Goal: Task Accomplishment & Management: Complete application form

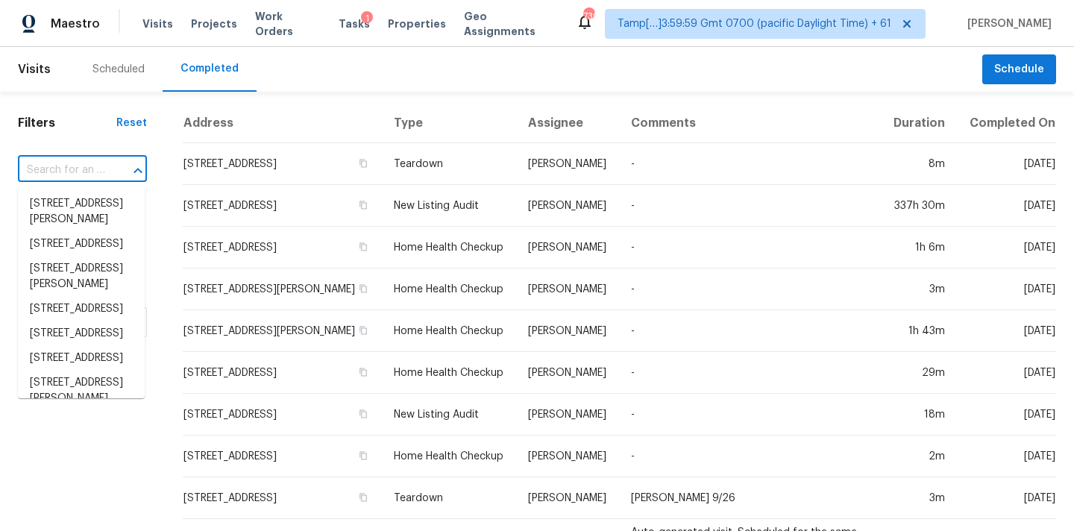
click at [68, 171] on input "text" at bounding box center [61, 170] width 87 height 23
paste input "176 Grand Arbor Dr, Blythewood, SC 29016"
type input "176 Grand Arbor Dr, Blythewood, SC 29016"
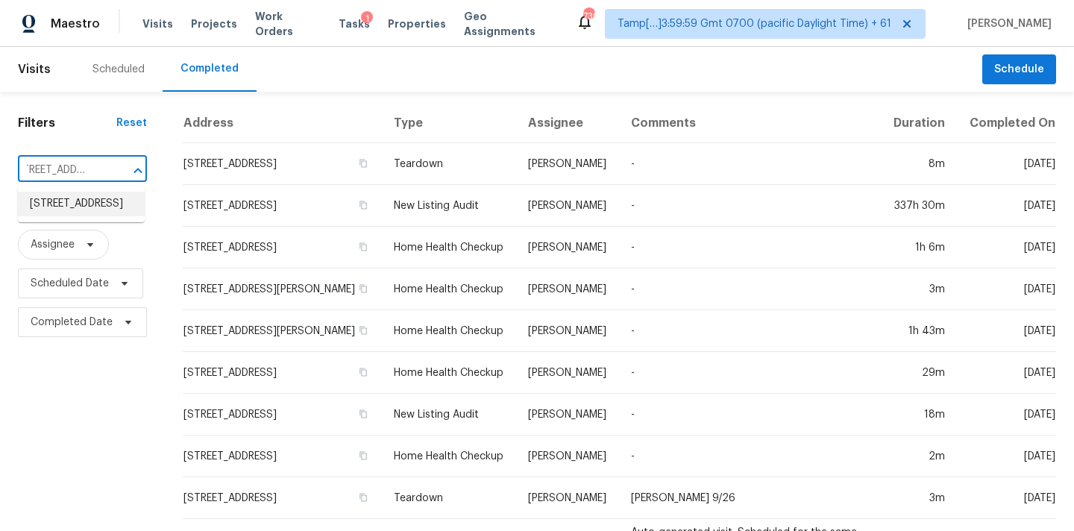
click at [66, 205] on li "176 Grand Arbor Dr, Blythewood, SC 29016" at bounding box center [81, 204] width 127 height 25
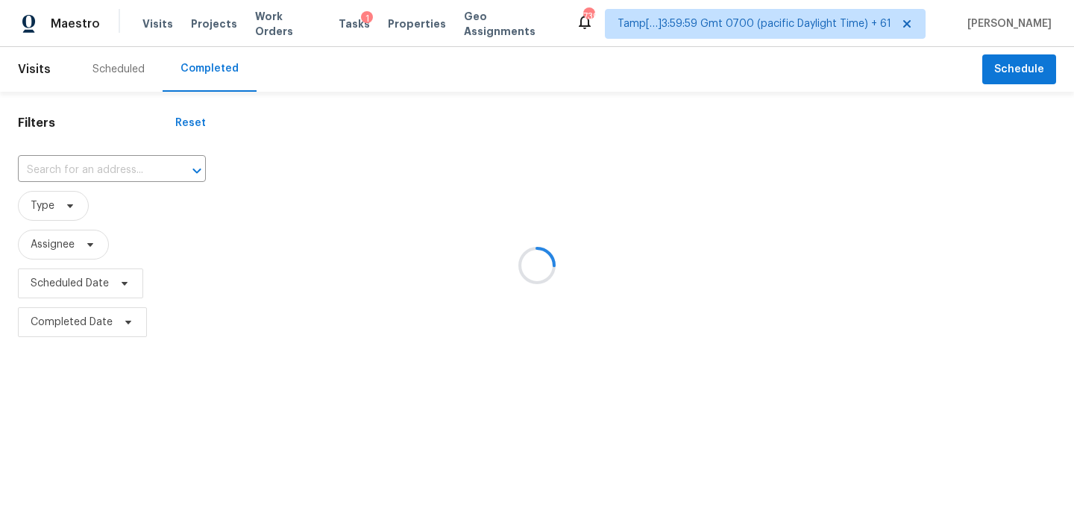
click at [591, 188] on div at bounding box center [537, 265] width 1074 height 531
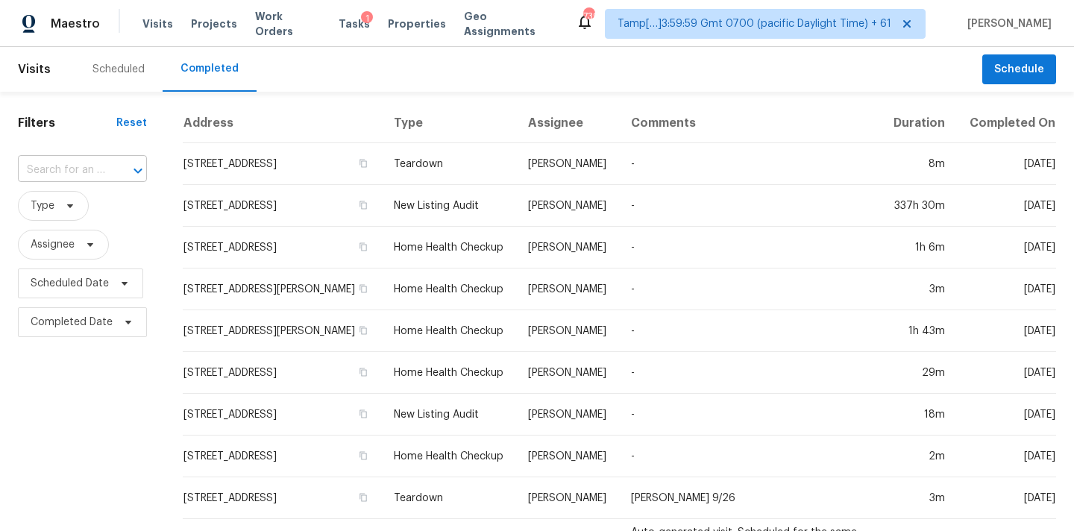
click at [79, 172] on input "text" at bounding box center [61, 170] width 87 height 23
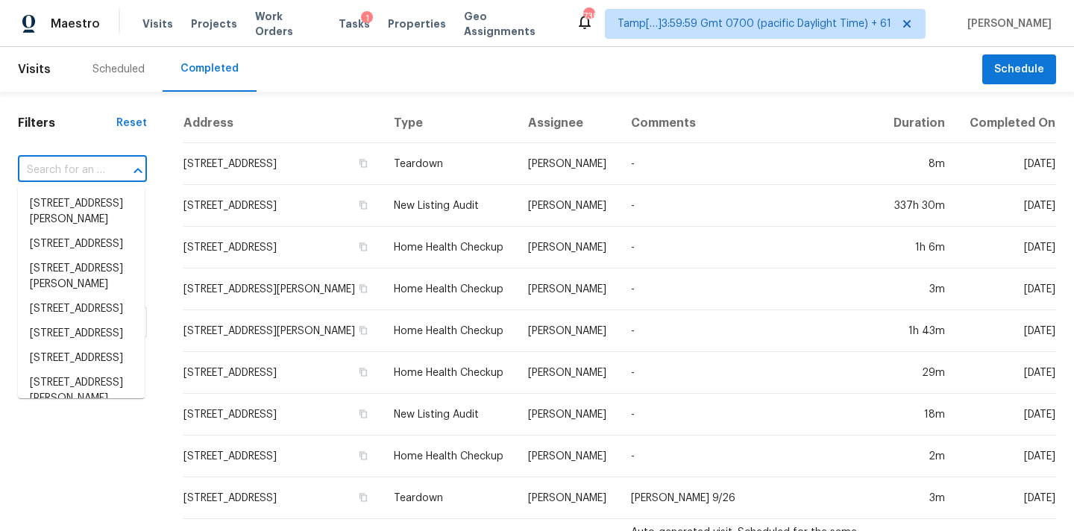
paste input "176 Grand Arbor Dr, Blythewood, SC 29016"
type input "176 Grand Arbor Dr, Blythewood, SC 29016"
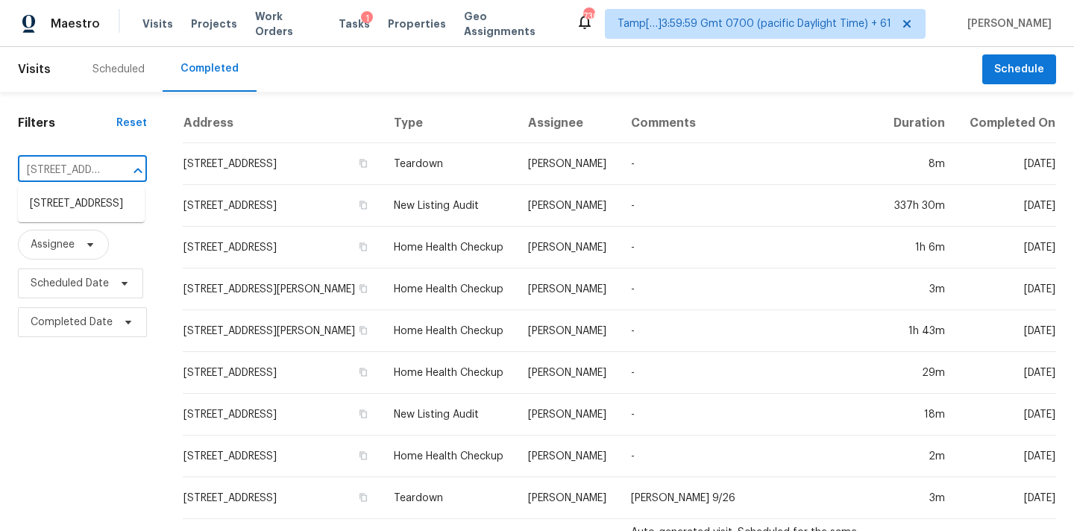
scroll to position [0, 132]
click at [75, 206] on li "176 Grand Arbor Dr, Blythewood, SC 29016" at bounding box center [81, 204] width 127 height 25
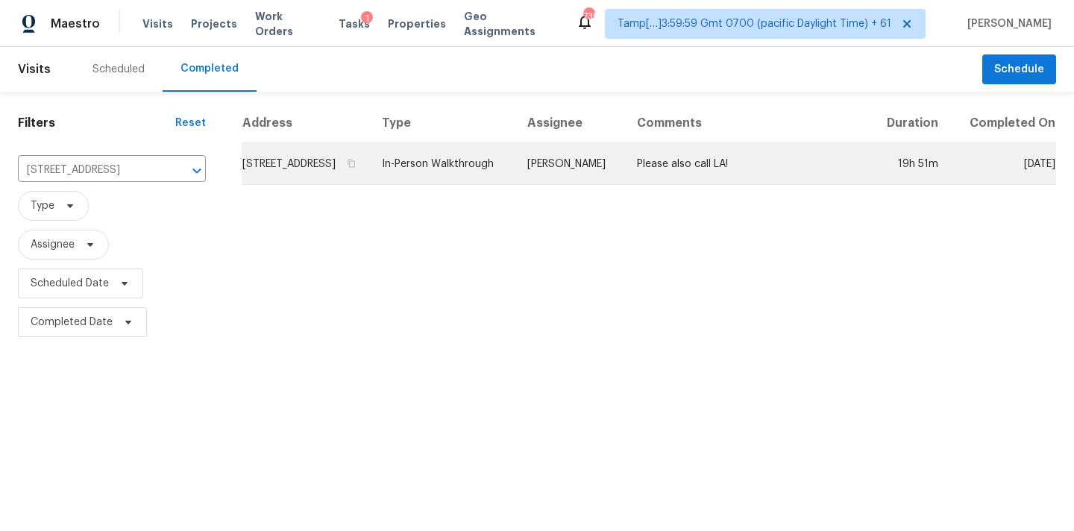
click at [703, 182] on td "Please also call LA!" at bounding box center [747, 164] width 245 height 42
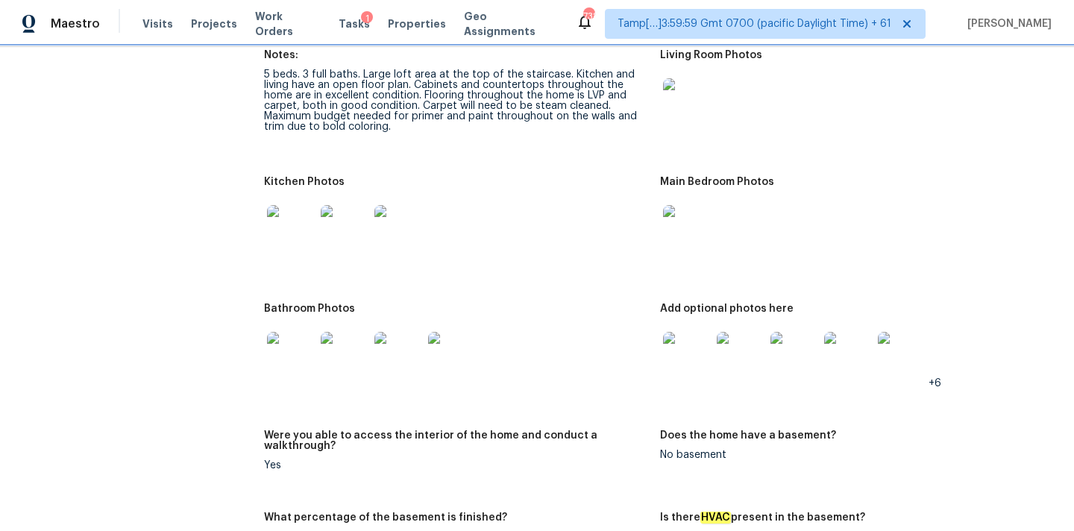
scroll to position [1690, 0]
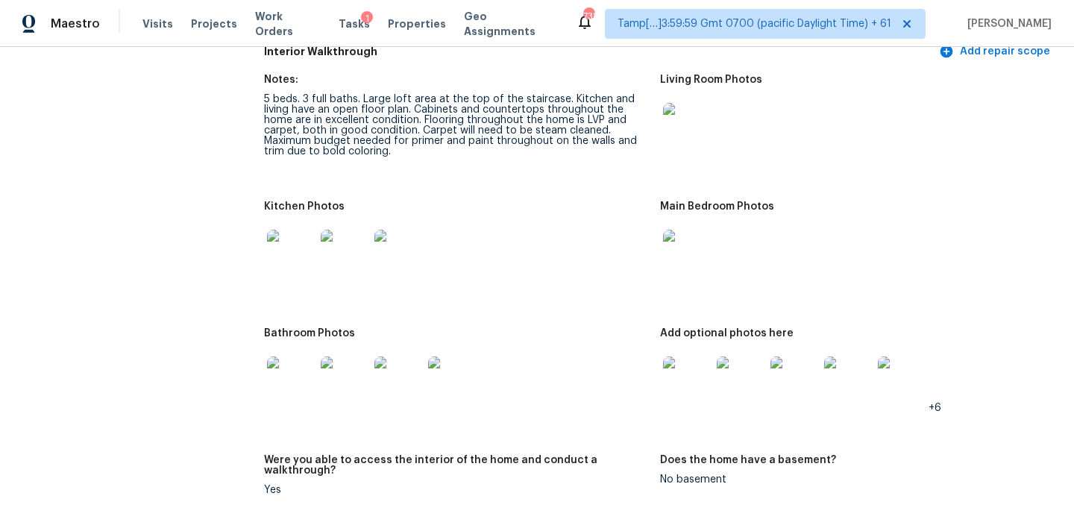
click at [672, 130] on img at bounding box center [687, 127] width 48 height 48
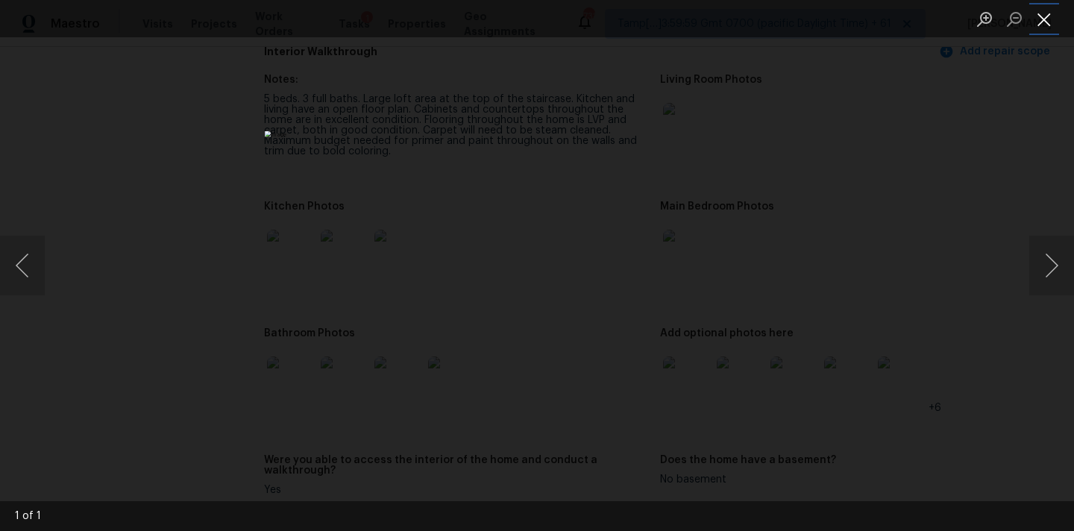
click at [1035, 7] on button "Close lightbox" at bounding box center [1044, 19] width 30 height 26
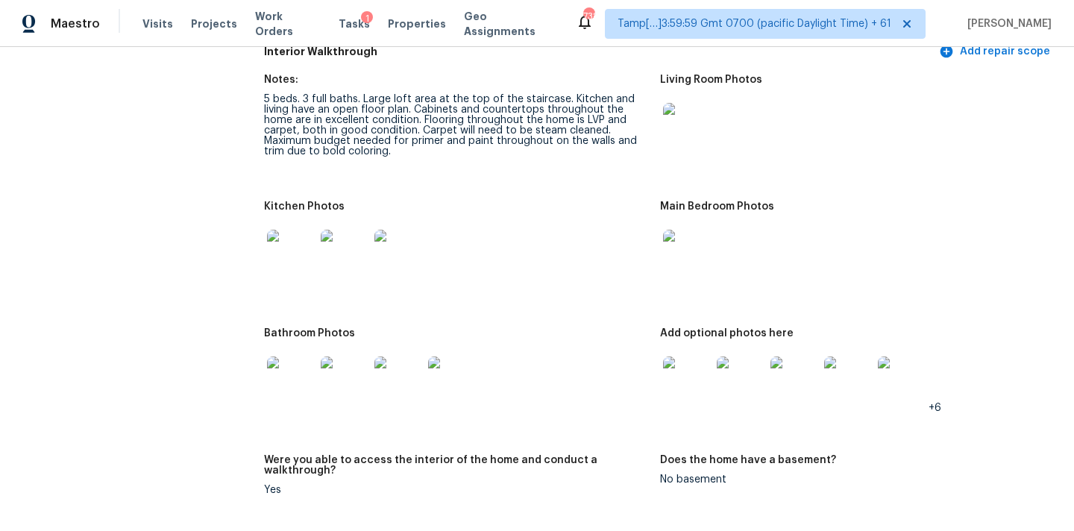
click at [679, 238] on img at bounding box center [687, 254] width 48 height 48
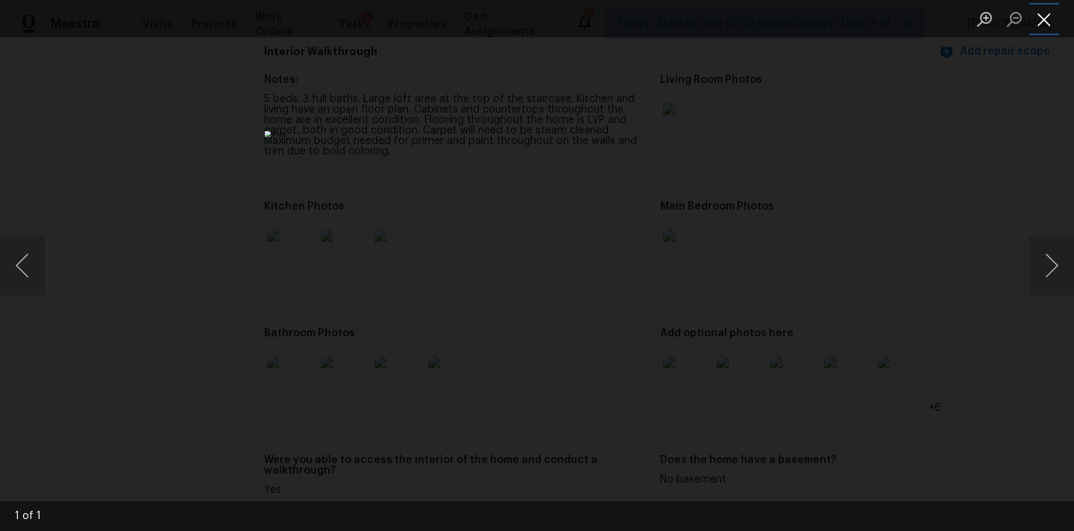
click at [1044, 18] on button "Close lightbox" at bounding box center [1044, 19] width 30 height 26
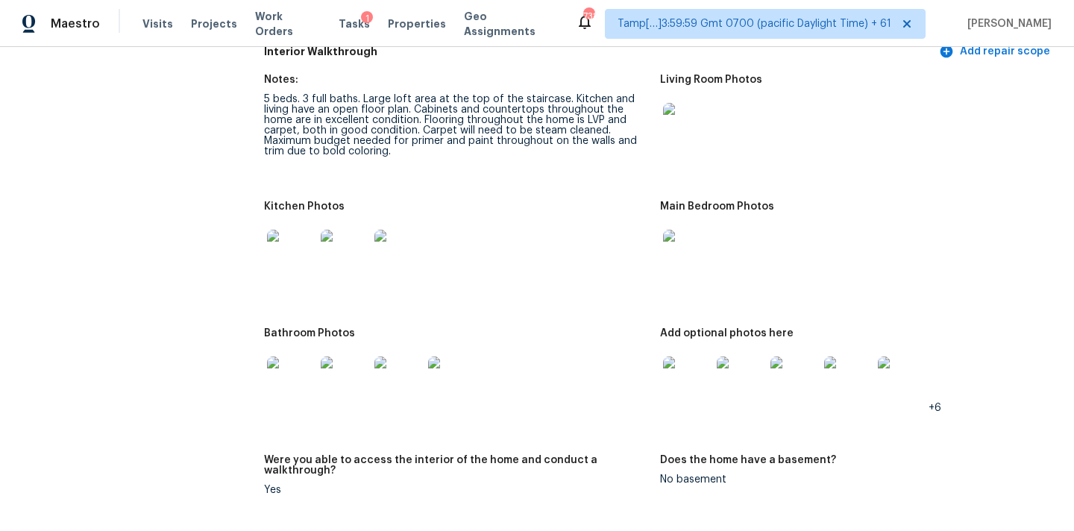
click at [693, 371] on img at bounding box center [687, 381] width 48 height 48
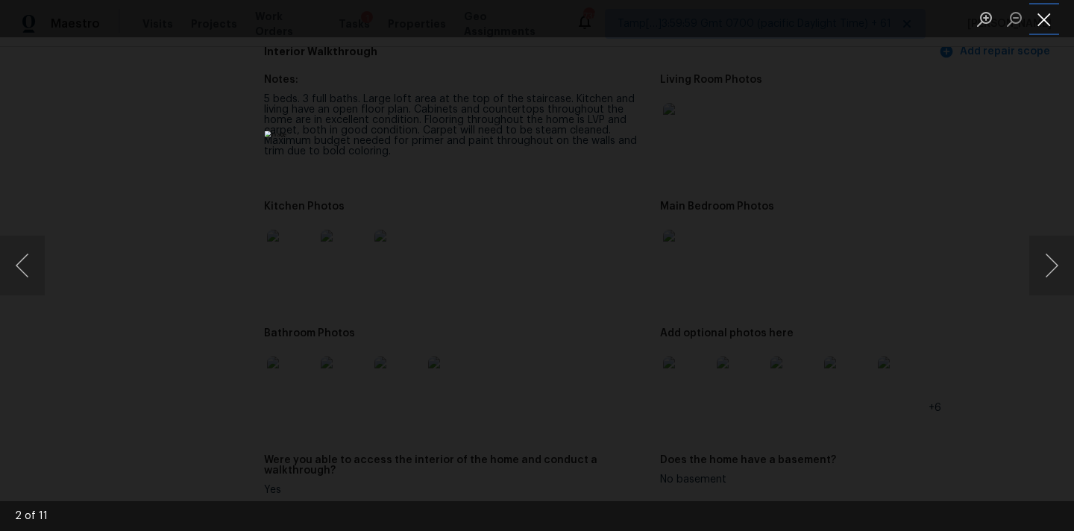
click at [1043, 15] on button "Close lightbox" at bounding box center [1044, 19] width 30 height 26
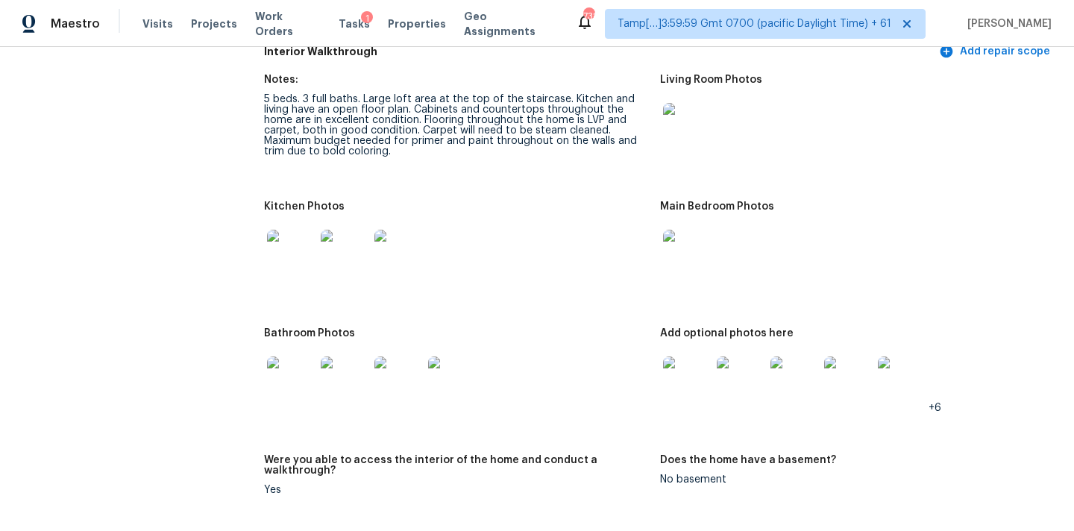
click at [291, 365] on img at bounding box center [291, 381] width 48 height 48
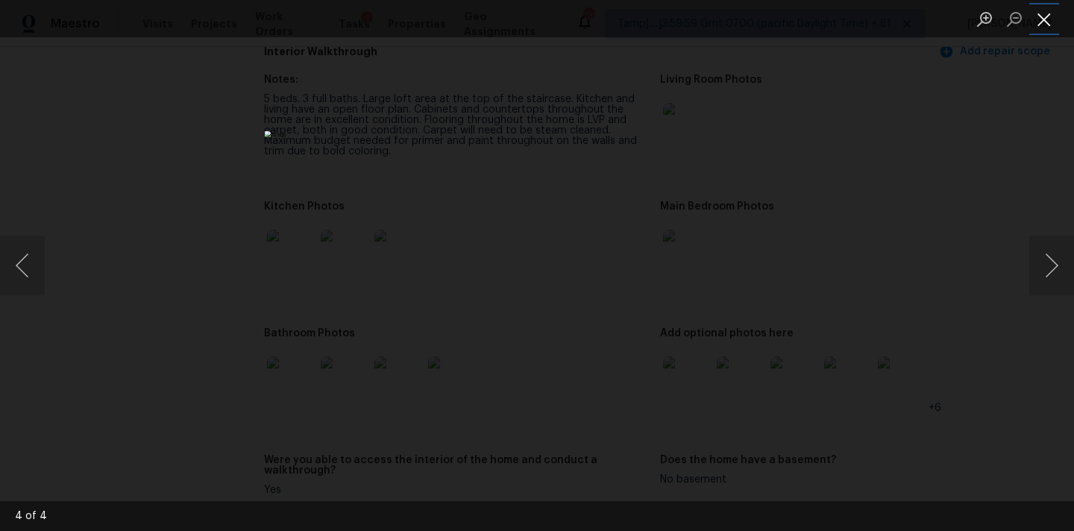
click at [1044, 22] on button "Close lightbox" at bounding box center [1044, 19] width 30 height 26
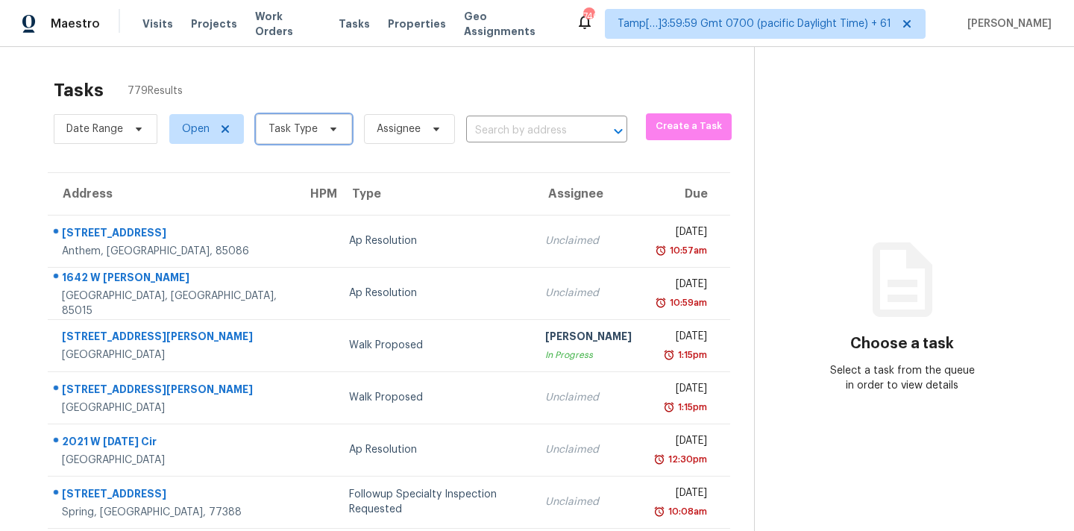
click at [301, 135] on span "Task Type" at bounding box center [292, 129] width 49 height 15
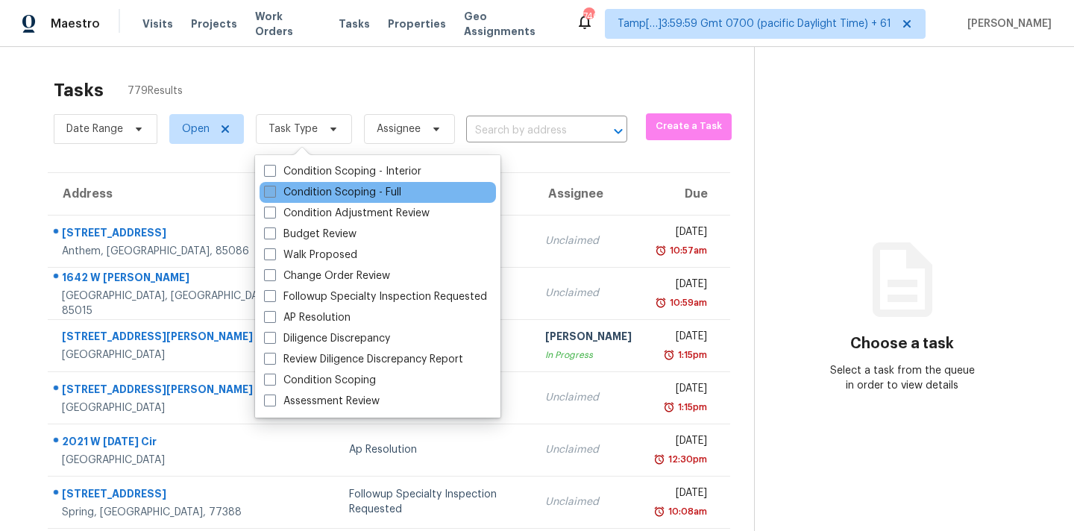
click at [321, 194] on label "Condition Scoping - Full" at bounding box center [332, 192] width 137 height 15
click at [274, 194] on input "Condition Scoping - Full" at bounding box center [269, 190] width 10 height 10
checkbox input "true"
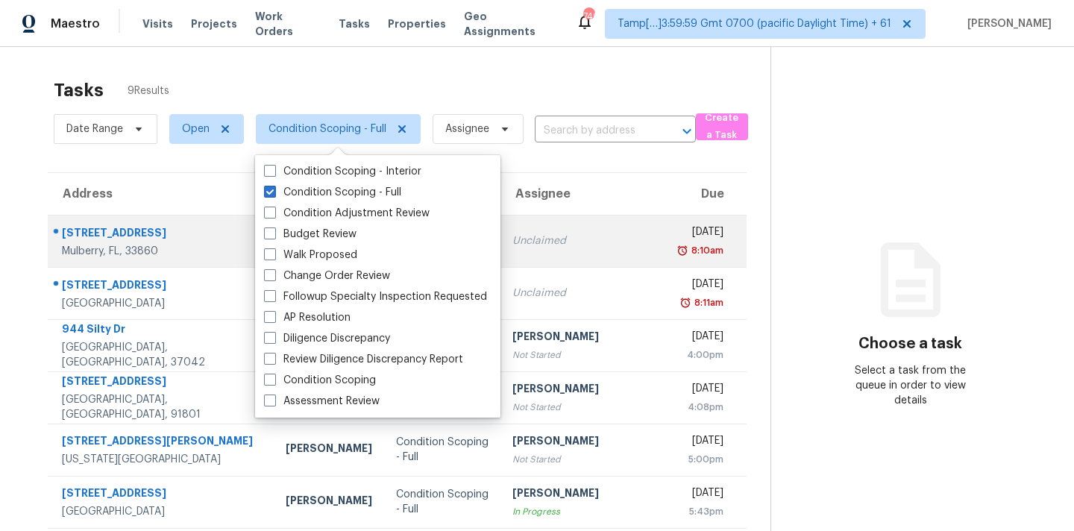
click at [590, 245] on td "Unclaimed" at bounding box center [583, 241] width 167 height 52
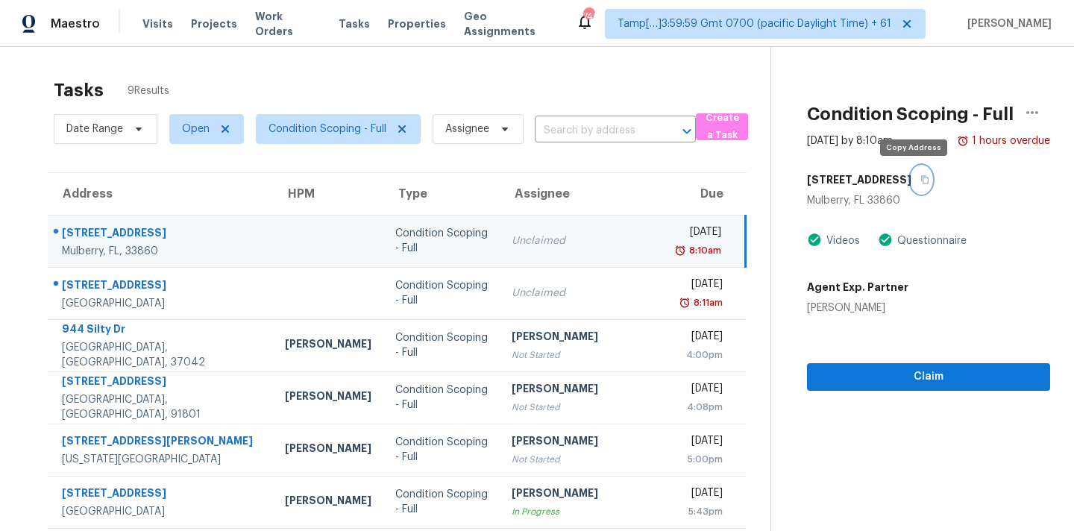
click at [920, 180] on icon "button" at bounding box center [924, 179] width 9 height 9
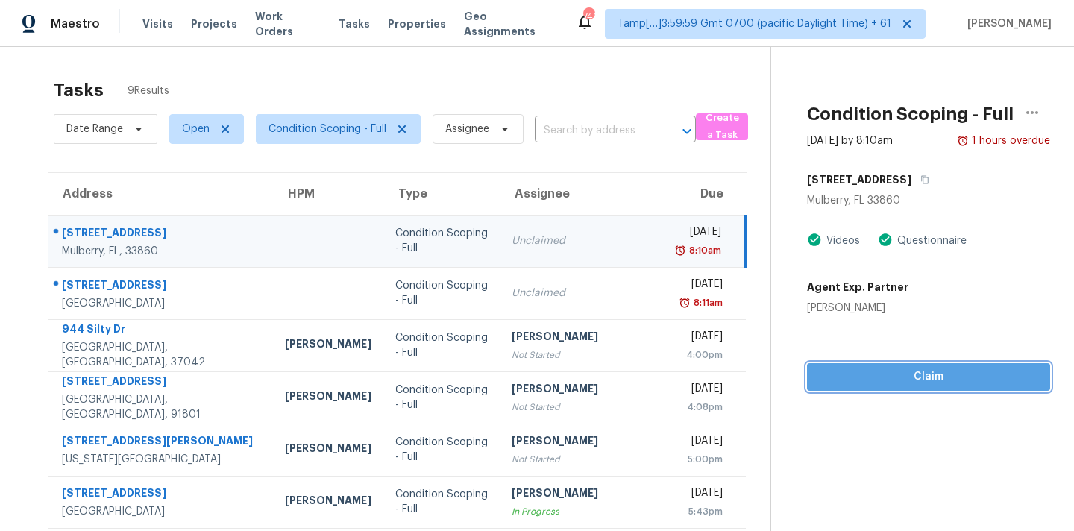
click at [819, 371] on span "Claim" at bounding box center [928, 377] width 219 height 19
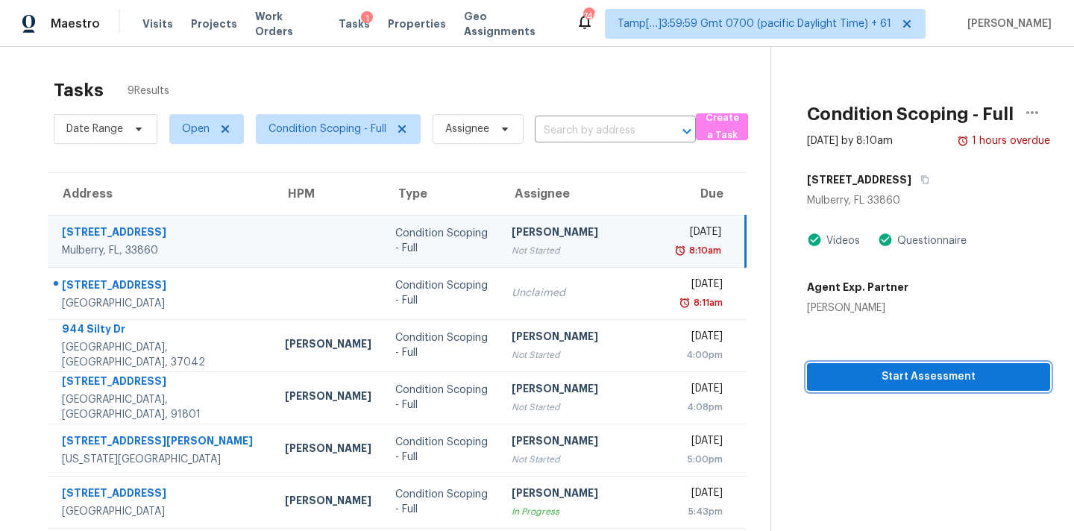
click at [892, 377] on span "Start Assessment" at bounding box center [928, 377] width 219 height 19
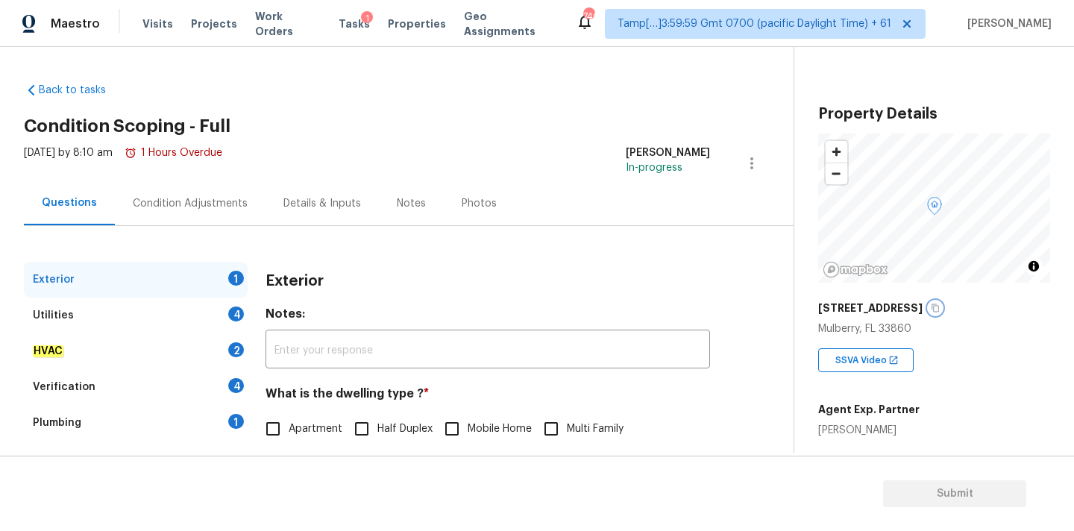
click at [940, 310] on icon "button" at bounding box center [935, 308] width 9 height 9
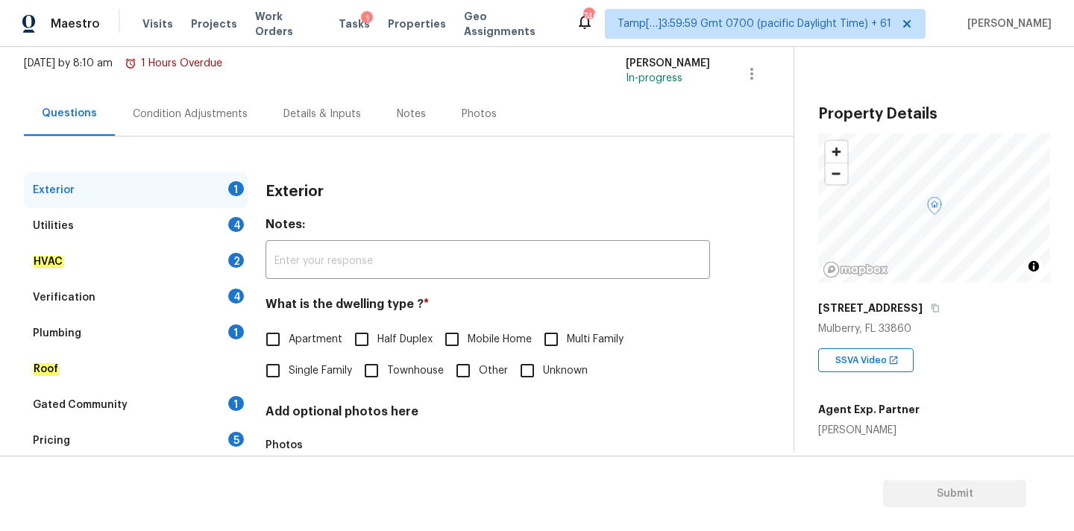
scroll to position [187, 0]
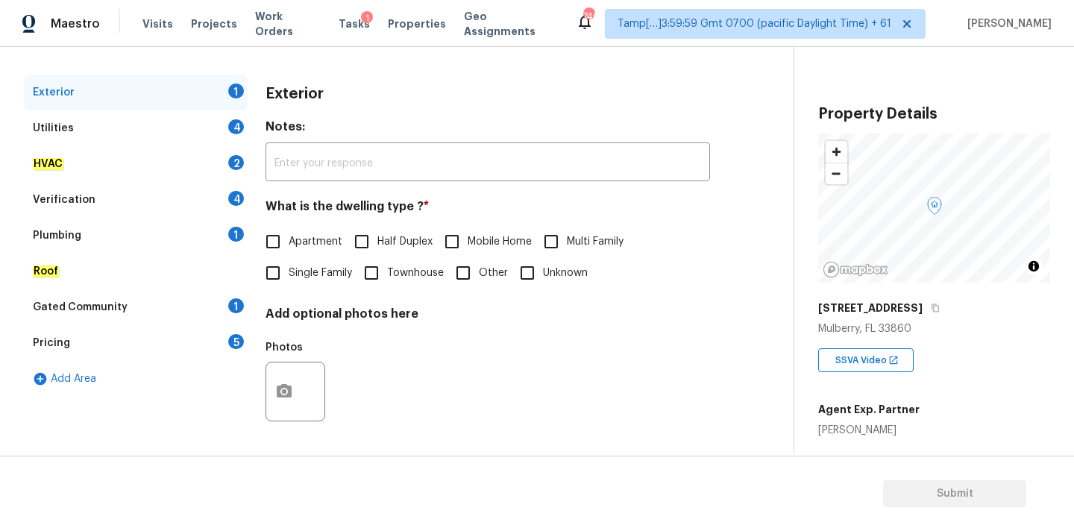
click at [329, 266] on span "Single Family" at bounding box center [320, 274] width 63 height 16
click at [289, 266] on input "Single Family" at bounding box center [272, 272] width 31 height 31
checkbox input "true"
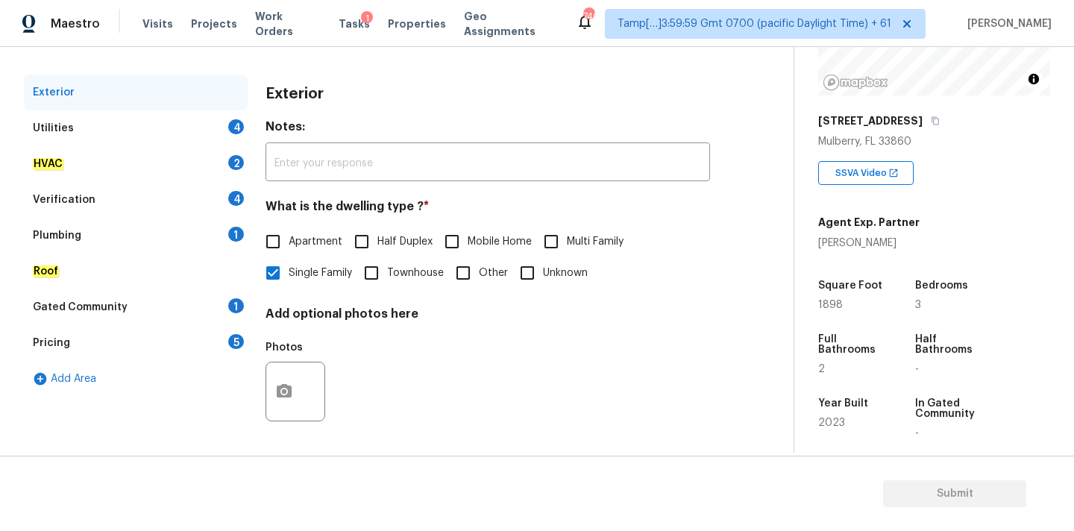
click at [165, 131] on div "Utilities 4" at bounding box center [136, 128] width 224 height 36
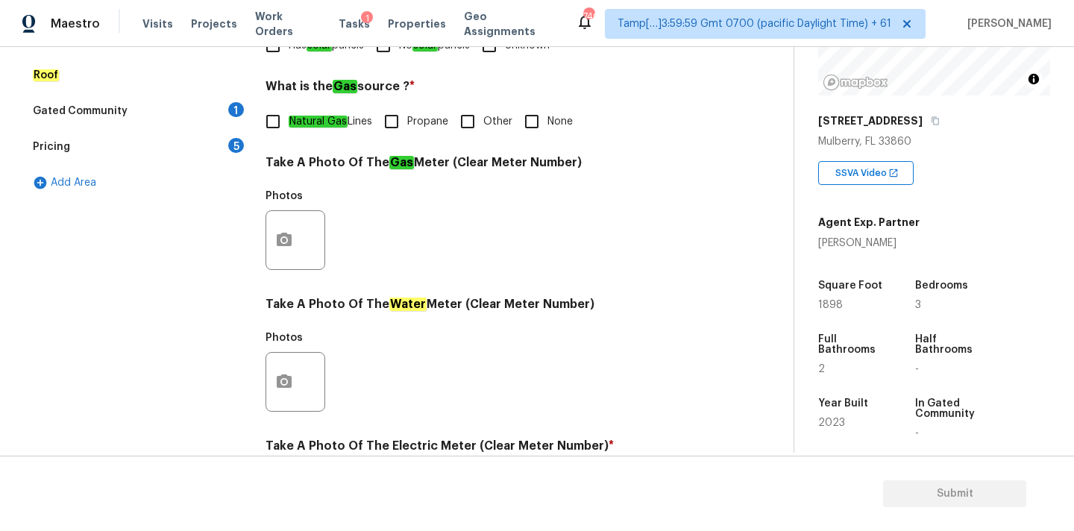
scroll to position [591, 0]
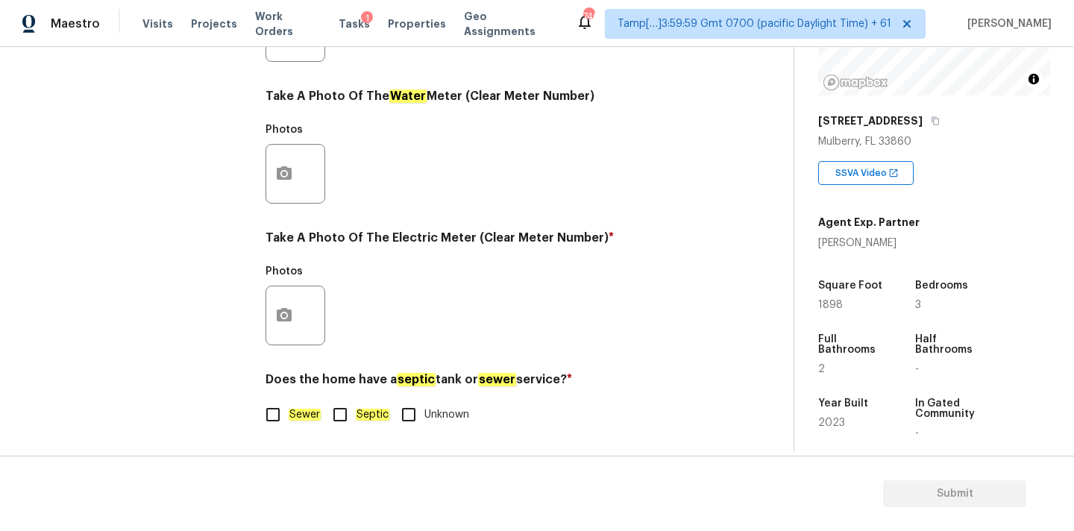
click at [353, 408] on input "Septic" at bounding box center [339, 414] width 31 height 31
checkbox input "true"
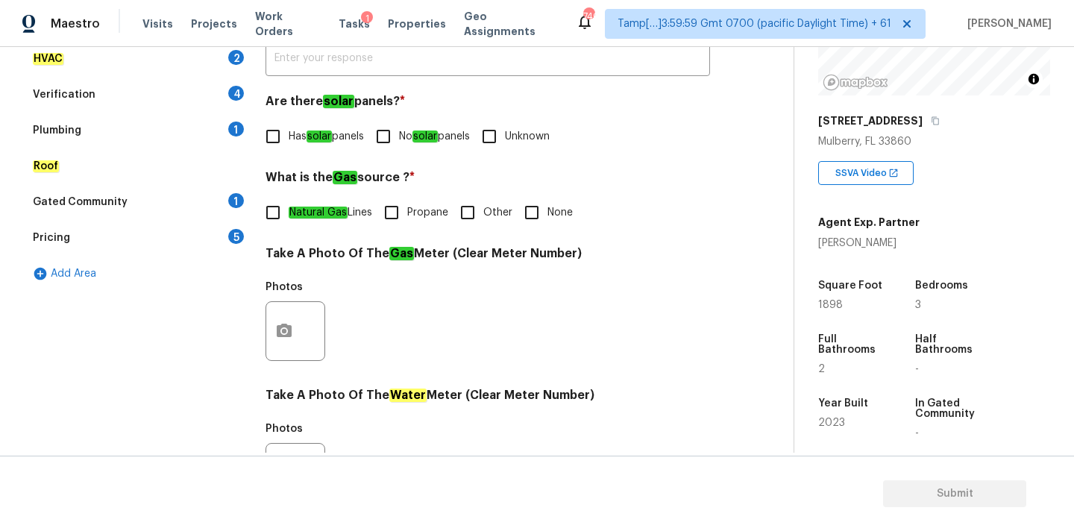
scroll to position [287, 0]
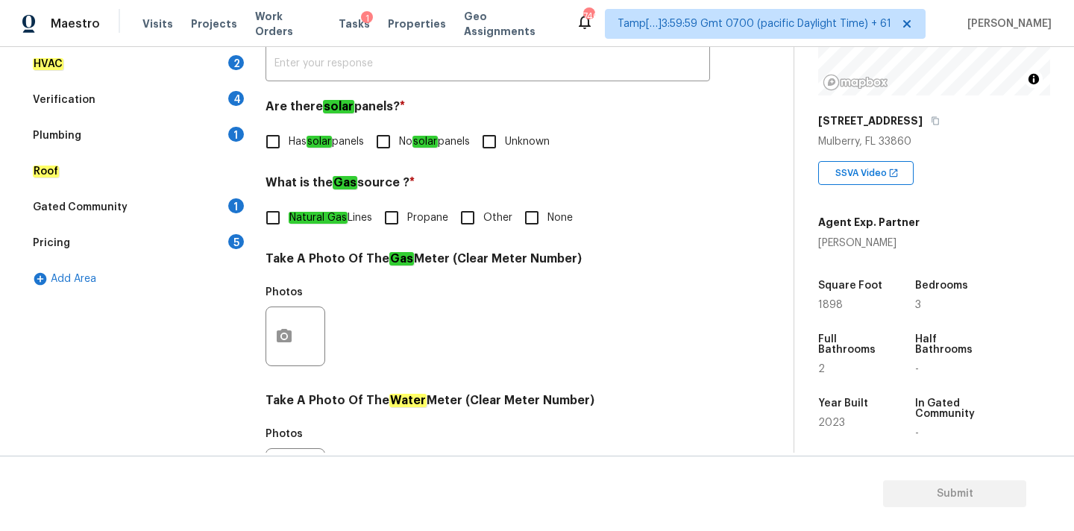
click at [122, 136] on div "Plumbing 1" at bounding box center [136, 136] width 224 height 36
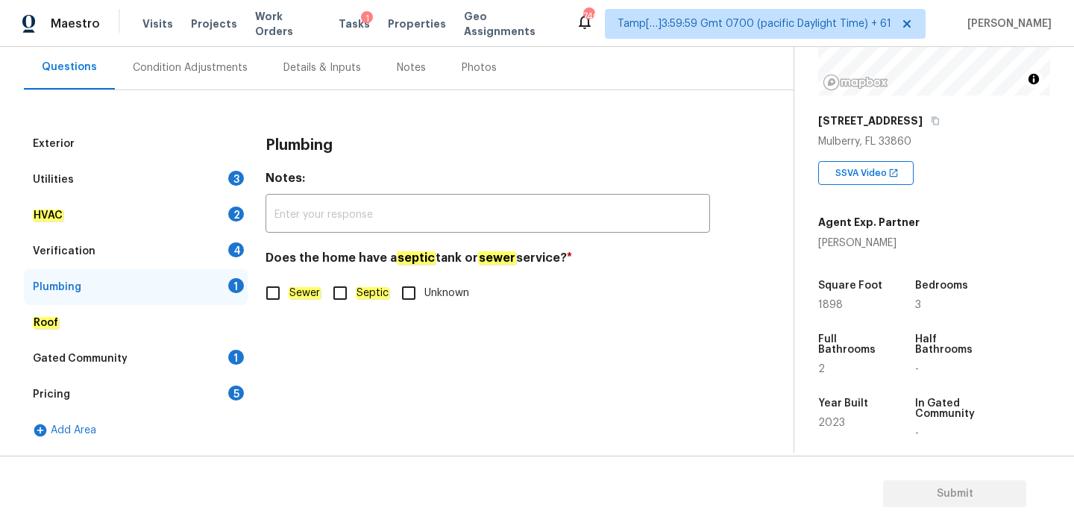
click at [336, 288] on input "Septic" at bounding box center [339, 292] width 31 height 31
checkbox input "true"
click at [211, 178] on div "Utilities 3" at bounding box center [136, 180] width 224 height 36
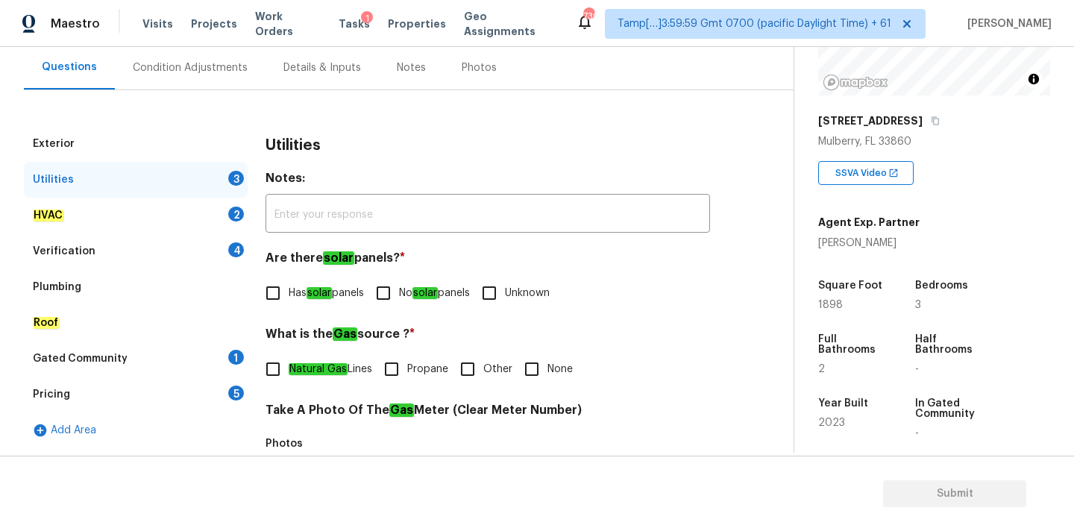
click at [432, 290] on em "solar" at bounding box center [424, 293] width 25 height 12
click at [399, 290] on input "No solar panels" at bounding box center [383, 292] width 31 height 31
checkbox input "true"
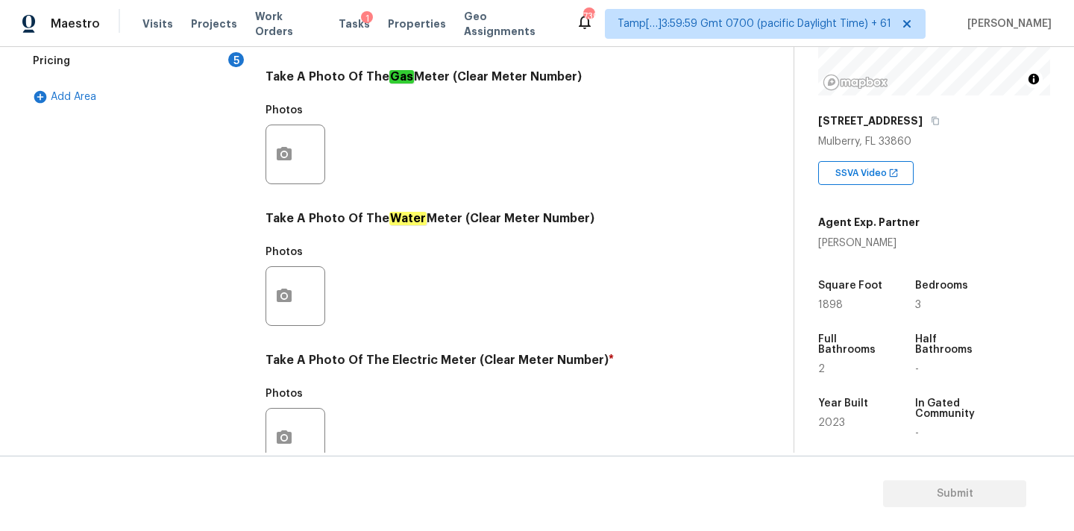
scroll to position [591, 0]
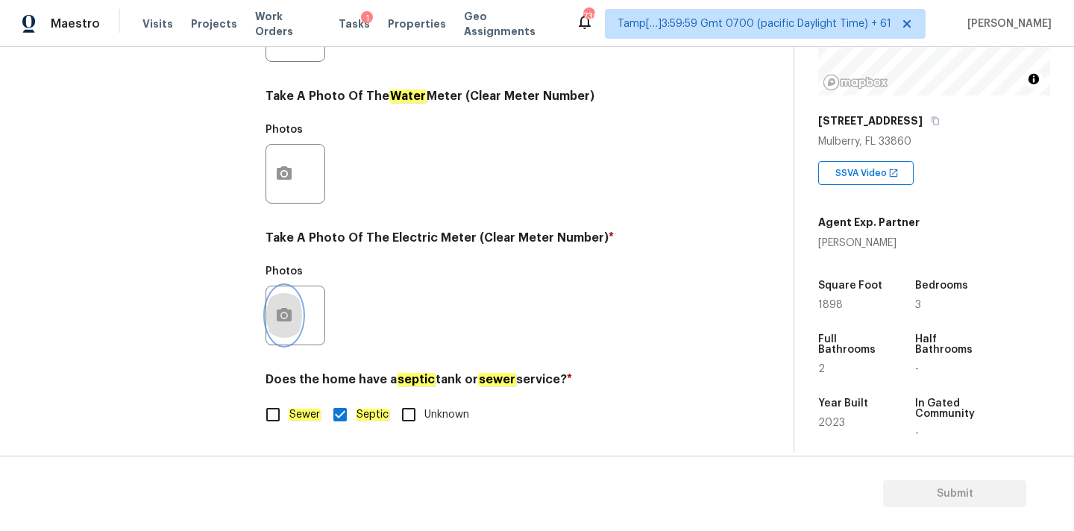
click at [297, 312] on button "button" at bounding box center [284, 315] width 36 height 58
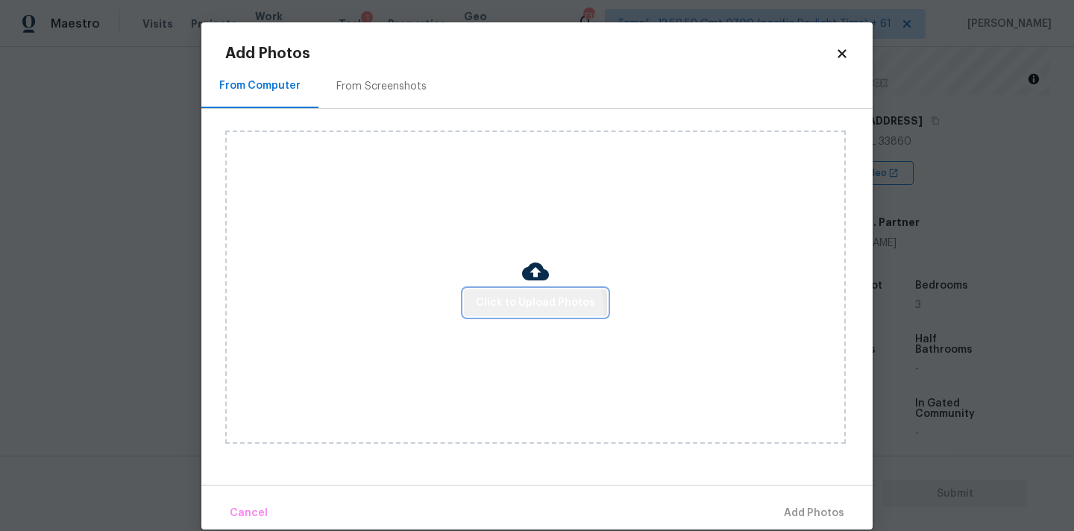
click at [482, 315] on button "Click to Upload Photos" at bounding box center [535, 303] width 143 height 28
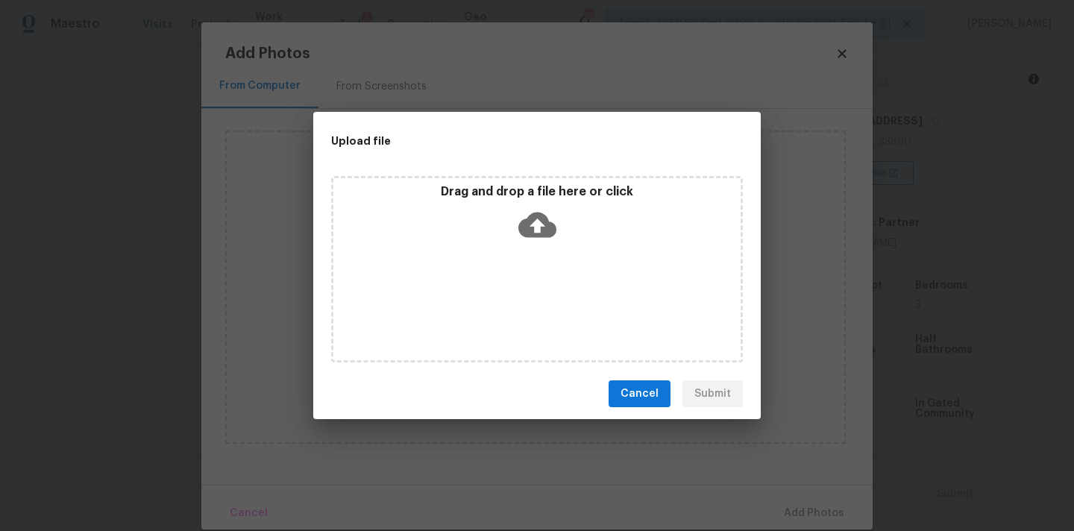
click at [532, 236] on icon at bounding box center [537, 225] width 38 height 38
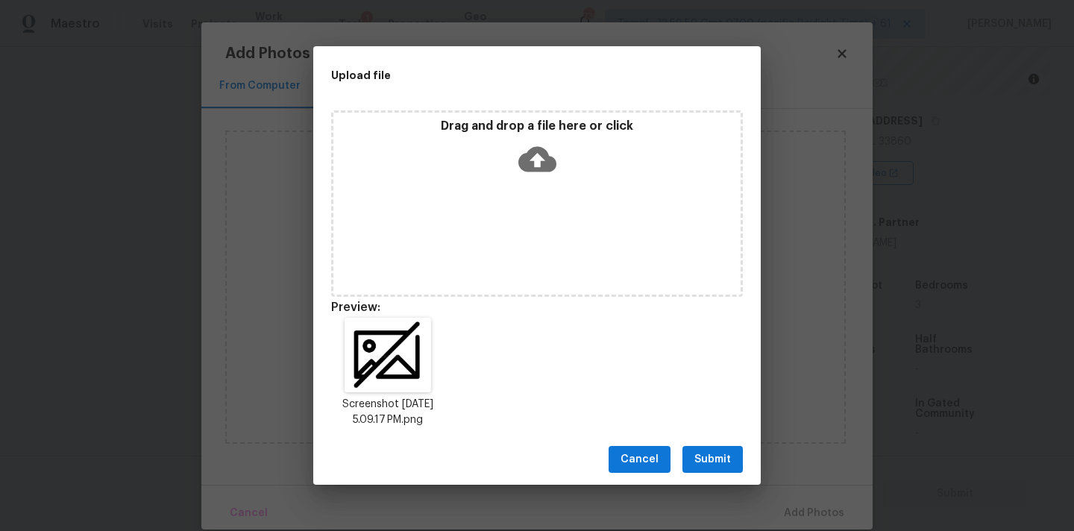
click at [712, 460] on span "Submit" at bounding box center [712, 459] width 37 height 19
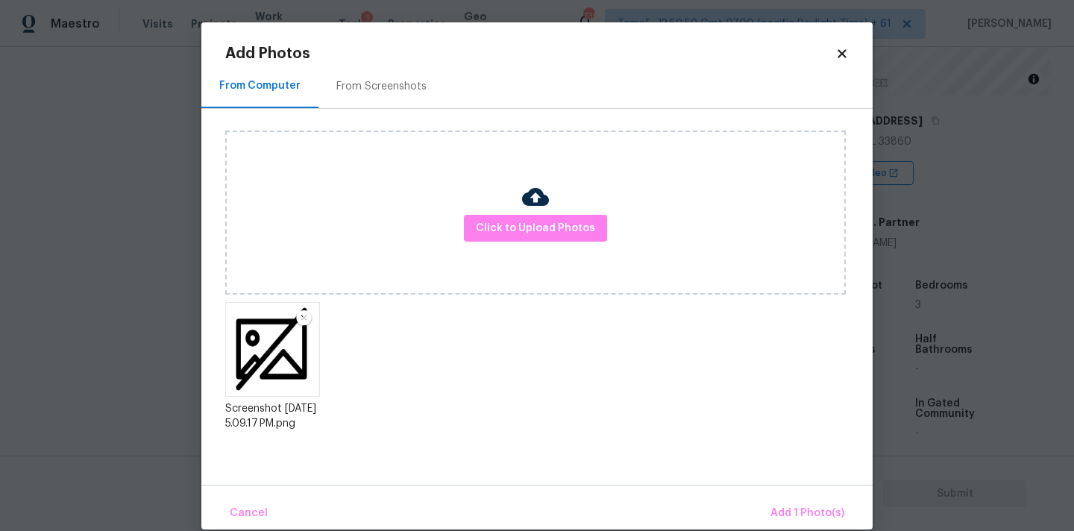
click at [785, 494] on div "Cancel Add 1 Photo(s)" at bounding box center [536, 507] width 671 height 45
click at [791, 510] on span "Add 1 Photo(s)" at bounding box center [807, 513] width 74 height 19
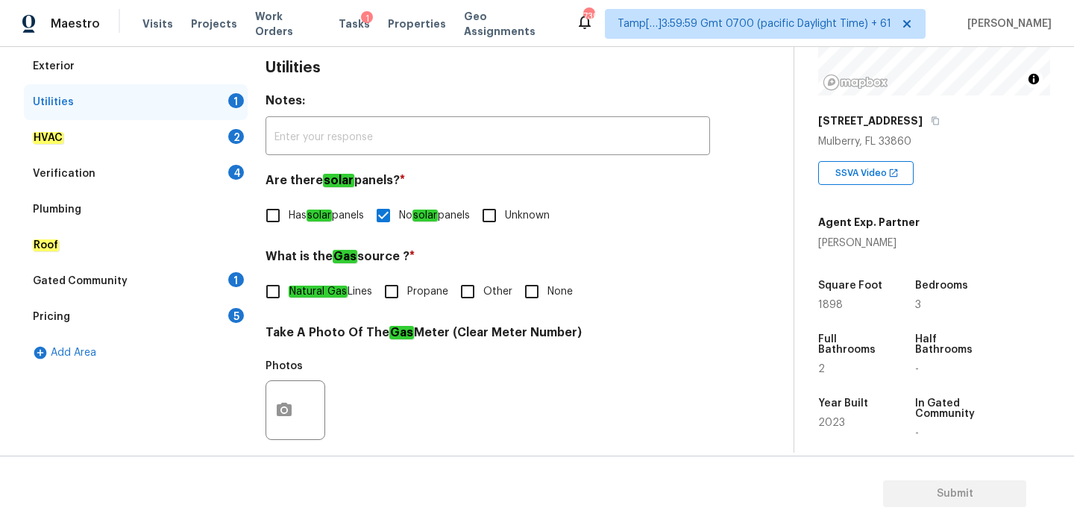
scroll to position [185, 0]
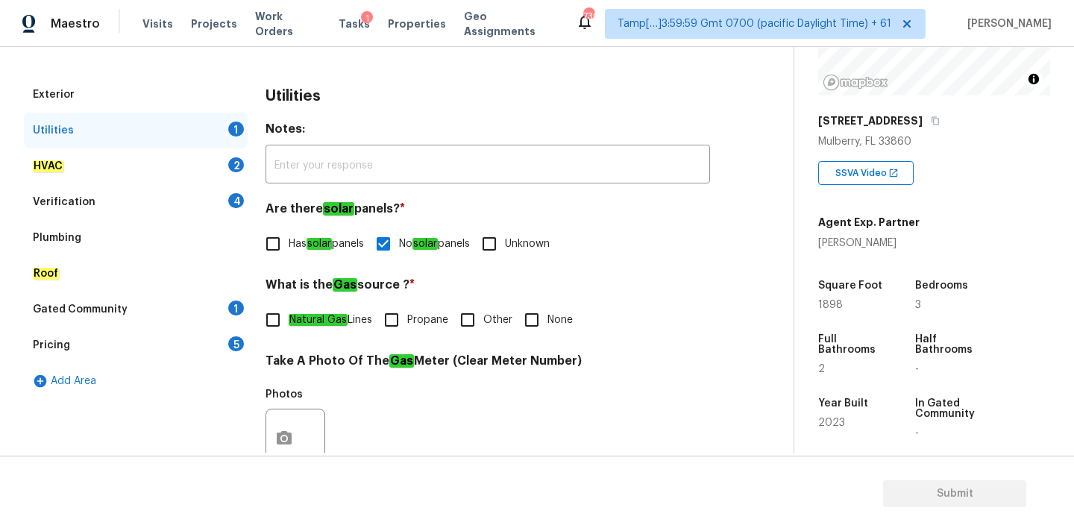
click at [201, 157] on div "HVAC 2" at bounding box center [136, 166] width 224 height 36
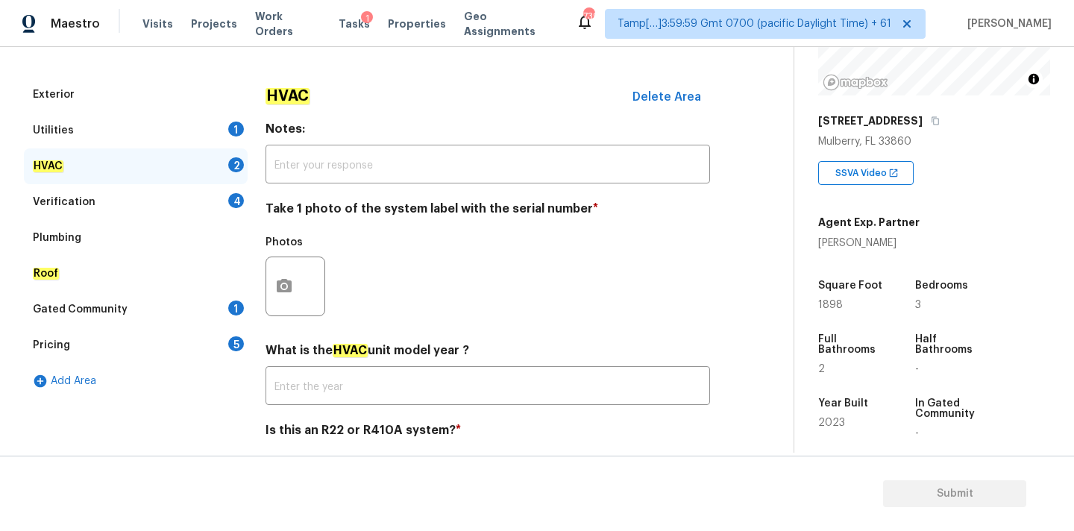
scroll to position [236, 0]
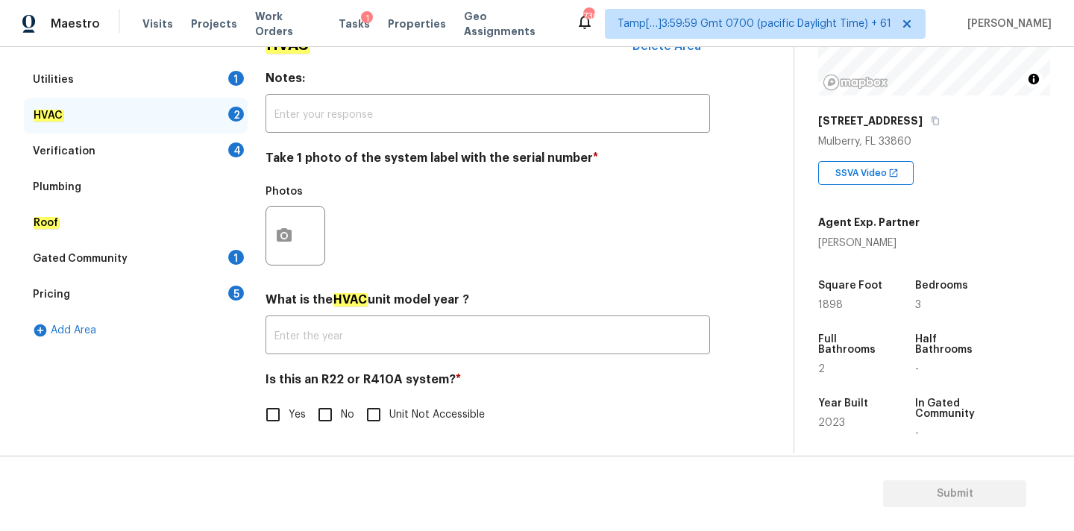
click at [321, 408] on input "No" at bounding box center [325, 414] width 31 height 31
checkbox input "true"
click at [289, 216] on button "button" at bounding box center [284, 236] width 36 height 58
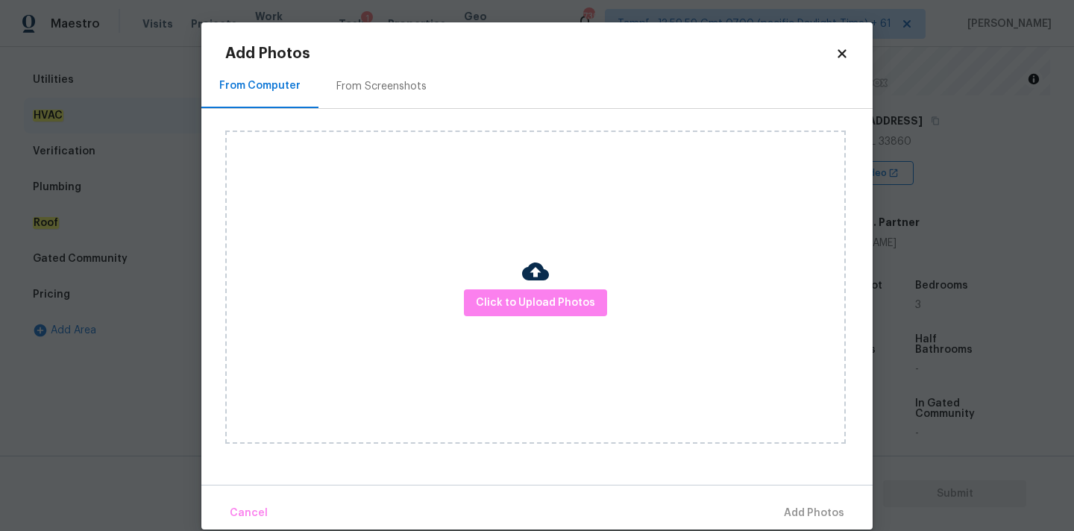
click at [518, 318] on div "Click to Upload Photos" at bounding box center [535, 287] width 621 height 313
click at [512, 298] on span "Click to Upload Photos" at bounding box center [535, 303] width 119 height 19
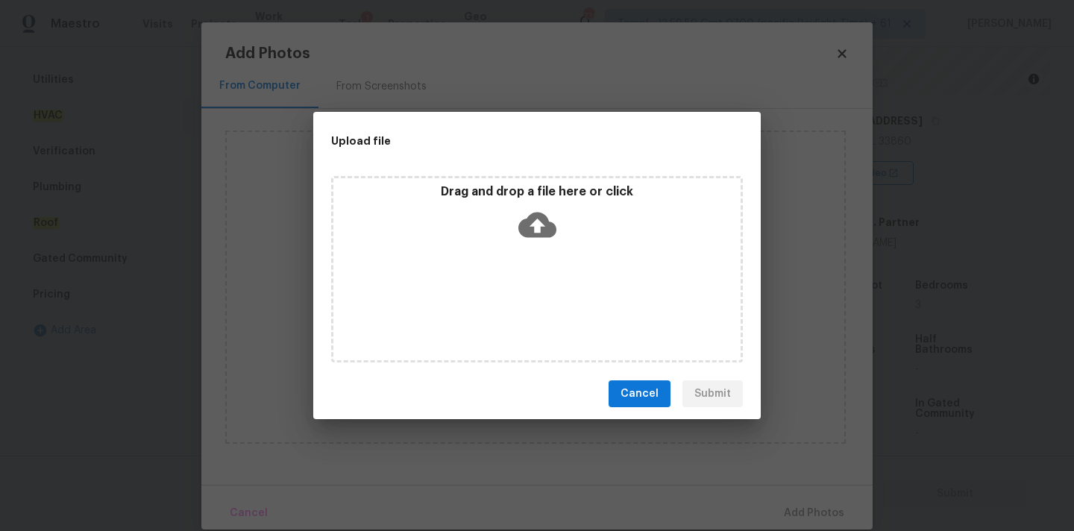
click at [537, 217] on icon at bounding box center [537, 225] width 38 height 38
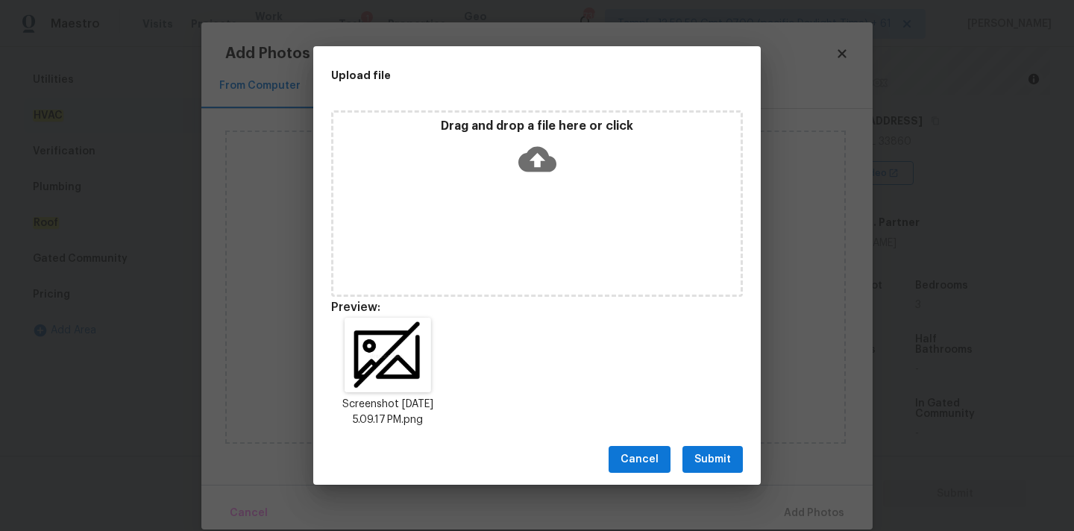
click at [726, 452] on span "Submit" at bounding box center [712, 459] width 37 height 19
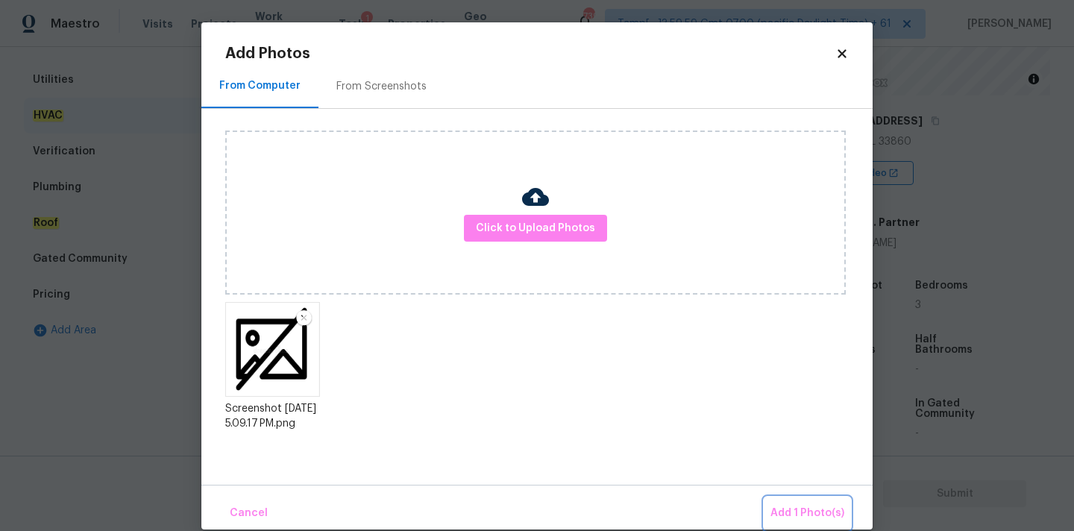
click at [791, 510] on span "Add 1 Photo(s)" at bounding box center [807, 513] width 74 height 19
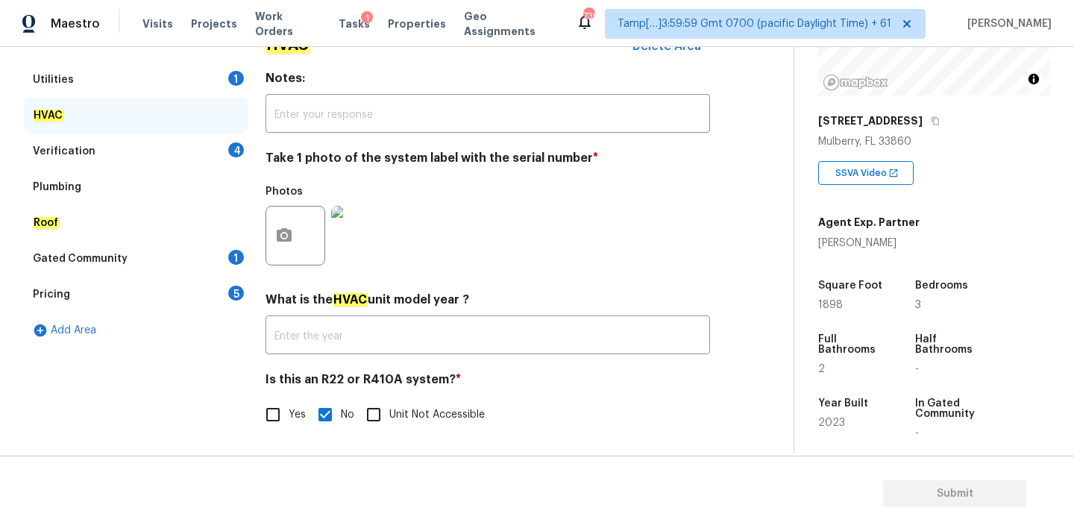
click at [195, 151] on div "Verification 4" at bounding box center [136, 152] width 224 height 36
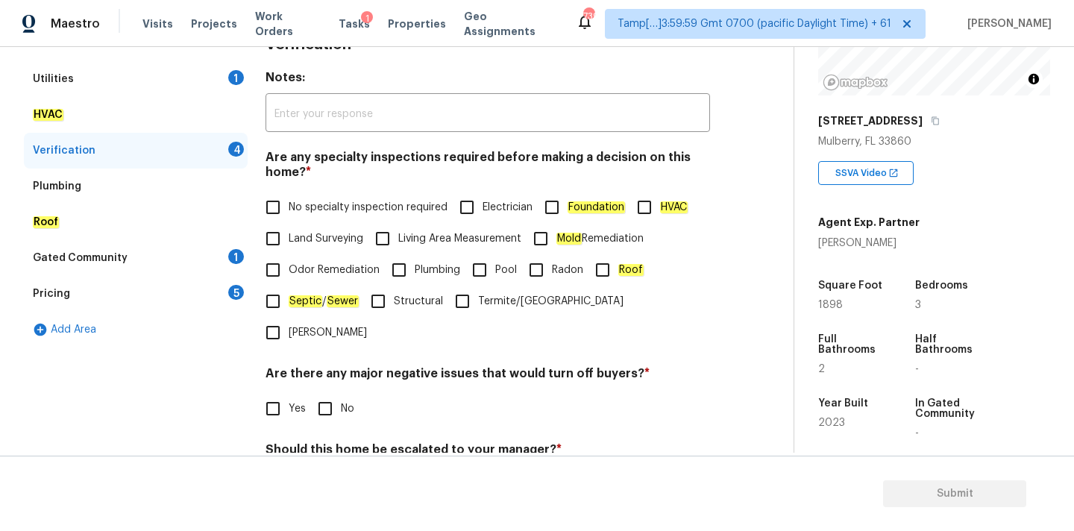
click at [301, 216] on label "No specialty inspection required" at bounding box center [352, 207] width 190 height 31
click at [289, 216] on input "No specialty inspection required" at bounding box center [272, 207] width 31 height 31
checkbox input "true"
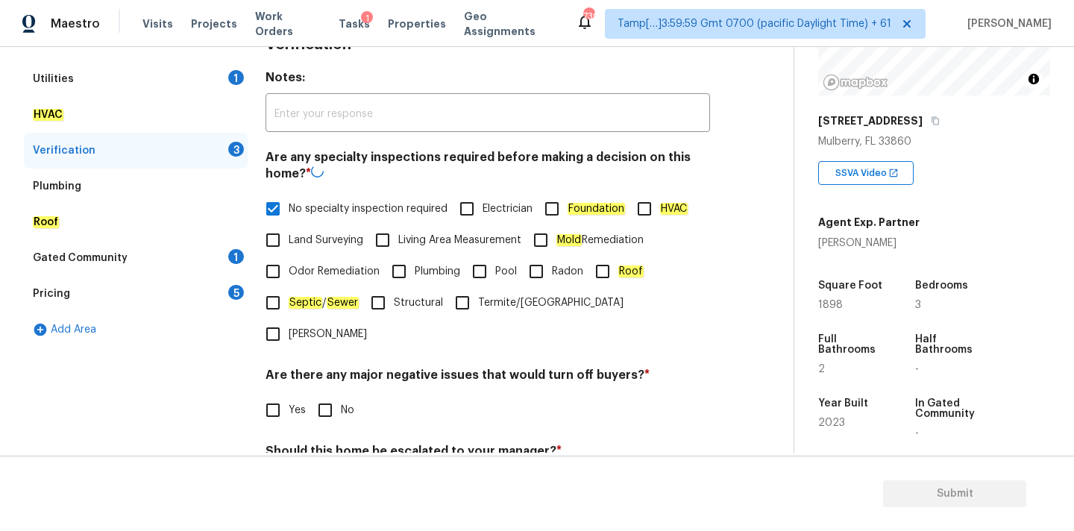
scroll to position [366, 0]
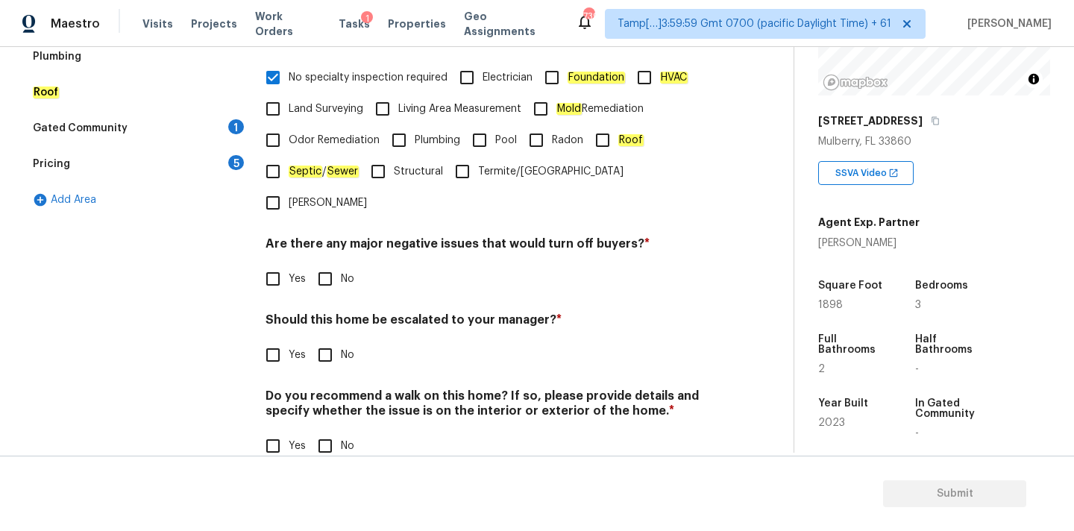
click at [328, 263] on input "No" at bounding box center [325, 278] width 31 height 31
checkbox input "true"
click at [324, 341] on input "No" at bounding box center [325, 356] width 31 height 31
checkbox input "true"
click at [324, 432] on input "No" at bounding box center [325, 447] width 31 height 31
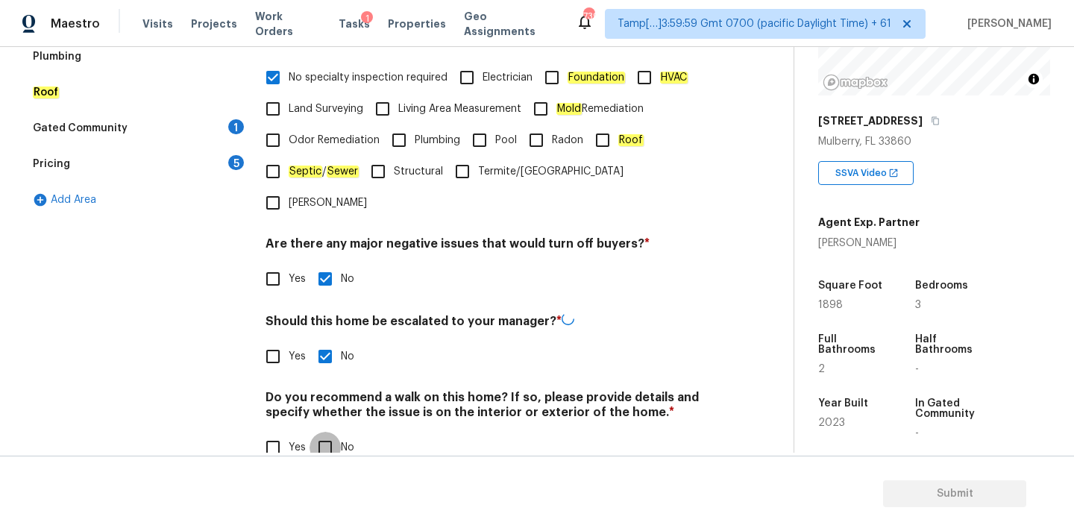
checkbox input "true"
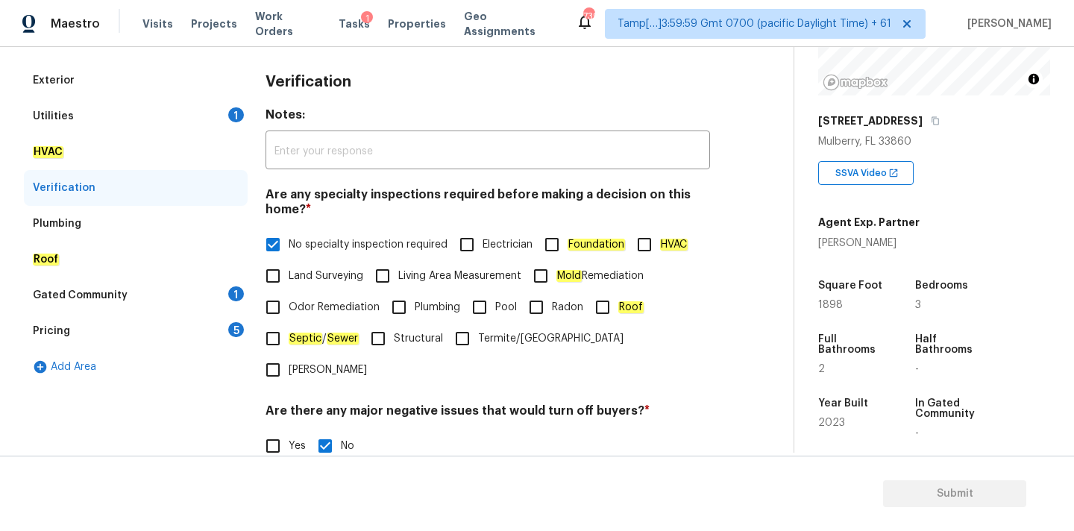
click at [151, 275] on div "Roof" at bounding box center [136, 260] width 224 height 36
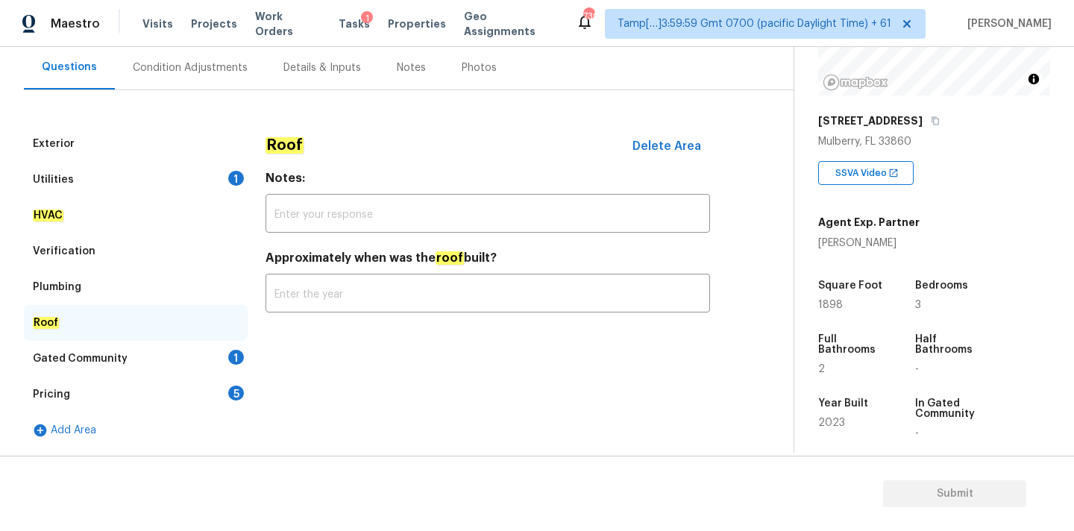
click at [227, 354] on div "Gated Community 1" at bounding box center [136, 359] width 224 height 36
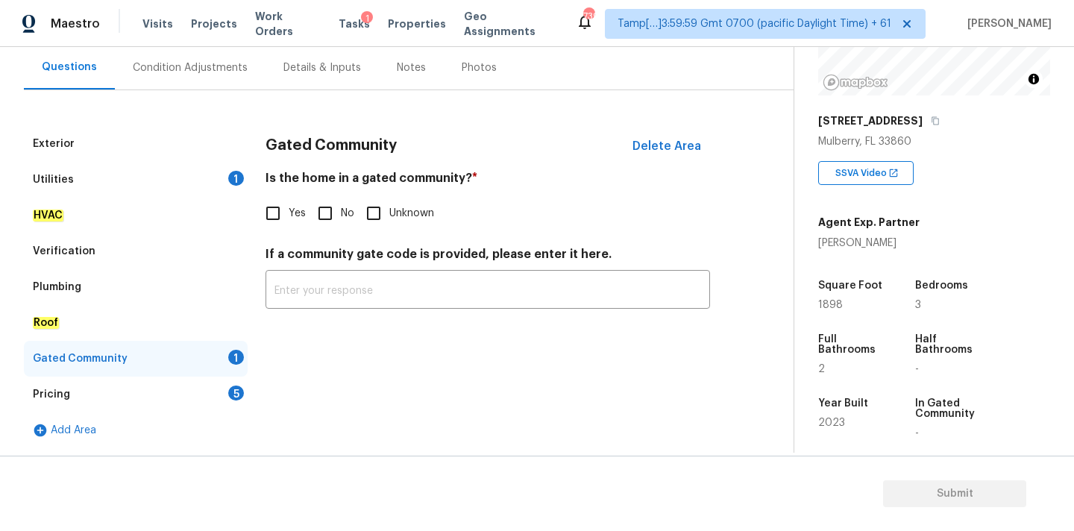
click at [329, 211] on input "No" at bounding box center [325, 213] width 31 height 31
checkbox input "true"
click at [200, 180] on div "Utilities 1" at bounding box center [136, 180] width 224 height 36
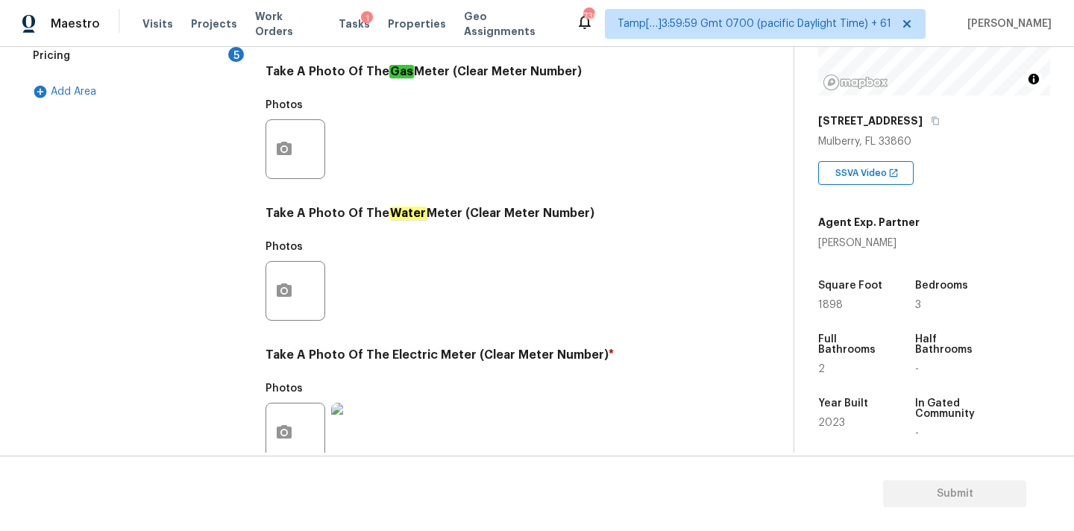
scroll to position [359, 0]
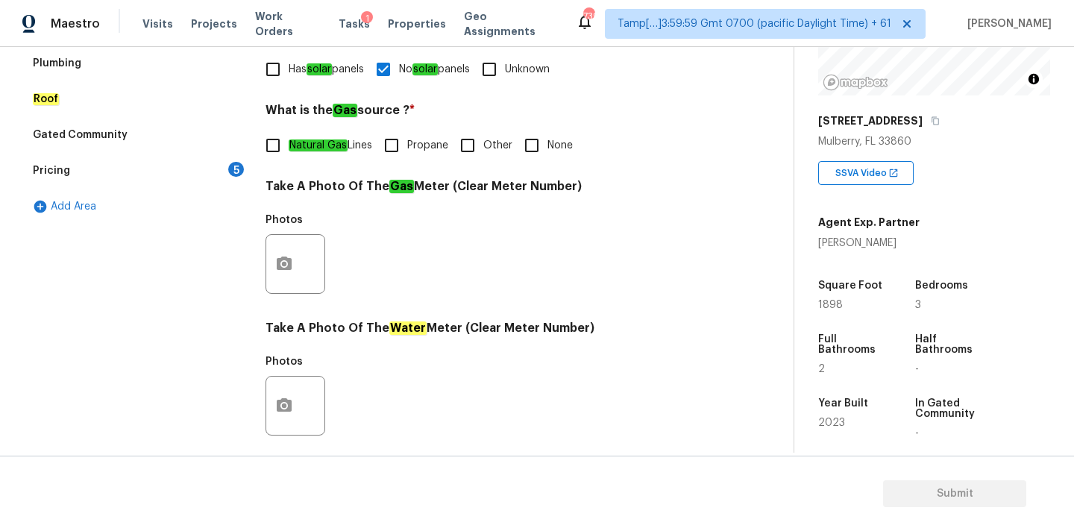
click at [163, 174] on div "Pricing 5" at bounding box center [136, 171] width 224 height 36
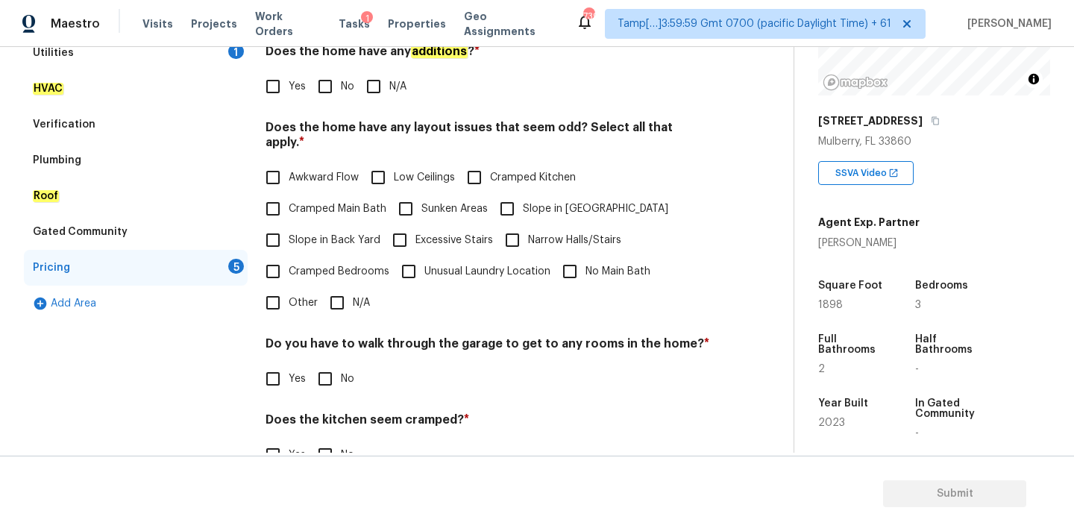
scroll to position [219, 0]
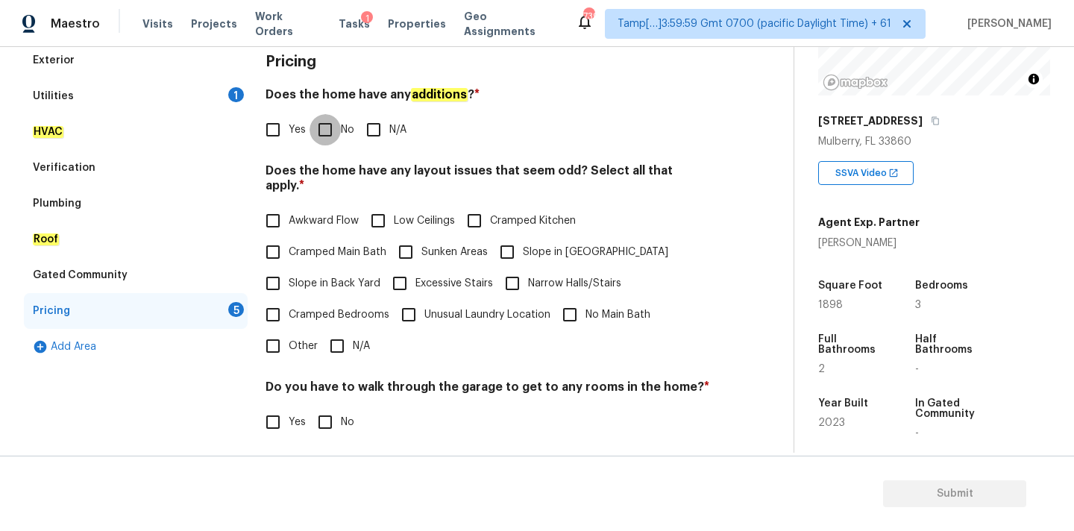
click at [334, 126] on input "No" at bounding box center [325, 129] width 31 height 31
checkbox input "true"
click at [339, 338] on input "N/A" at bounding box center [336, 345] width 31 height 31
checkbox input "true"
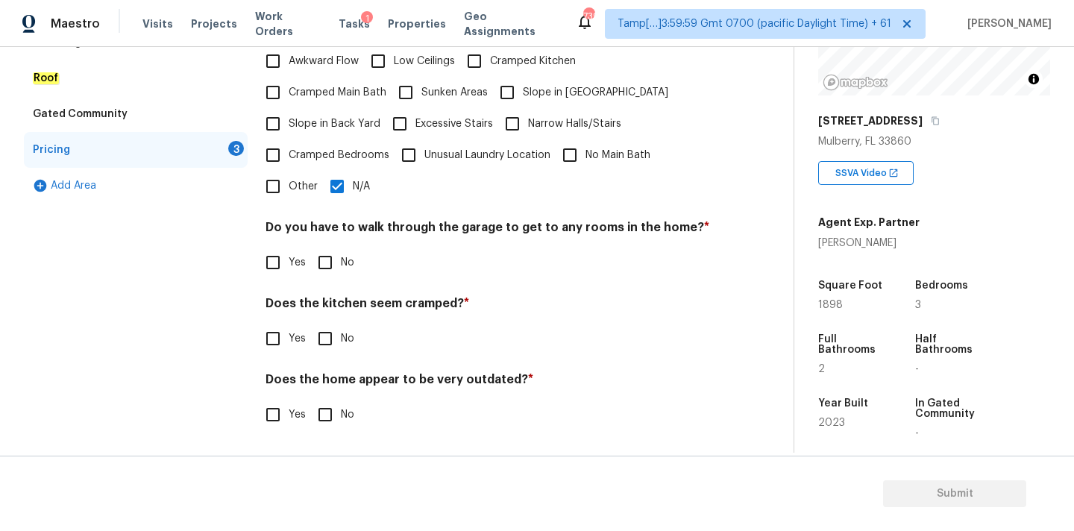
scroll to position [364, 0]
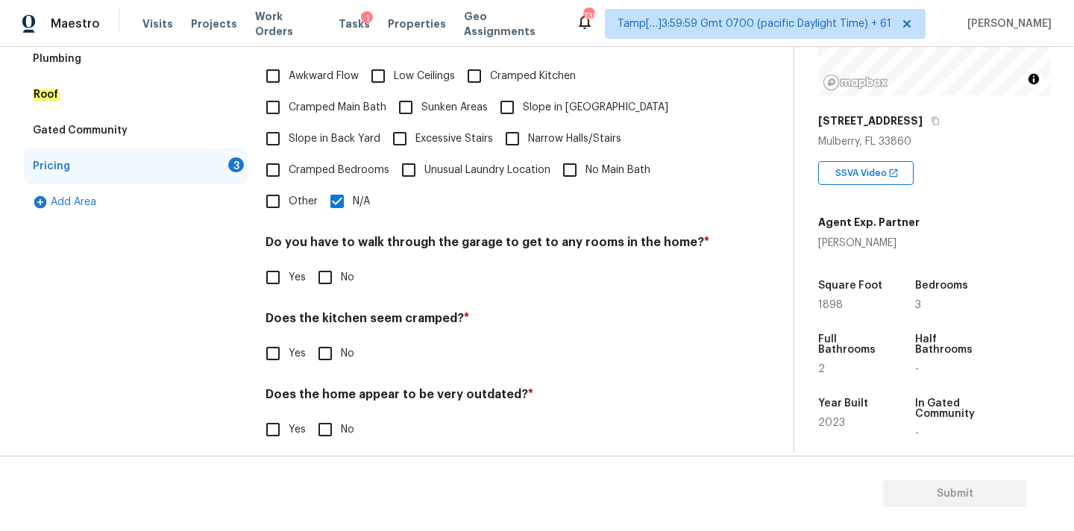
click at [323, 277] on input "No" at bounding box center [325, 277] width 31 height 31
checkbox input "true"
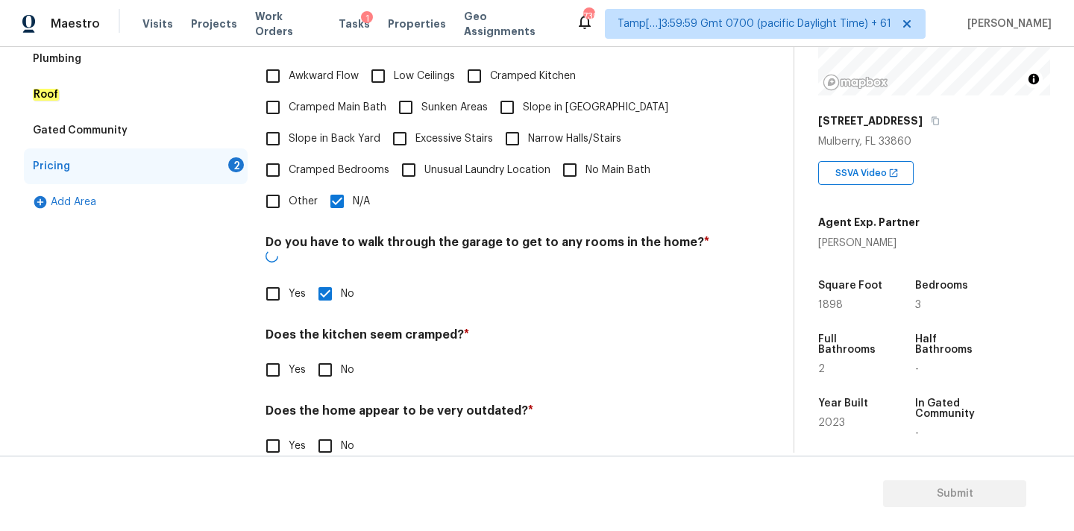
click at [324, 354] on input "No" at bounding box center [325, 369] width 31 height 31
checkbox input "true"
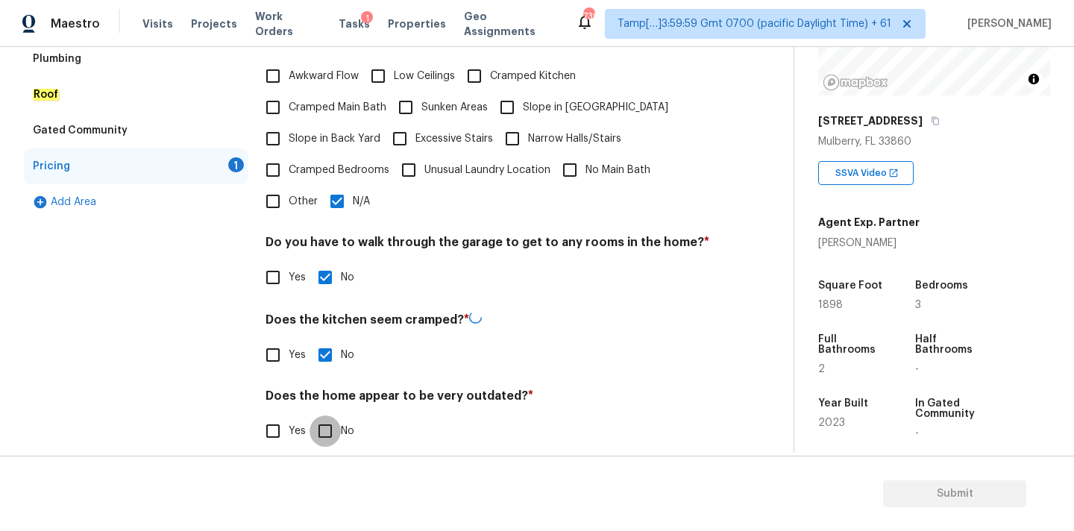
click at [324, 415] on input "No" at bounding box center [325, 430] width 31 height 31
checkbox input "true"
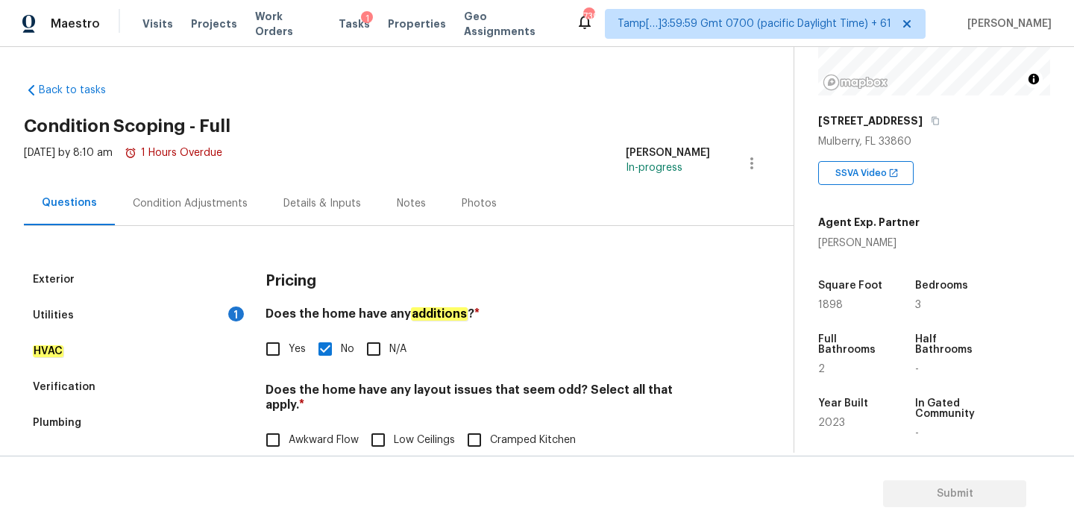
click at [198, 215] on div "Condition Adjustments" at bounding box center [190, 203] width 151 height 44
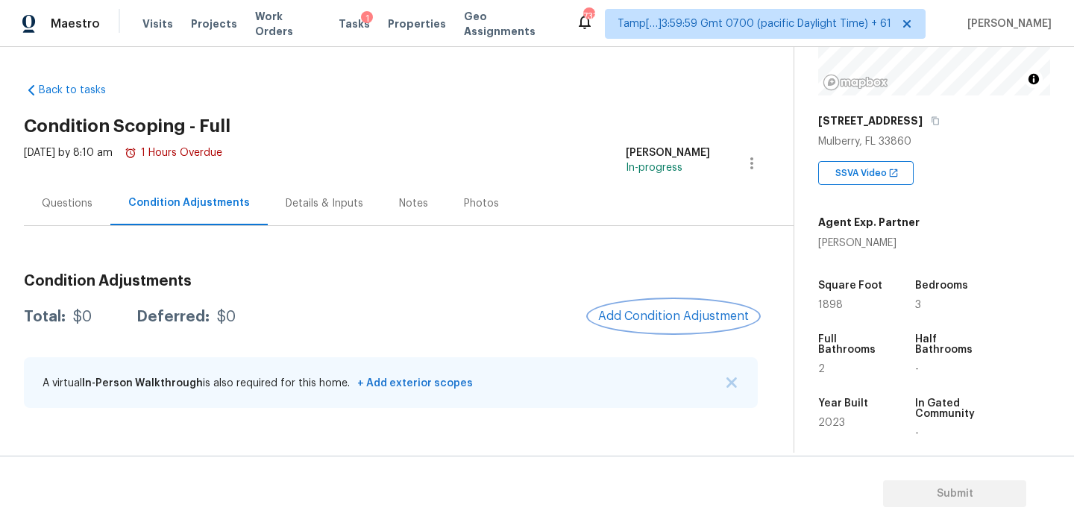
click at [678, 310] on span "Add Condition Adjustment" at bounding box center [673, 316] width 151 height 13
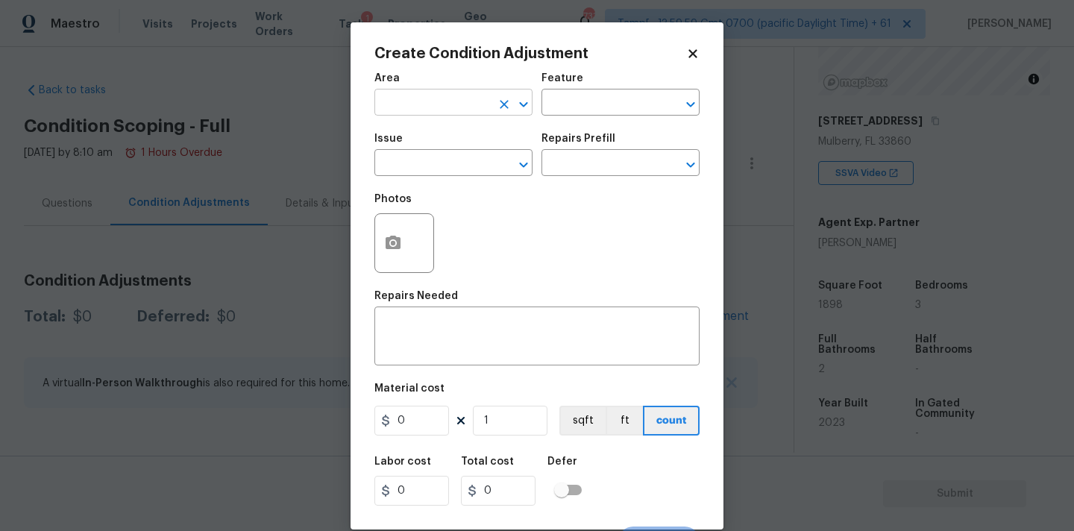
click at [434, 102] on input "text" at bounding box center [432, 103] width 116 height 23
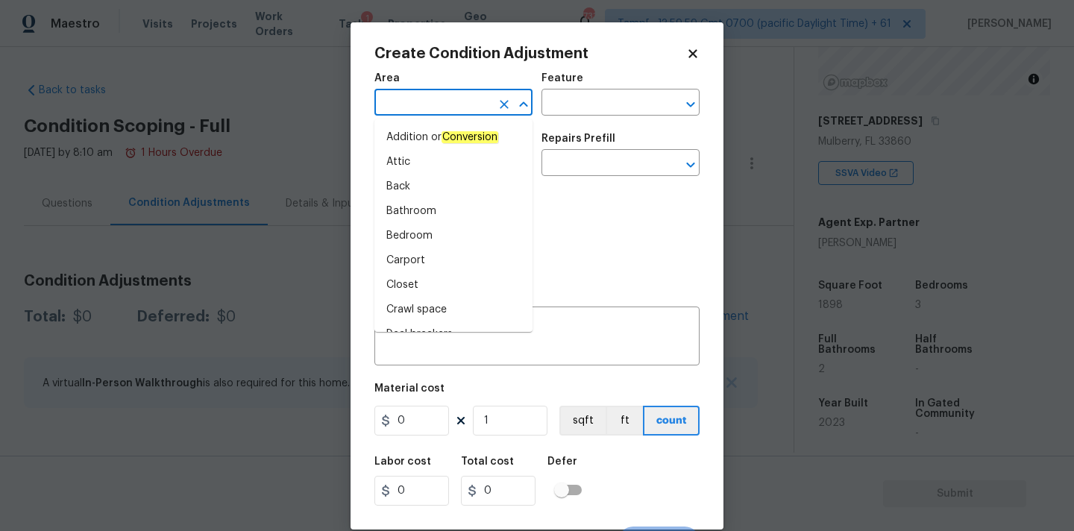
type input "i"
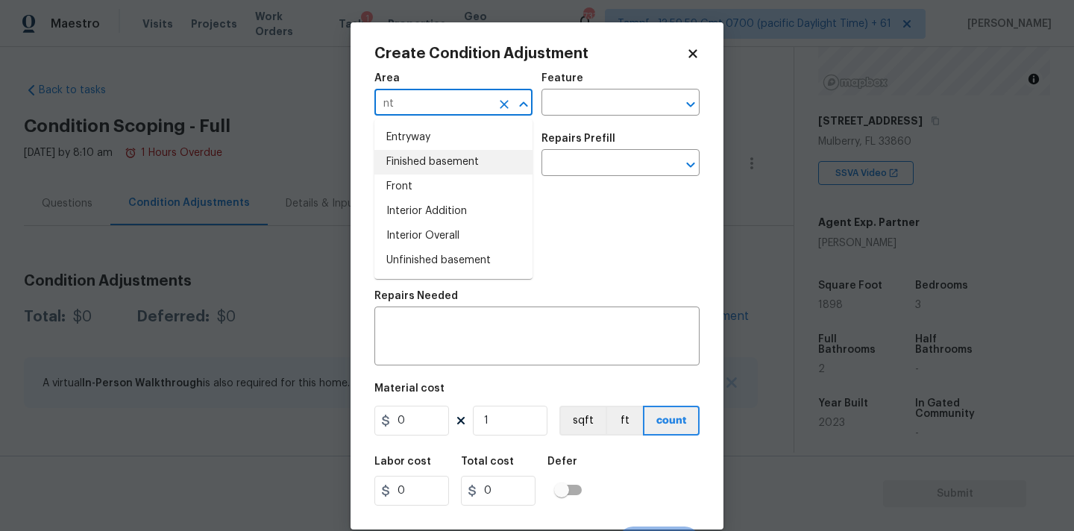
type input "n"
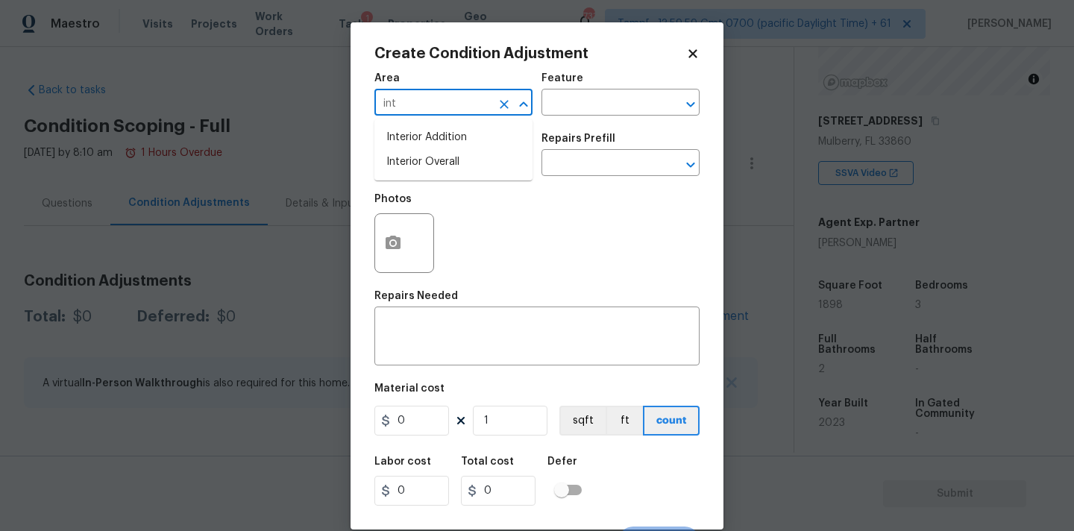
click at [435, 175] on ul "Interior Addition Interior Overall" at bounding box center [453, 149] width 158 height 61
click at [437, 172] on li "Interior Overall" at bounding box center [453, 162] width 158 height 25
type input "Interior Overall"
click at [437, 172] on input "text" at bounding box center [432, 164] width 116 height 23
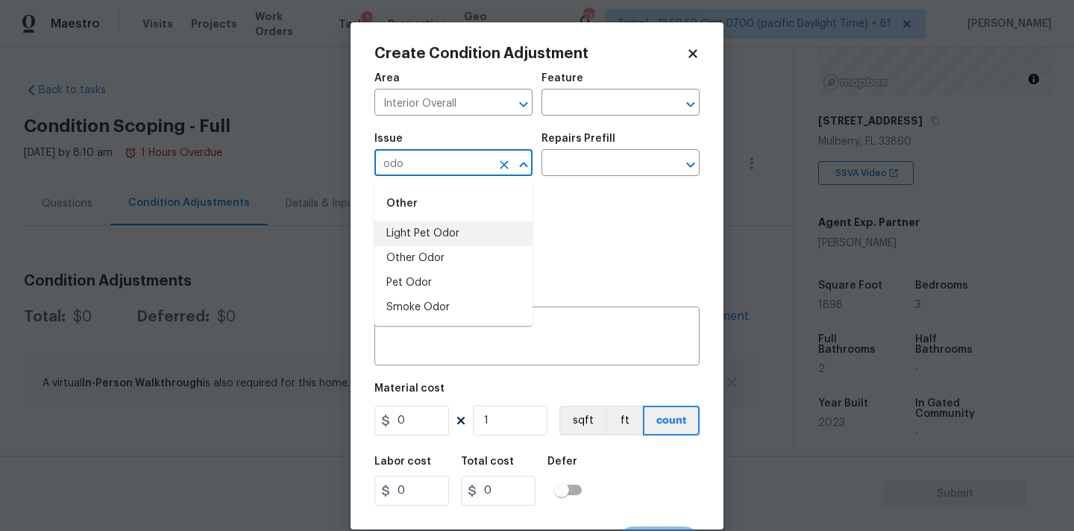
click at [430, 226] on li "Light Pet Odor" at bounding box center [453, 234] width 158 height 25
type input "Light Pet Odor"
click at [581, 161] on input "text" at bounding box center [599, 164] width 116 height 23
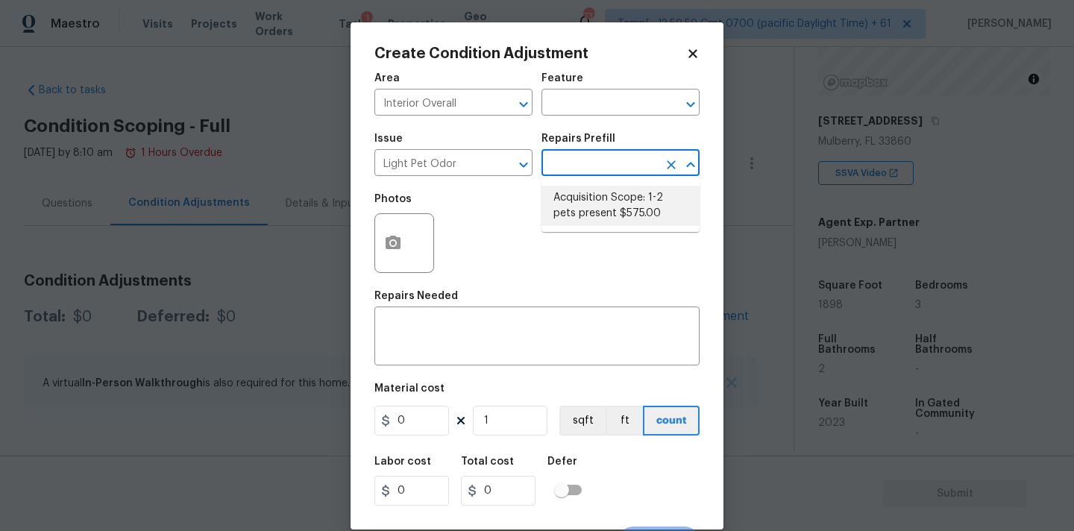
click at [582, 208] on li "Acquisition Scope: 1-2 pets present $575.00" at bounding box center [620, 206] width 158 height 40
type textarea "Acquisition Scope: 1-2 pets present"
type input "575"
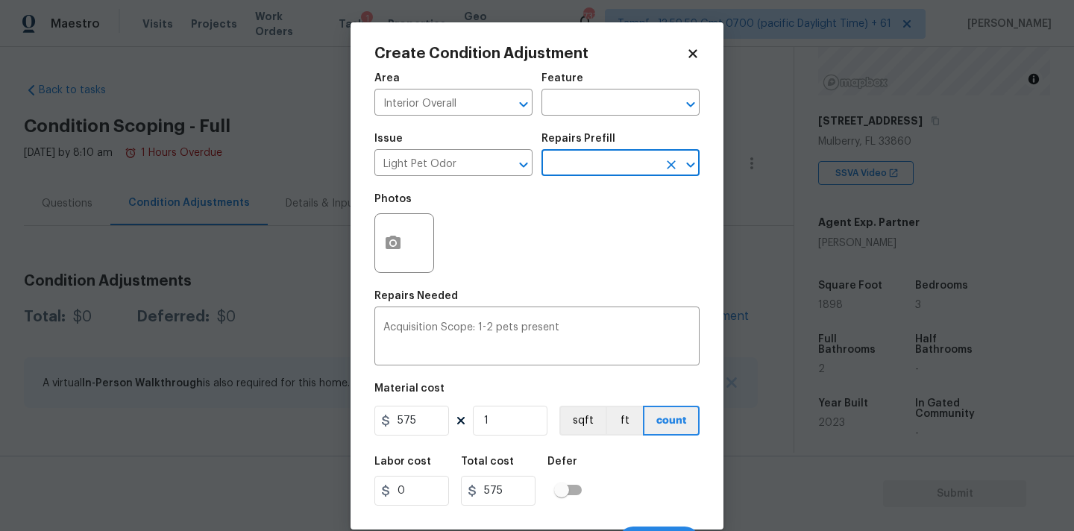
scroll to position [26, 0]
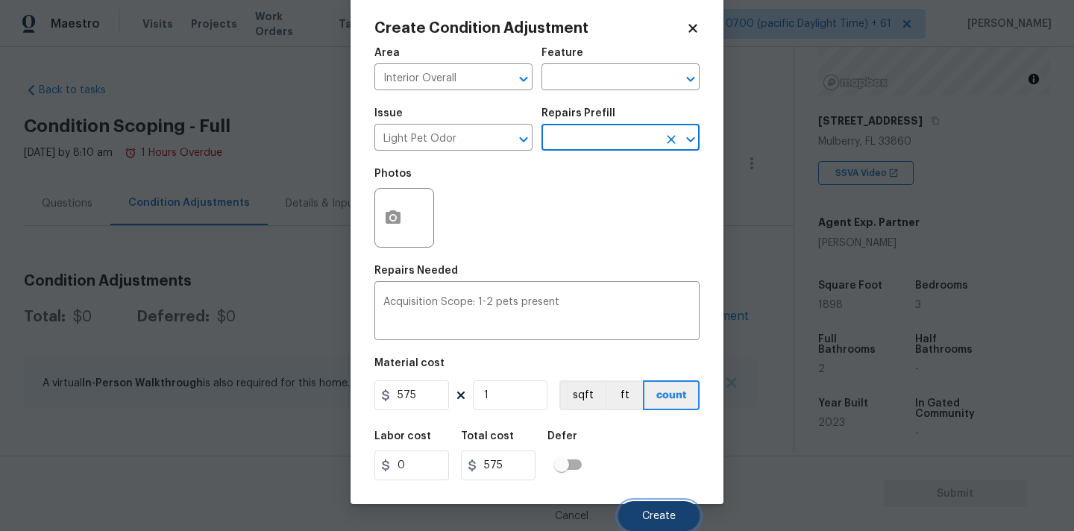
click at [646, 512] on span "Create" at bounding box center [659, 516] width 34 height 11
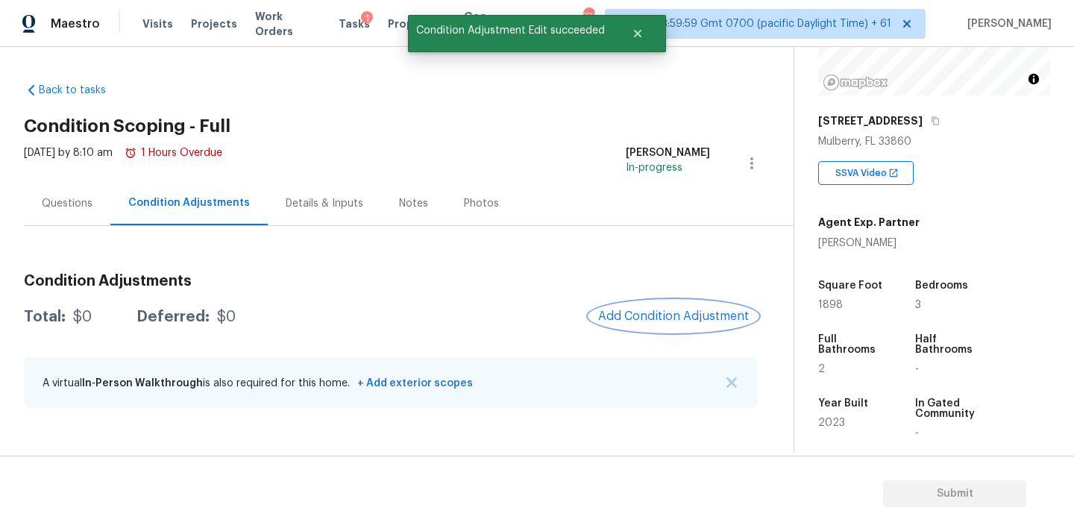
scroll to position [0, 0]
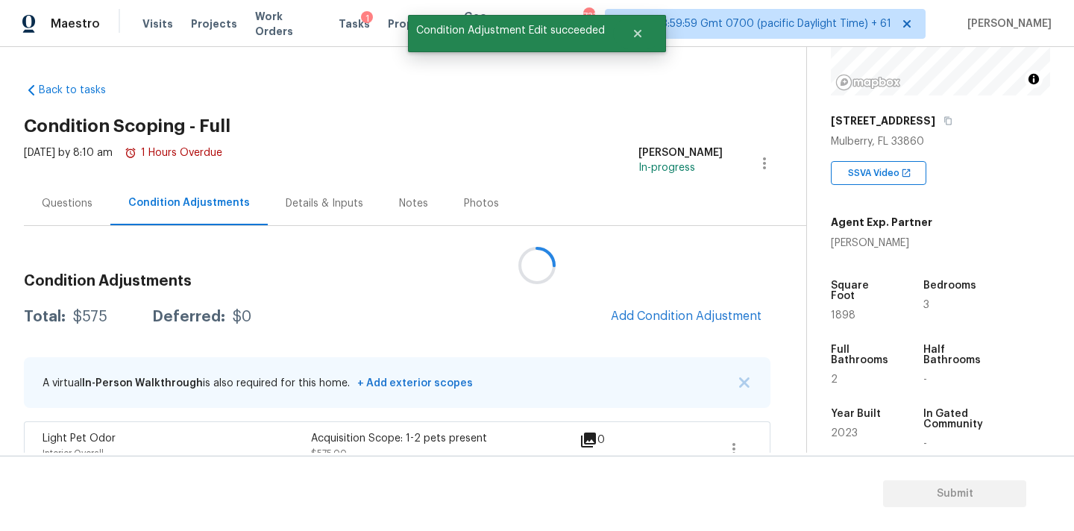
click at [636, 311] on div at bounding box center [537, 265] width 1074 height 531
click at [637, 313] on span "Add Condition Adjustment" at bounding box center [686, 316] width 151 height 13
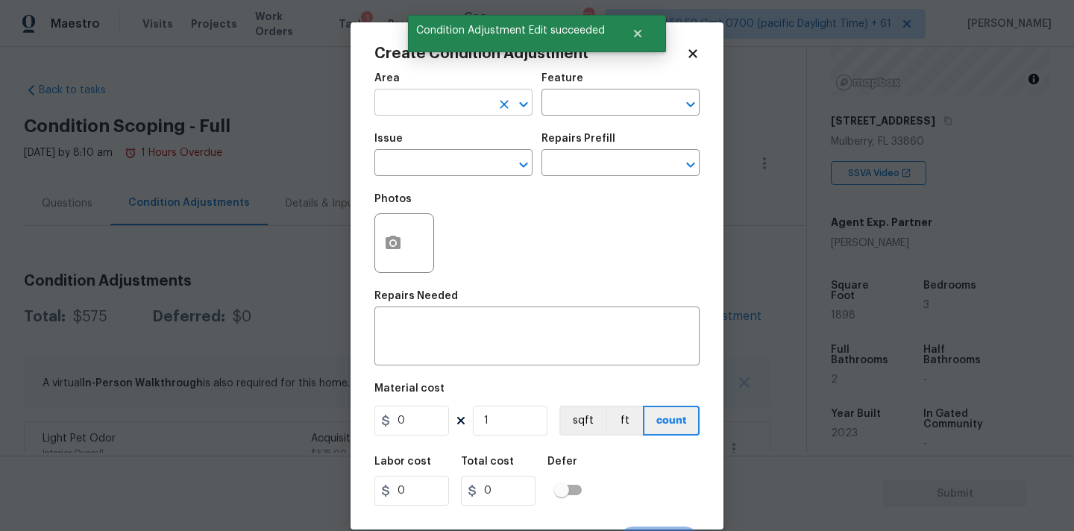
click at [445, 109] on input "text" at bounding box center [432, 103] width 116 height 23
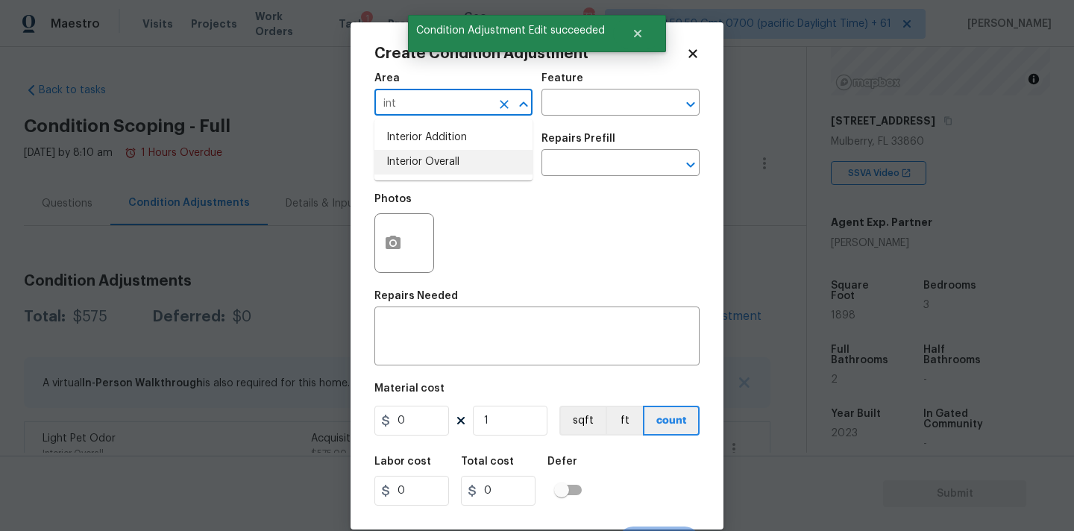
click at [440, 169] on li "Interior Overall" at bounding box center [453, 162] width 158 height 25
type input "Interior Overall"
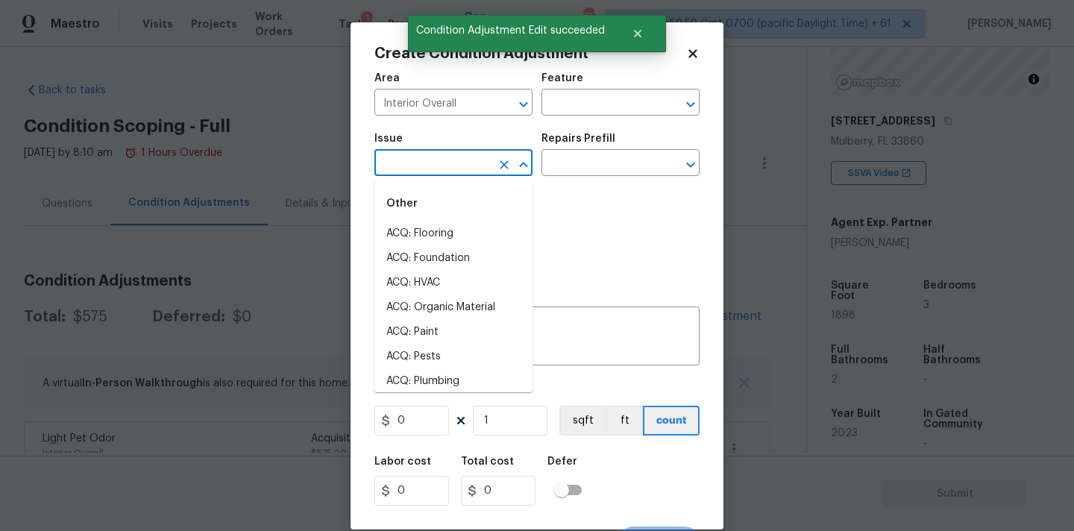
click at [440, 169] on input "text" at bounding box center [432, 164] width 116 height 23
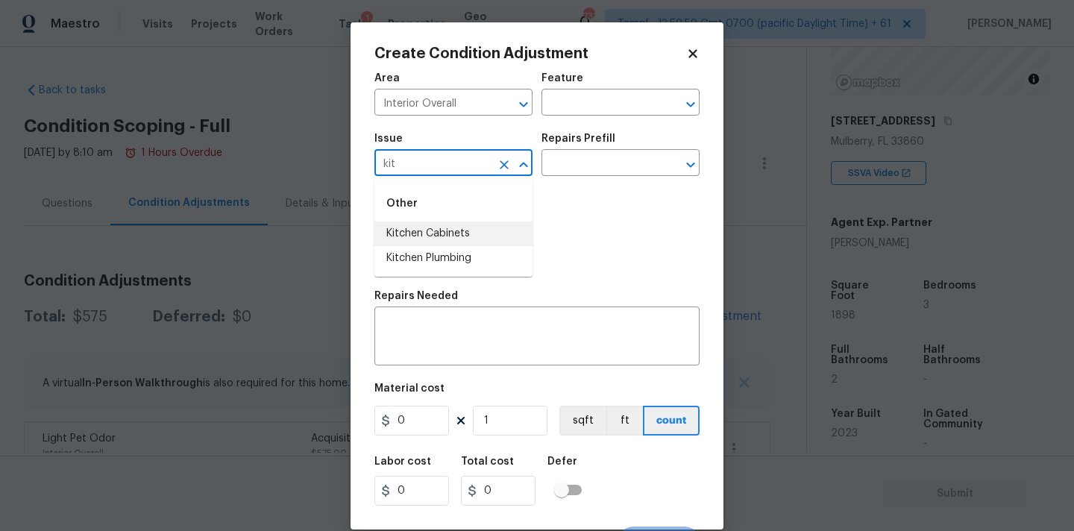
click at [464, 169] on input "kit" at bounding box center [432, 164] width 116 height 23
click at [435, 257] on li "Appliances" at bounding box center [453, 258] width 158 height 25
type input "Appliances"
click at [562, 173] on input "text" at bounding box center [599, 164] width 116 height 23
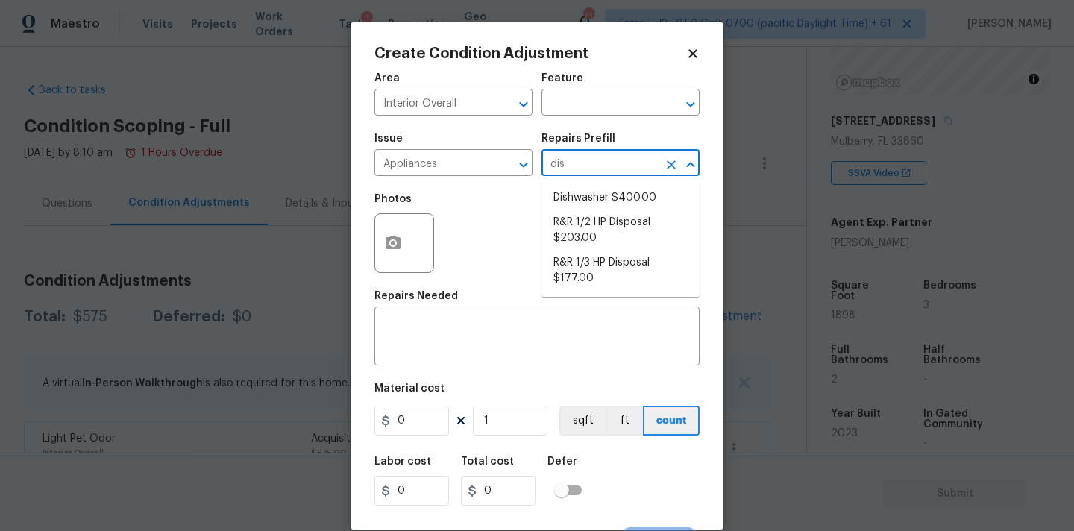
type input "dish"
click at [556, 204] on li "Dishwasher $400.00" at bounding box center [620, 198] width 158 height 25
type input "Appliances"
type textarea "Remove the existing dishwasher and prep the area for a new unit. Install a new …"
type input "400"
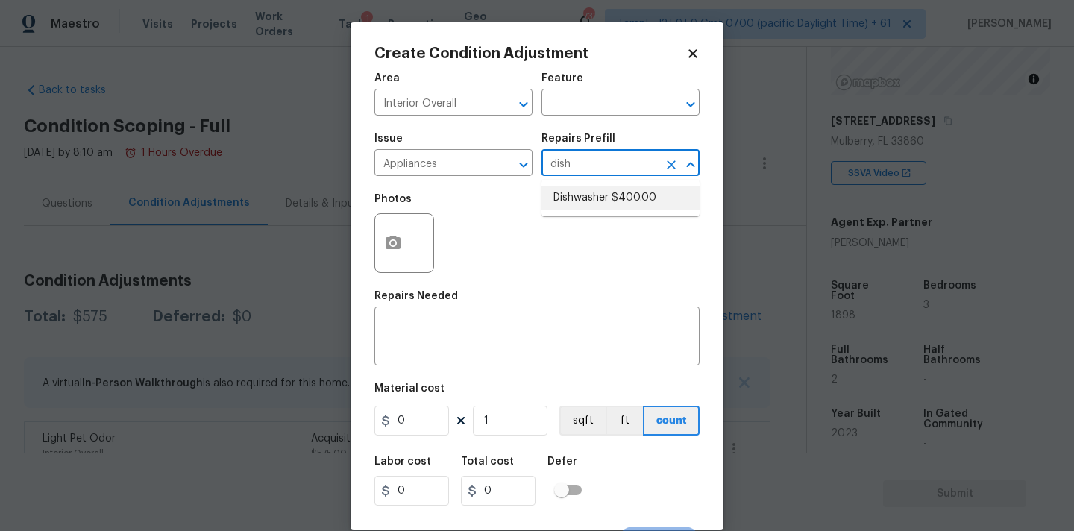
type input "400"
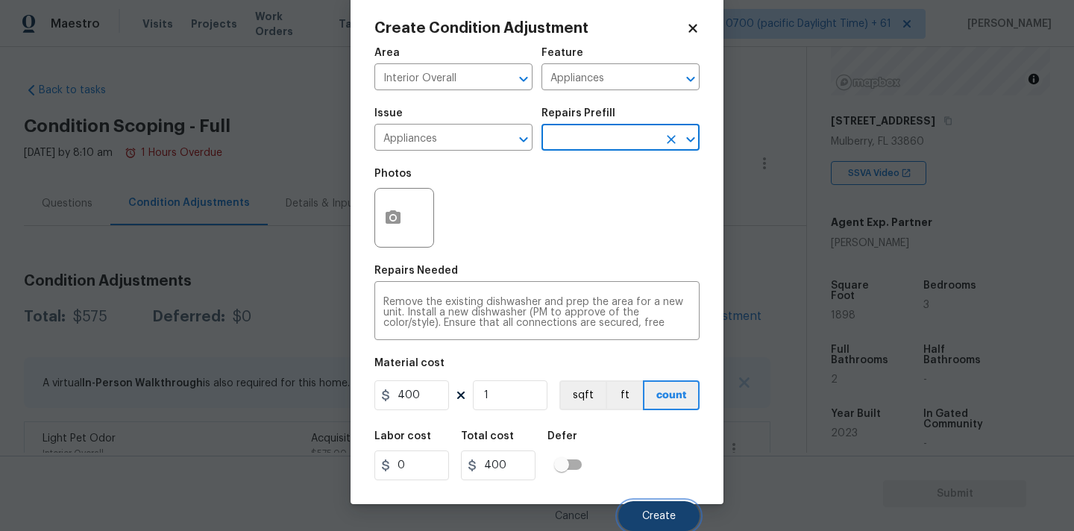
click at [650, 513] on span "Create" at bounding box center [659, 516] width 34 height 11
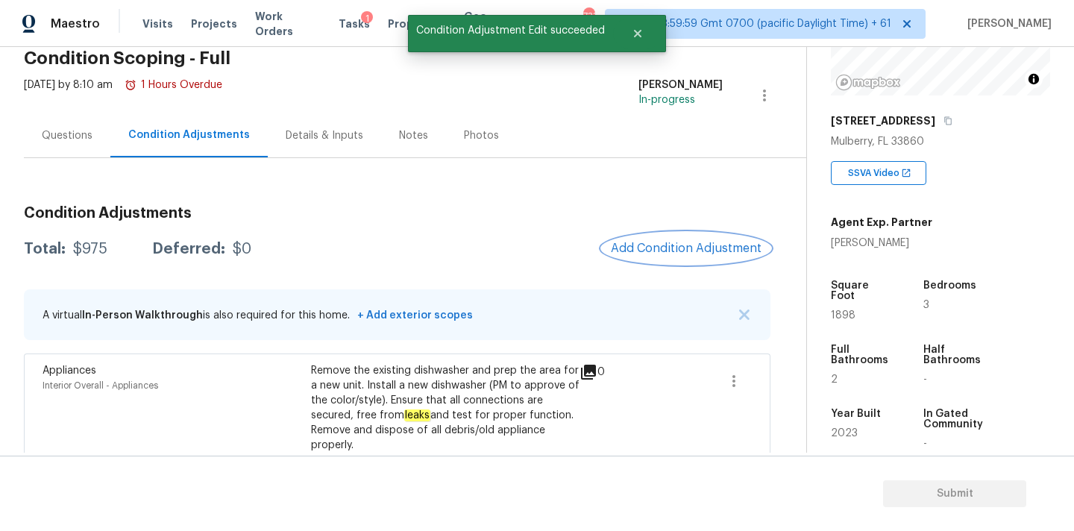
scroll to position [151, 0]
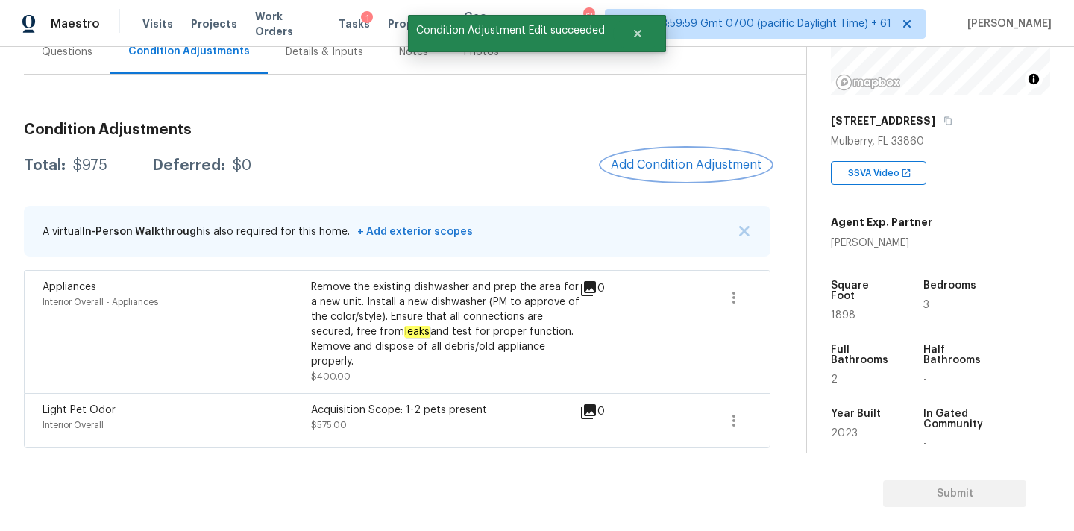
click at [650, 158] on span "Add Condition Adjustment" at bounding box center [686, 164] width 151 height 13
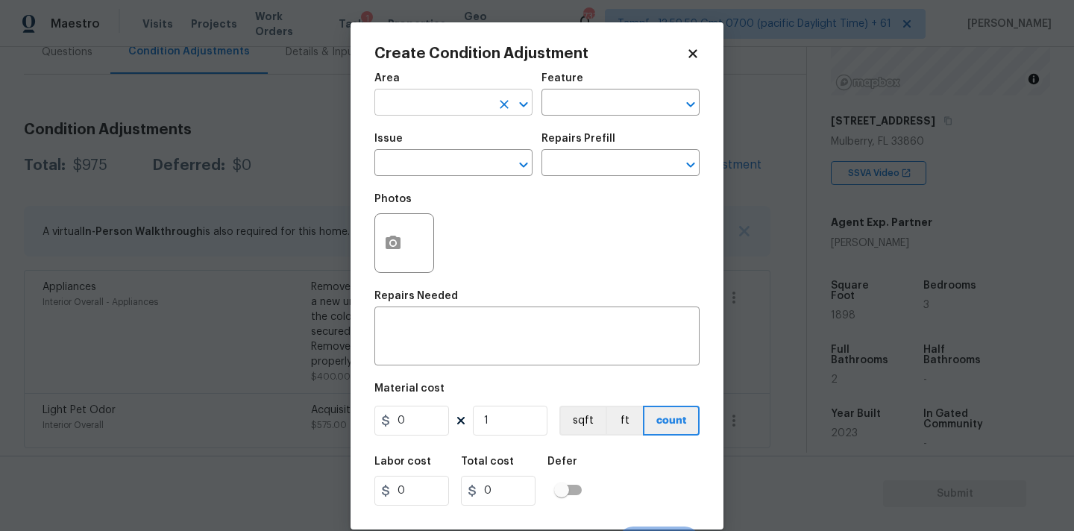
click at [448, 110] on input "text" at bounding box center [432, 103] width 116 height 23
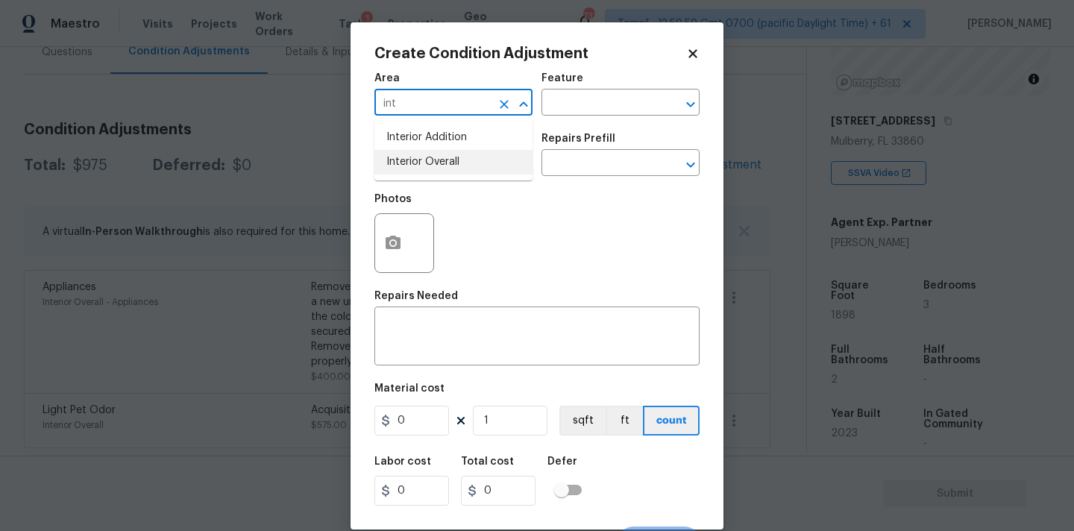
click at [447, 163] on li "Interior Overall" at bounding box center [453, 162] width 158 height 25
type input "Interior Overall"
click at [447, 171] on input "text" at bounding box center [432, 164] width 116 height 23
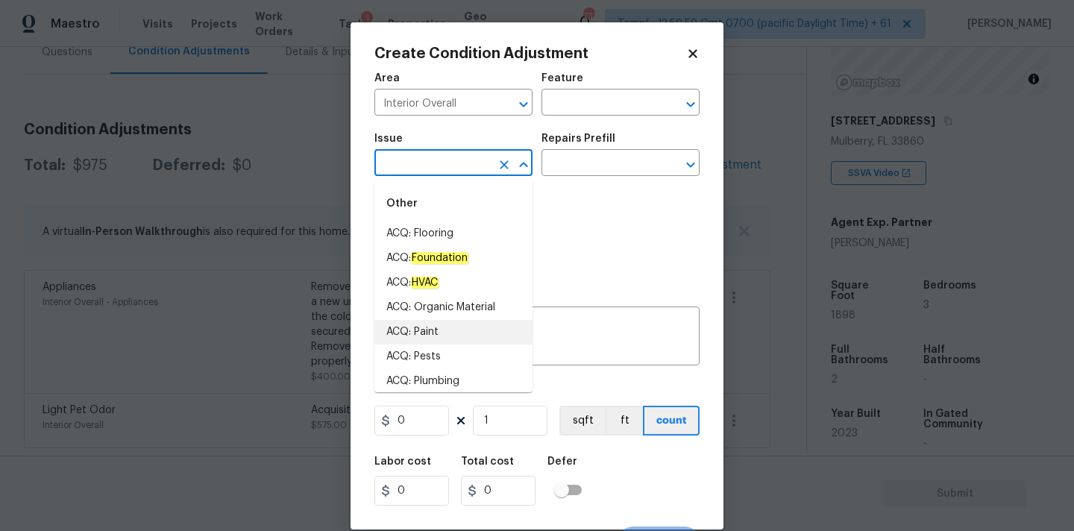
click at [421, 336] on li "ACQ: Paint" at bounding box center [453, 332] width 158 height 25
type input "ACQ: Paint"
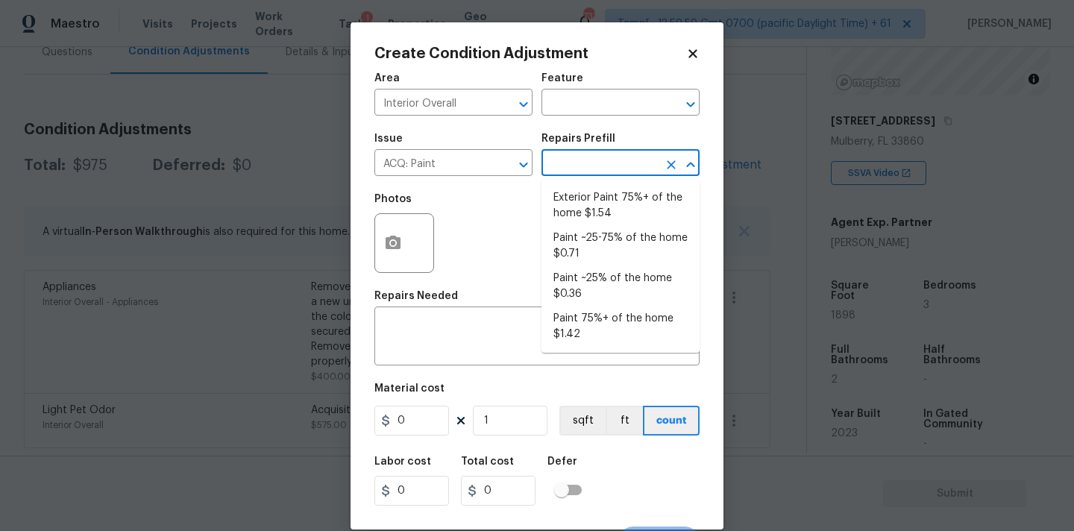
click at [577, 166] on input "text" at bounding box center [599, 164] width 116 height 23
click at [580, 277] on li "Paint ~25% of the home $0.36" at bounding box center [620, 286] width 158 height 40
type input "Acquisition"
type textarea "Acquisition Scope: ~25% of the home needs interior paint"
type input "0.36"
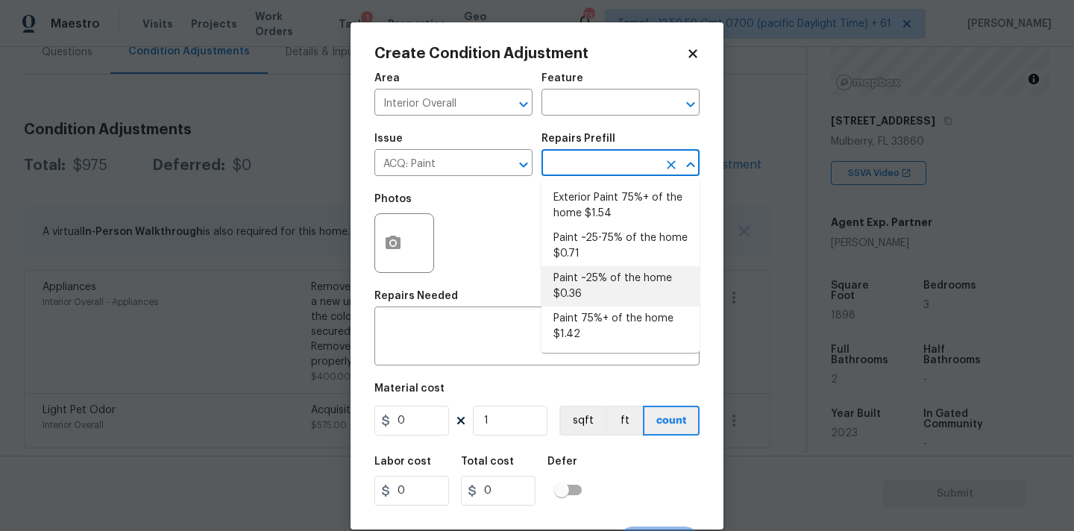
type input "0.36"
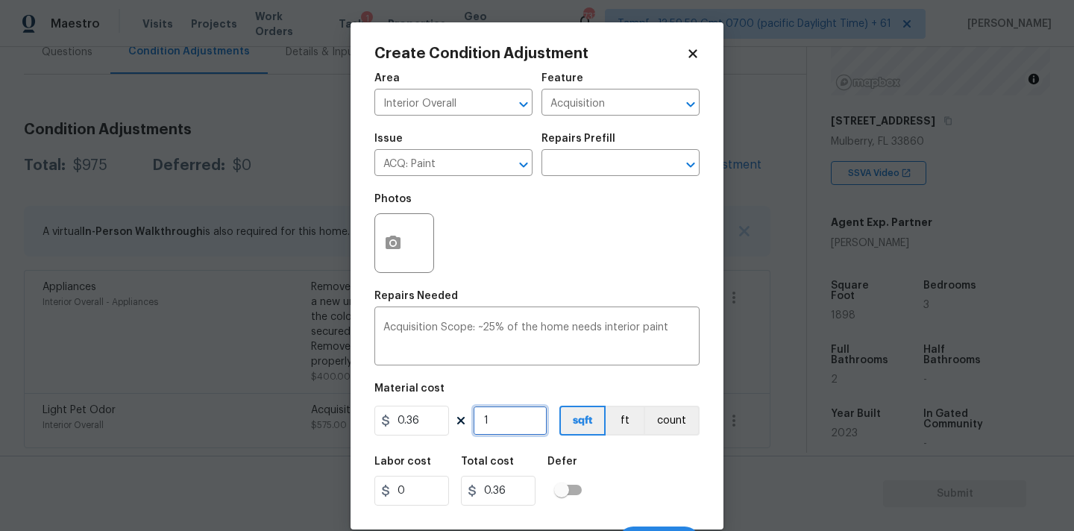
click at [515, 421] on input "1" at bounding box center [510, 421] width 75 height 30
type input "18"
type input "6.48"
type input "189"
type input "68.04"
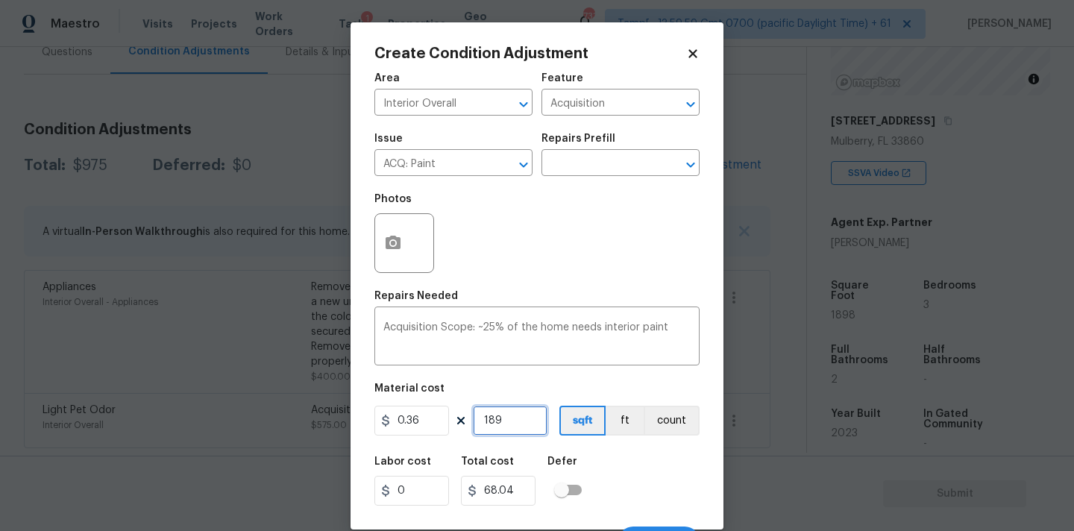
type input "1898"
type input "683.28"
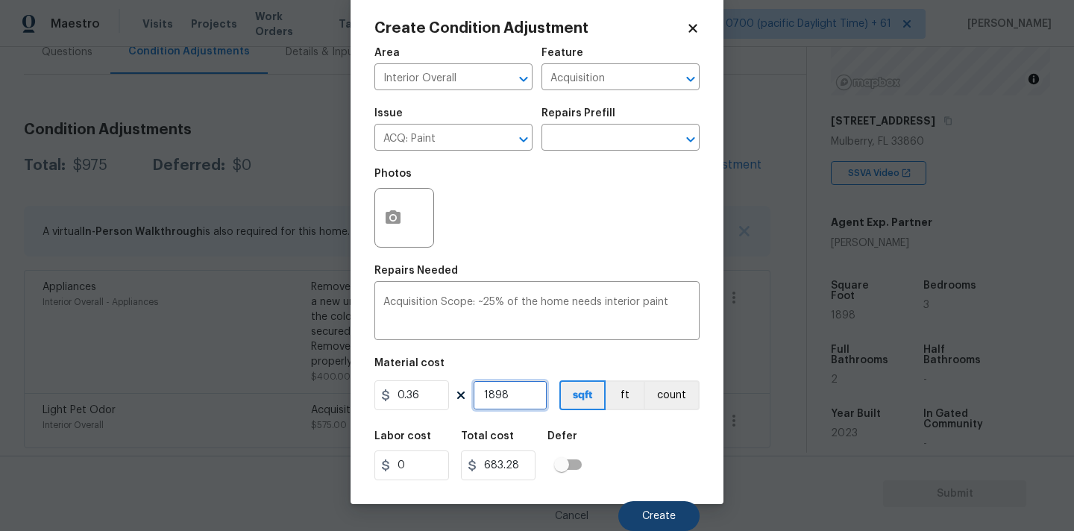
type input "1898"
click at [650, 508] on button "Create" at bounding box center [658, 516] width 81 height 30
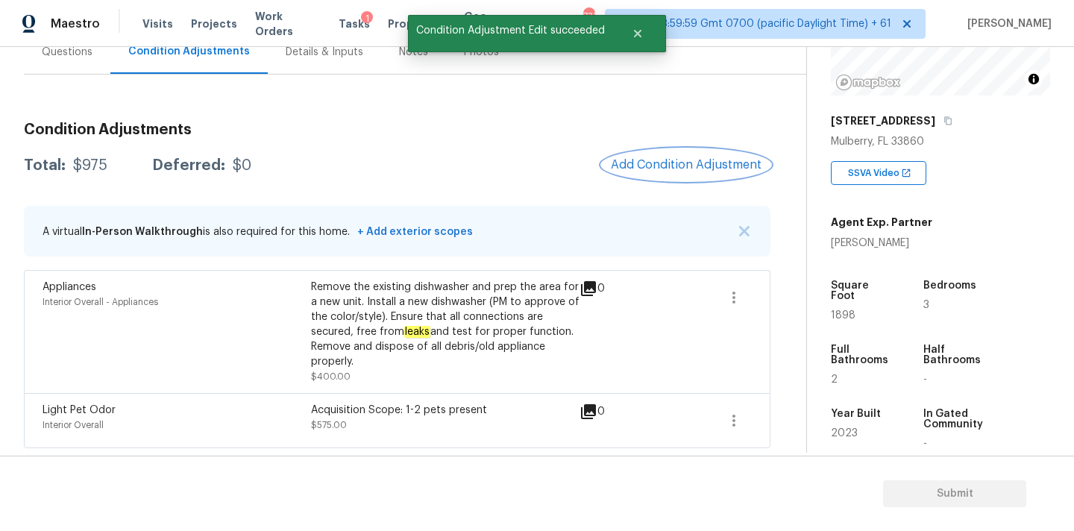
scroll to position [0, 0]
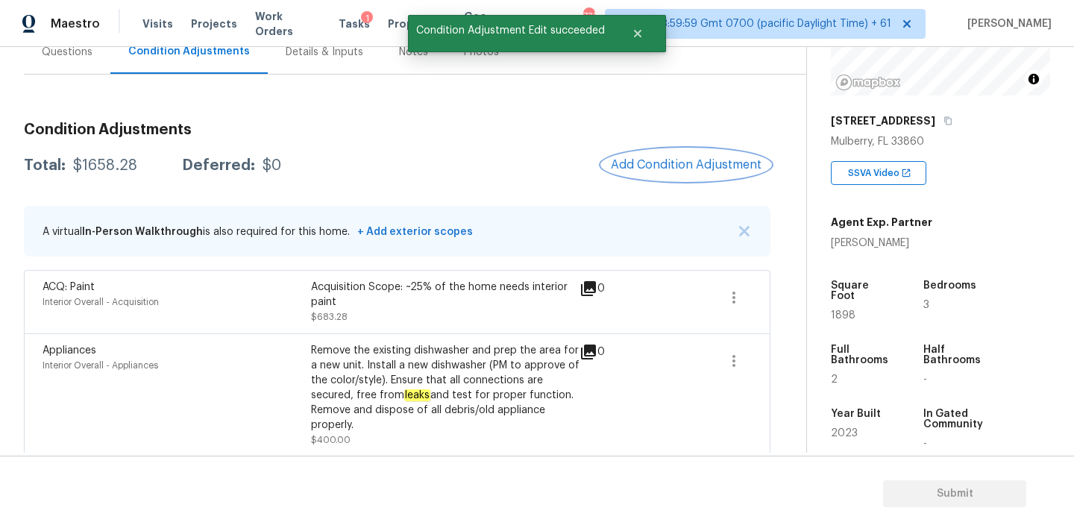
click at [656, 163] on span "Add Condition Adjustment" at bounding box center [686, 164] width 151 height 13
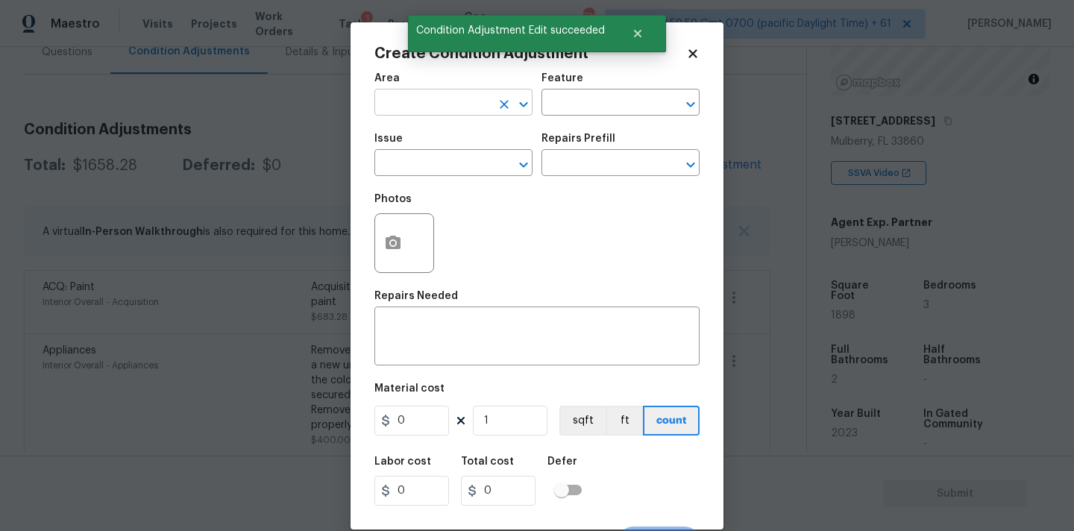
click at [427, 106] on input "text" at bounding box center [432, 103] width 116 height 23
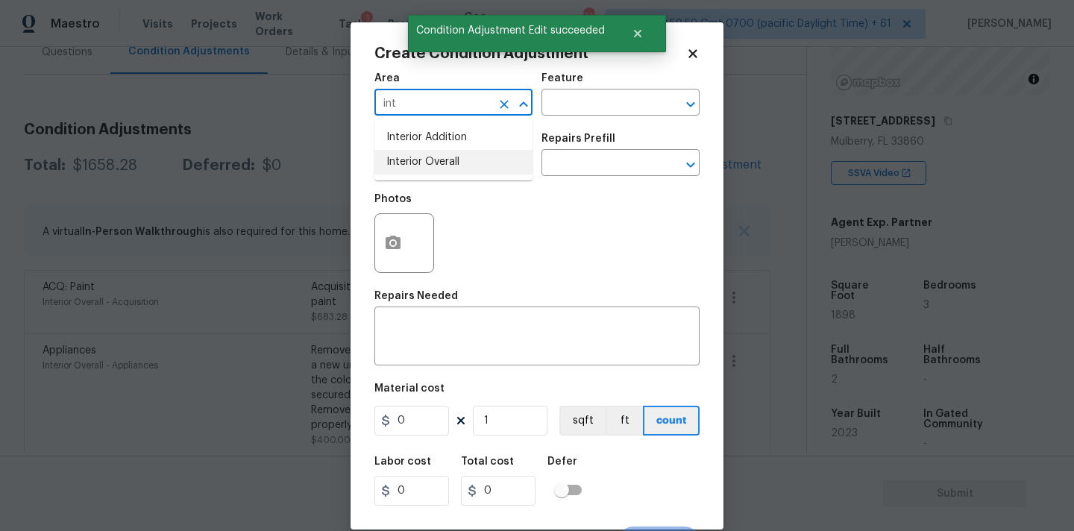
click at [430, 163] on li "Interior Overall" at bounding box center [453, 162] width 158 height 25
type input "Interior Overall"
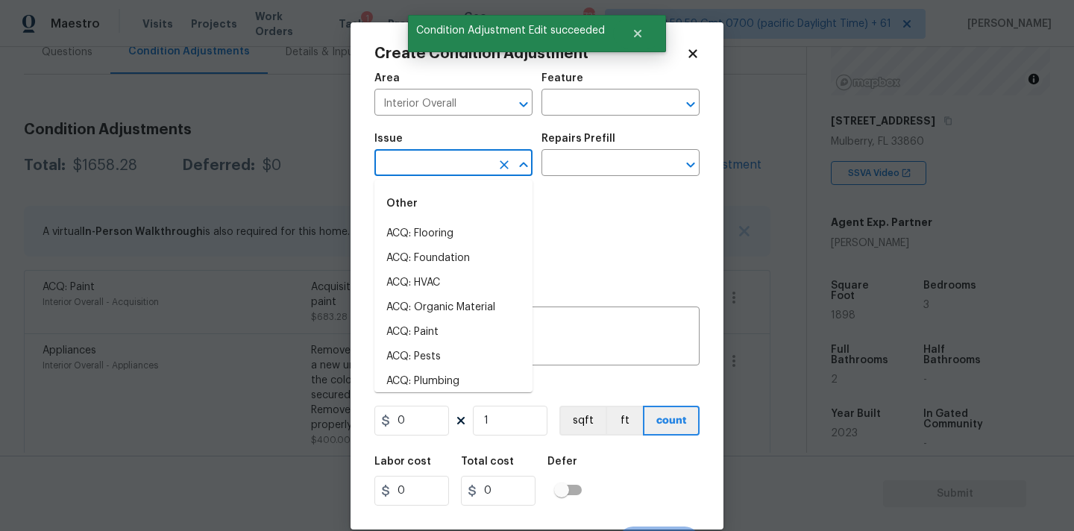
click at [430, 169] on input "text" at bounding box center [432, 164] width 116 height 23
click at [433, 236] on li "ACQ: Flooring" at bounding box center [453, 234] width 158 height 25
type input "ACQ: Flooring"
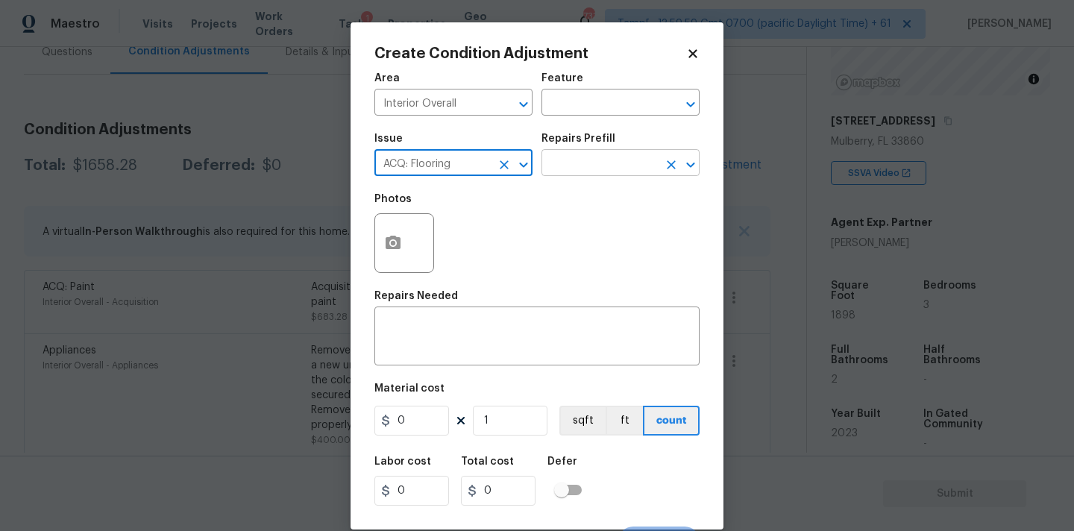
click at [573, 169] on input "text" at bounding box center [599, 164] width 116 height 23
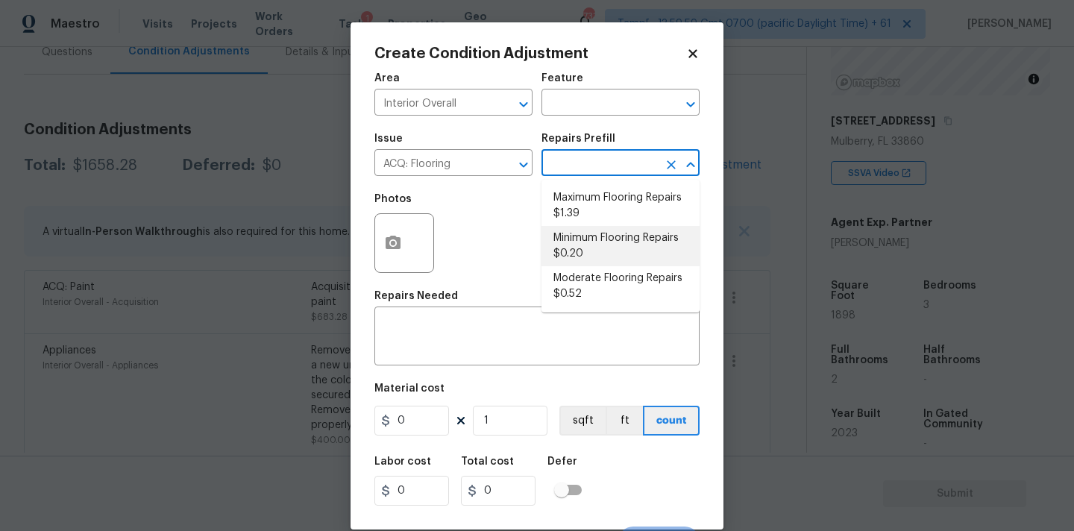
click at [585, 252] on li "Minimum Flooring Repairs $0.20" at bounding box center [620, 246] width 158 height 40
type input "Acquisition"
type textarea "Acquisition Scope: Minimum flooring repairs"
type input "0.2"
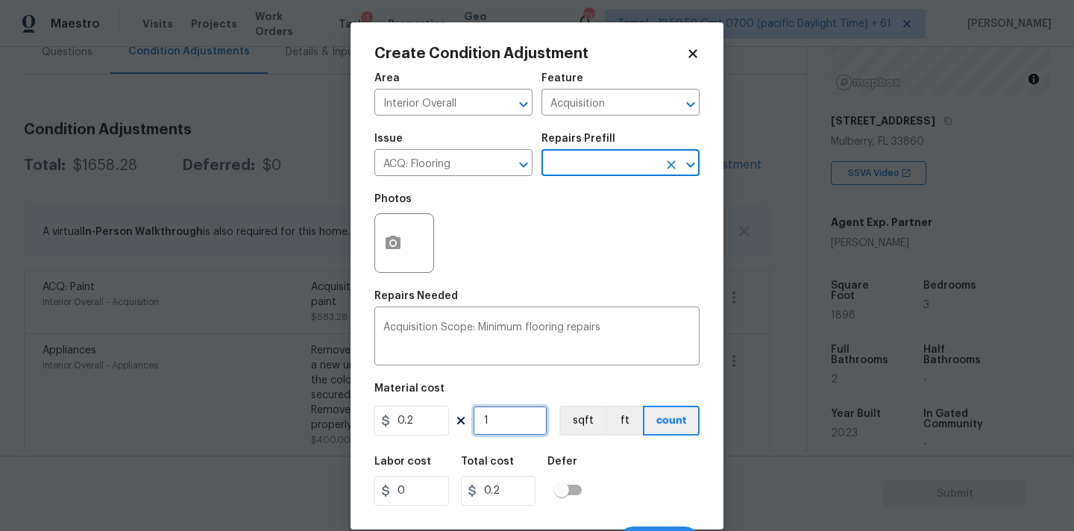
click at [515, 416] on input "1" at bounding box center [510, 421] width 75 height 30
type input "18"
type input "3.6"
type input "189"
type input "37.8"
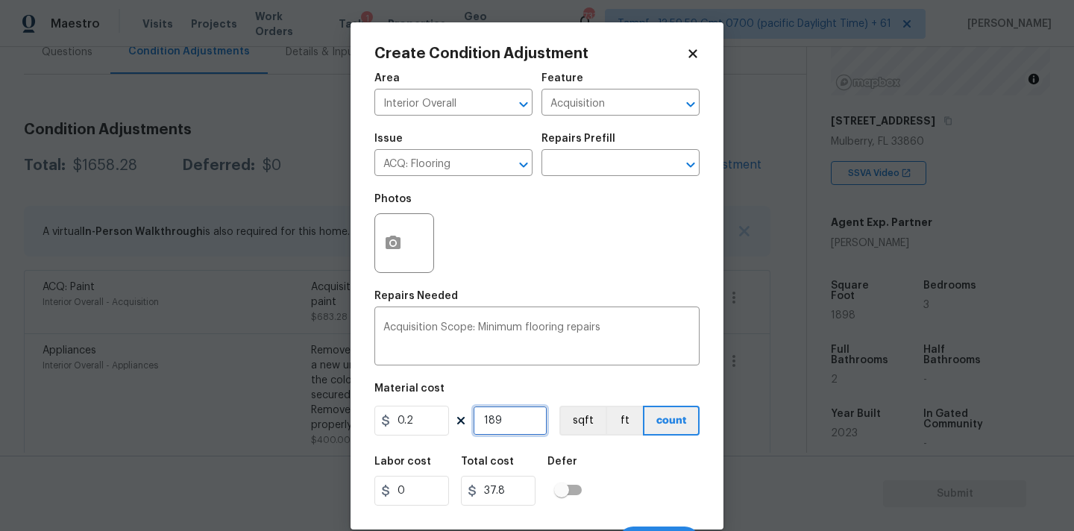
type input "1898"
type input "379.6"
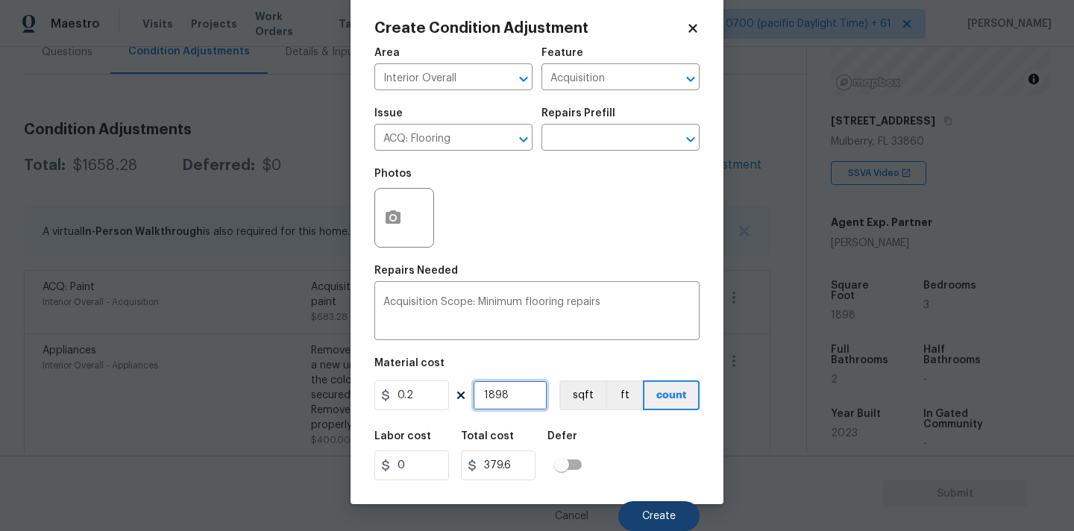
type input "1898"
click at [649, 509] on button "Create" at bounding box center [658, 516] width 81 height 30
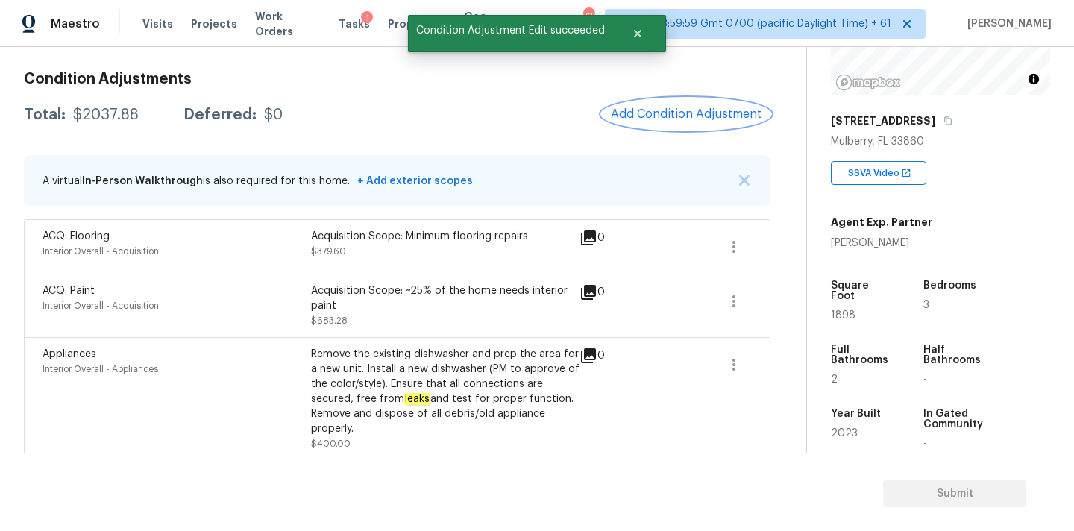
scroll to position [201, 0]
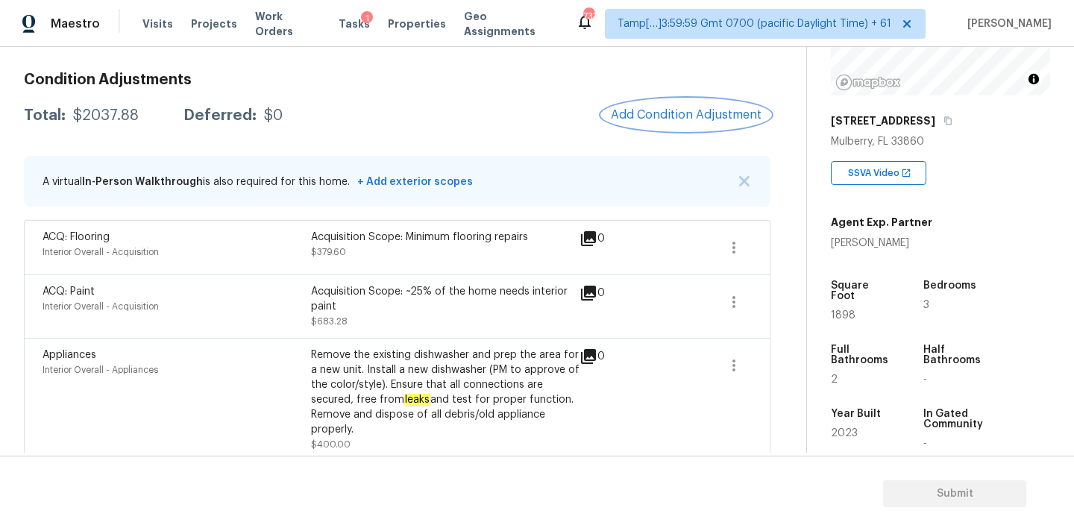
click at [650, 113] on span "Add Condition Adjustment" at bounding box center [686, 114] width 151 height 13
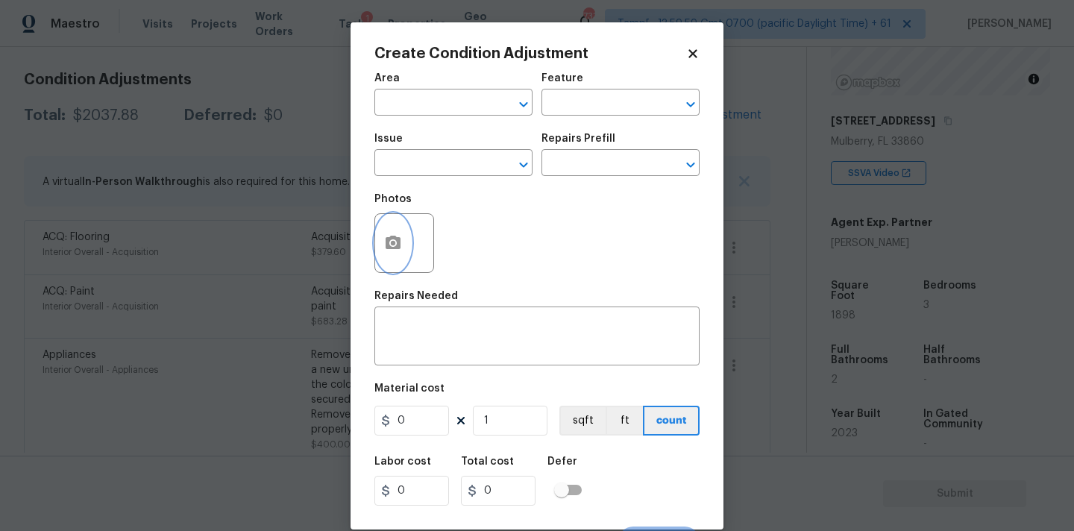
click at [392, 245] on circle "button" at bounding box center [393, 243] width 4 height 4
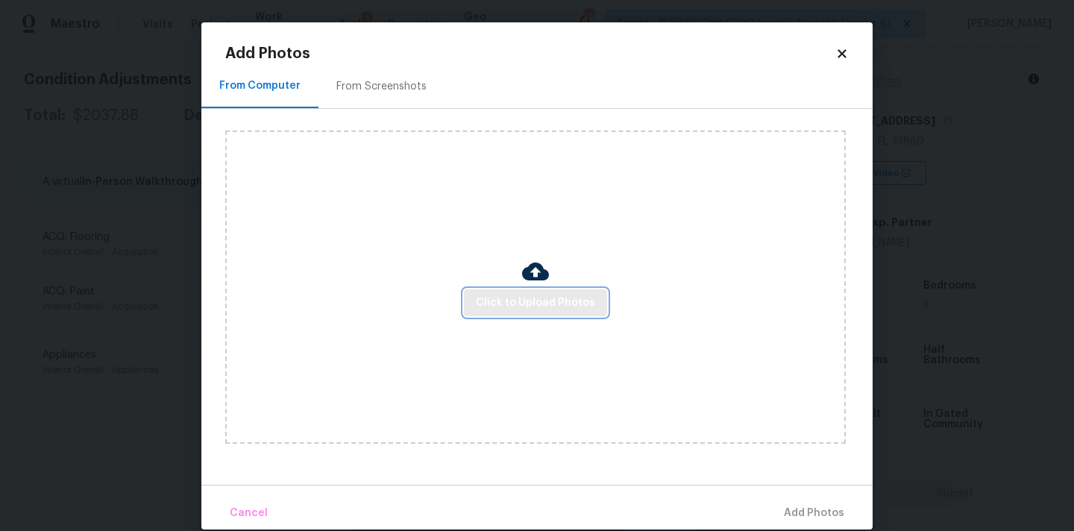
click at [504, 289] on button "Click to Upload Photos" at bounding box center [535, 303] width 143 height 28
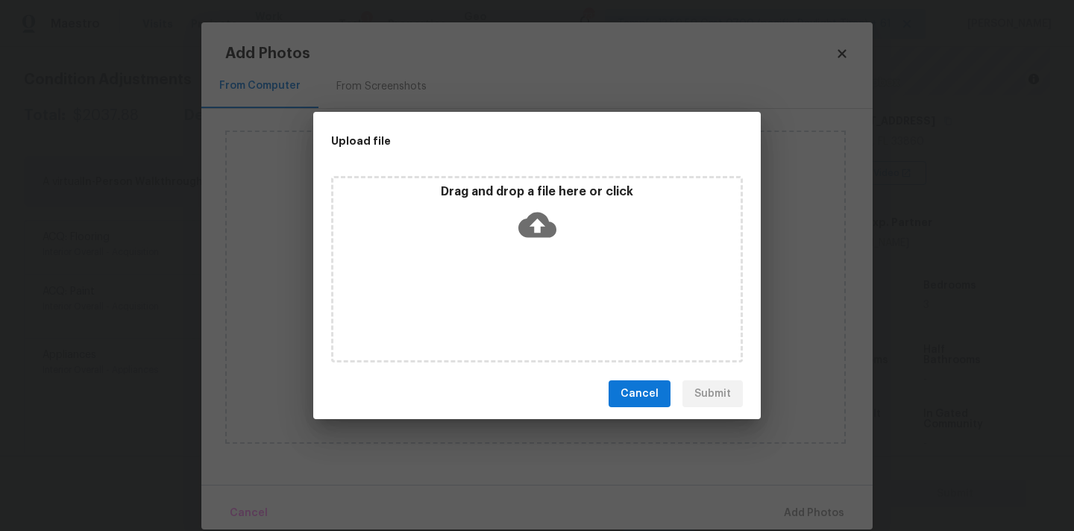
click at [538, 206] on icon at bounding box center [537, 225] width 38 height 38
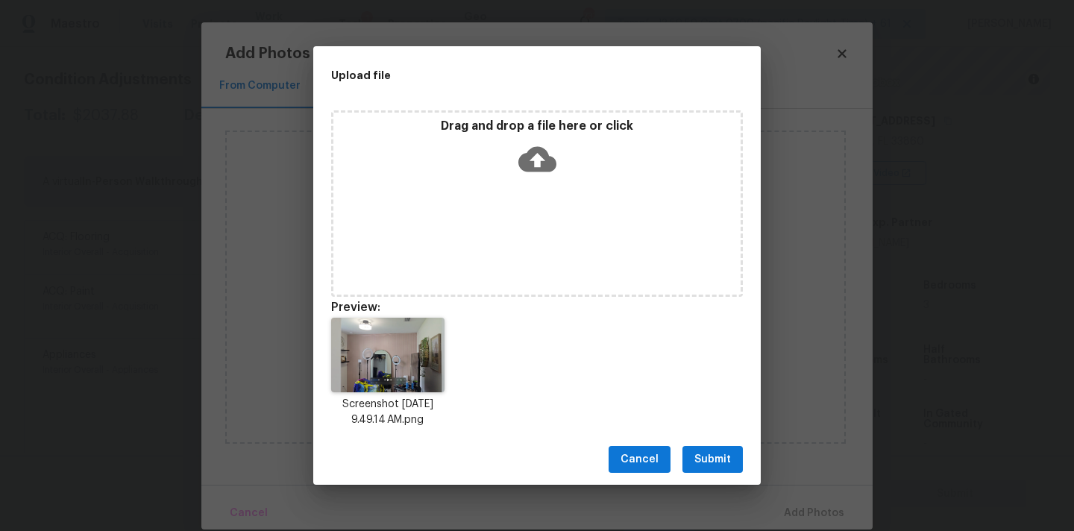
click at [703, 453] on span "Submit" at bounding box center [712, 459] width 37 height 19
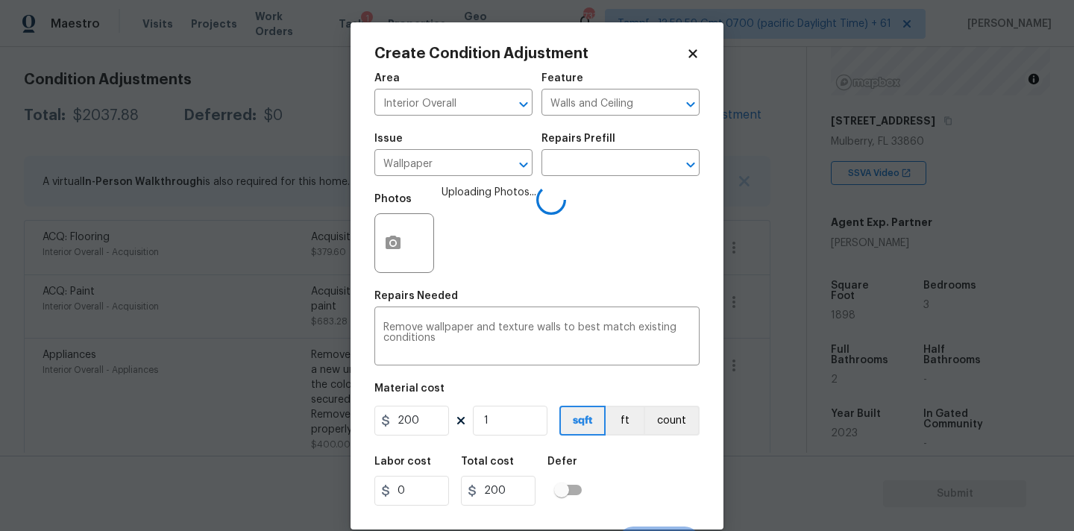
scroll to position [26, 0]
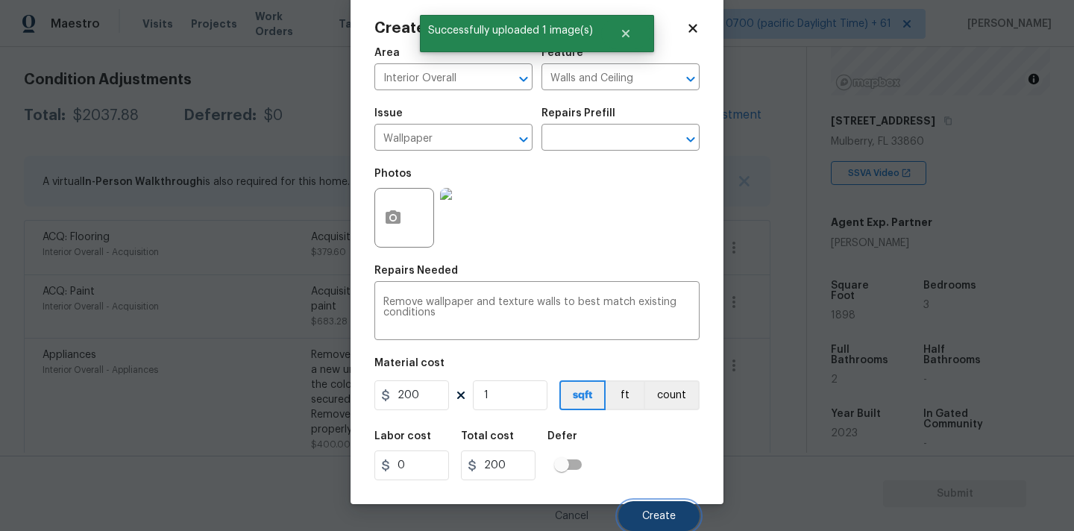
click at [656, 511] on span "Create" at bounding box center [659, 516] width 34 height 11
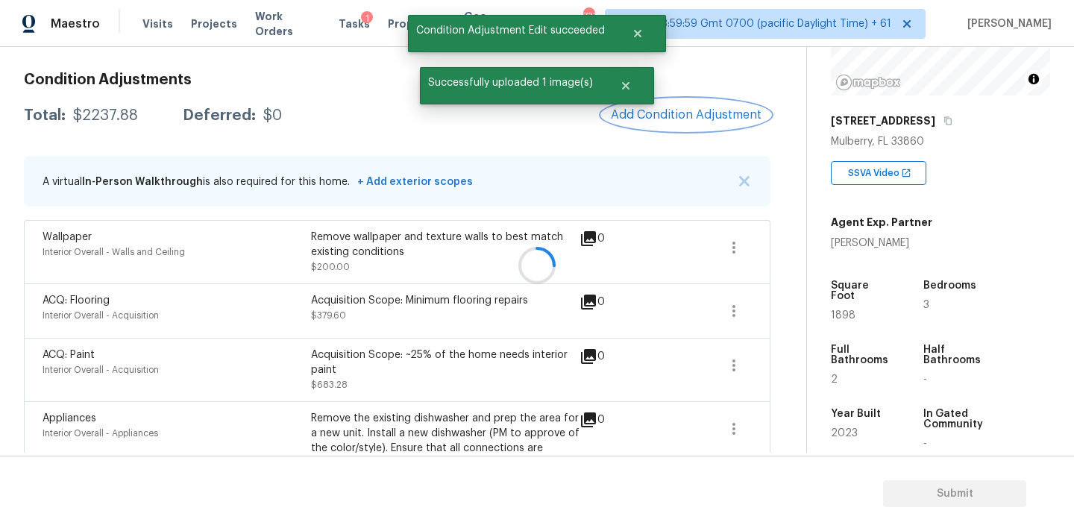
scroll to position [0, 0]
click at [670, 116] on span "Add Condition Adjustment" at bounding box center [686, 114] width 151 height 13
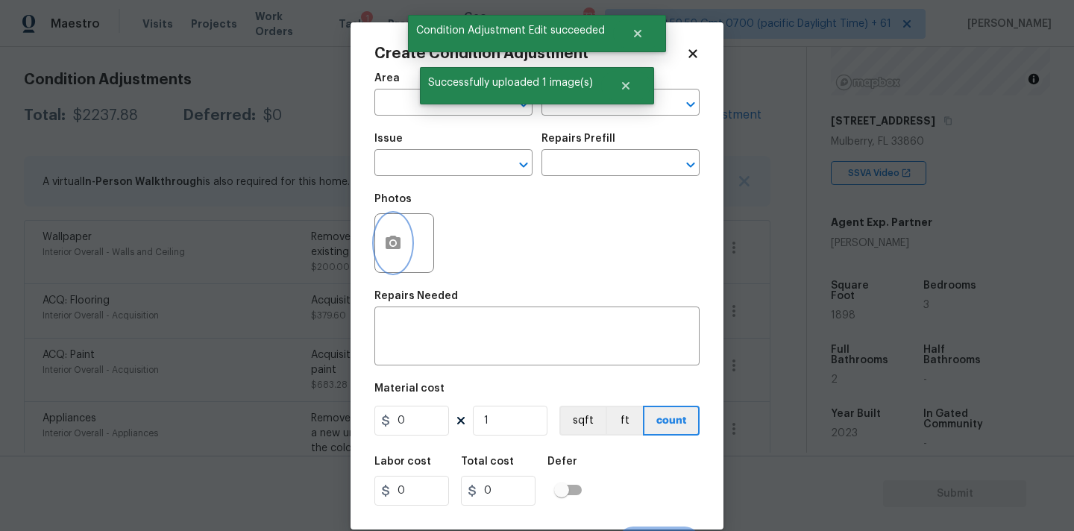
click at [398, 249] on icon "button" at bounding box center [393, 242] width 15 height 13
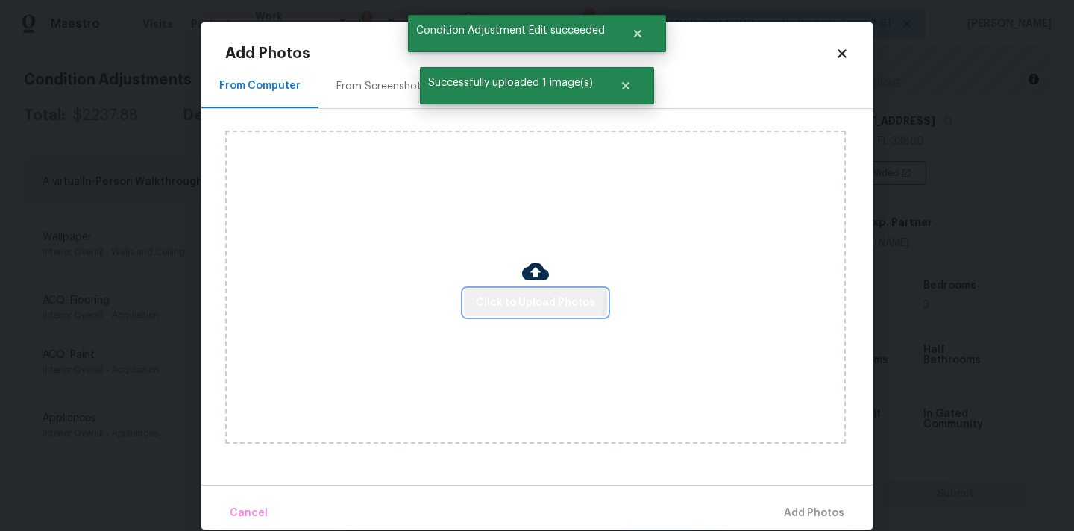
click at [478, 289] on button "Click to Upload Photos" at bounding box center [535, 303] width 143 height 28
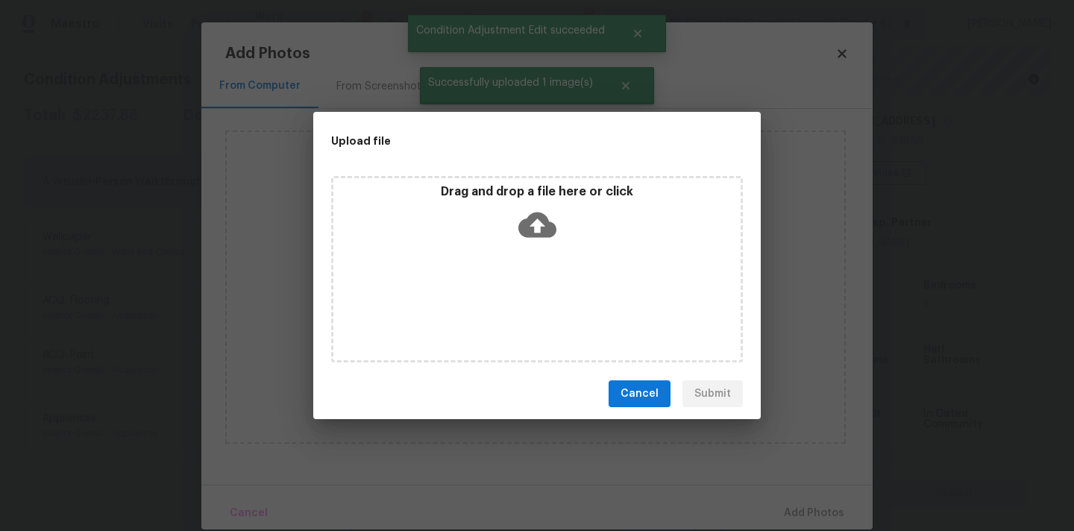
click at [530, 233] on icon at bounding box center [537, 225] width 38 height 25
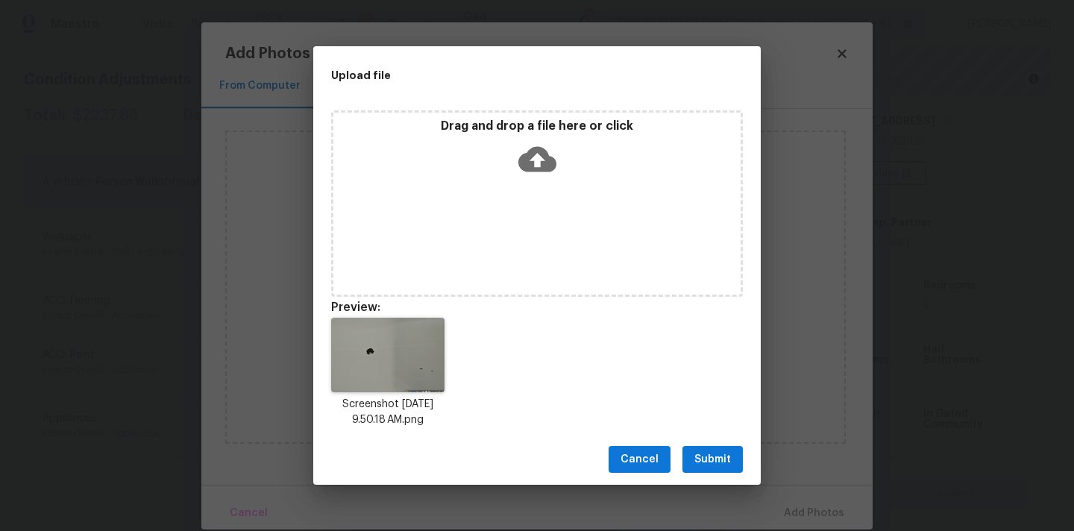
click at [712, 452] on span "Submit" at bounding box center [712, 459] width 37 height 19
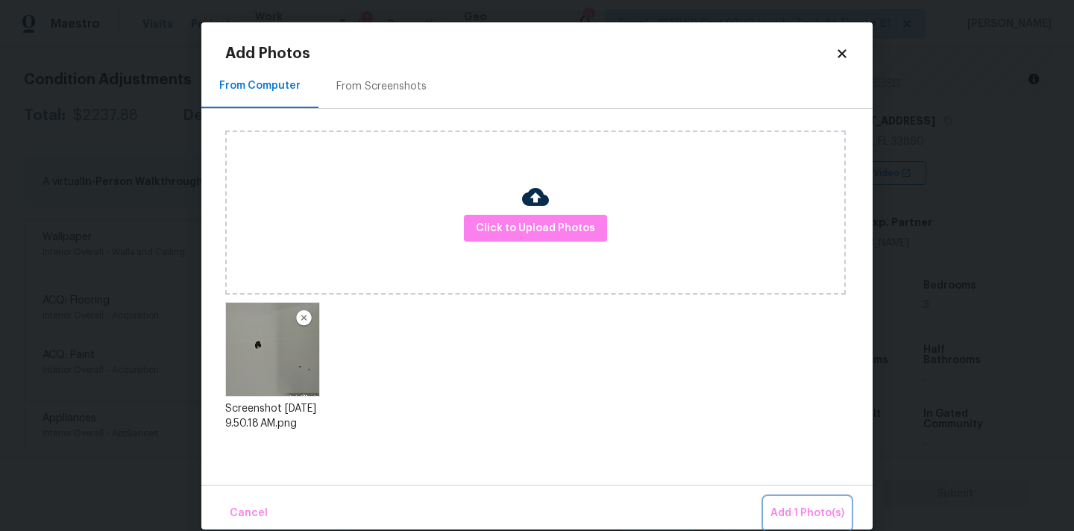
click at [786, 508] on span "Add 1 Photo(s)" at bounding box center [807, 513] width 74 height 19
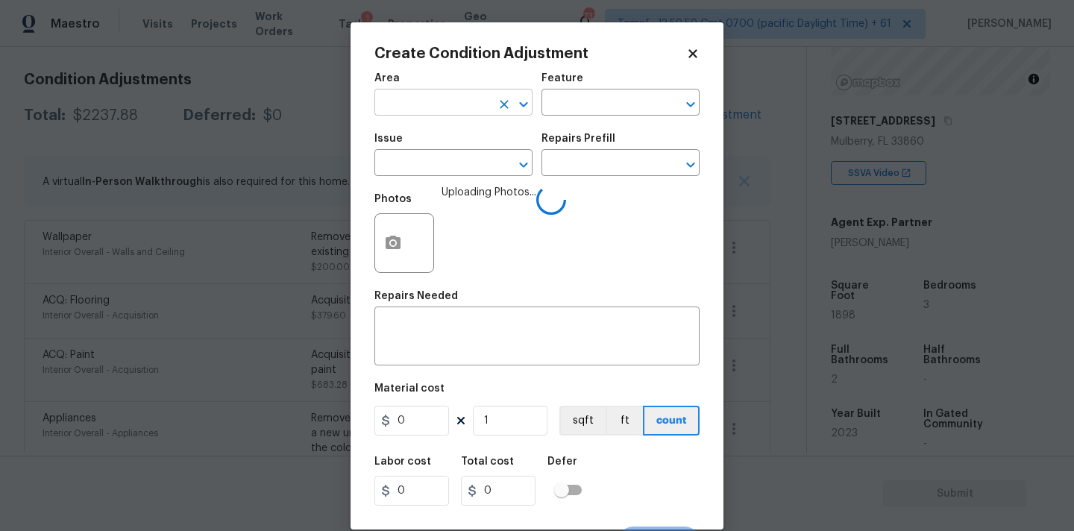
click at [445, 104] on input "text" at bounding box center [432, 103] width 116 height 23
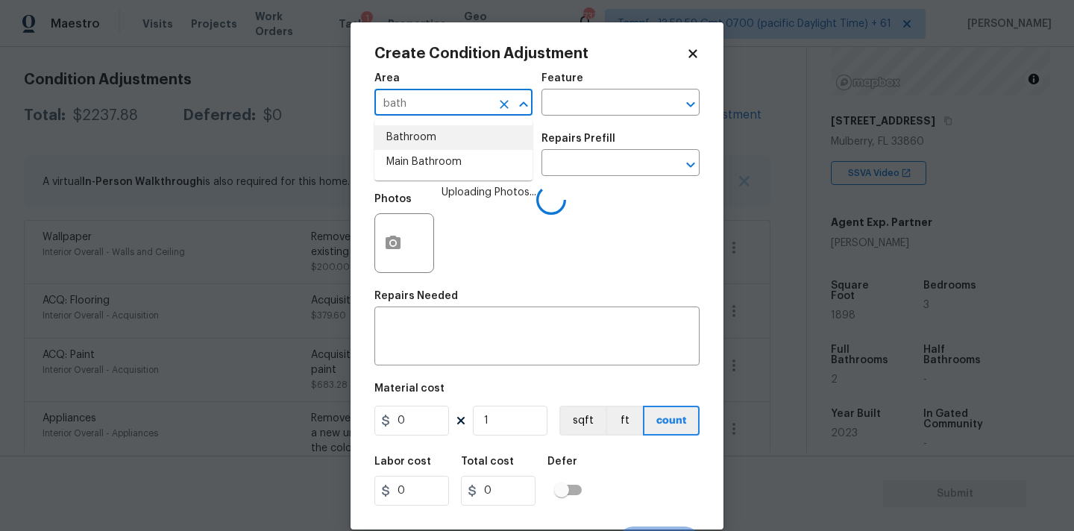
click at [434, 137] on li "Bathroom" at bounding box center [453, 137] width 158 height 25
type input "Bathroom"
click at [434, 170] on input "text" at bounding box center [432, 164] width 116 height 23
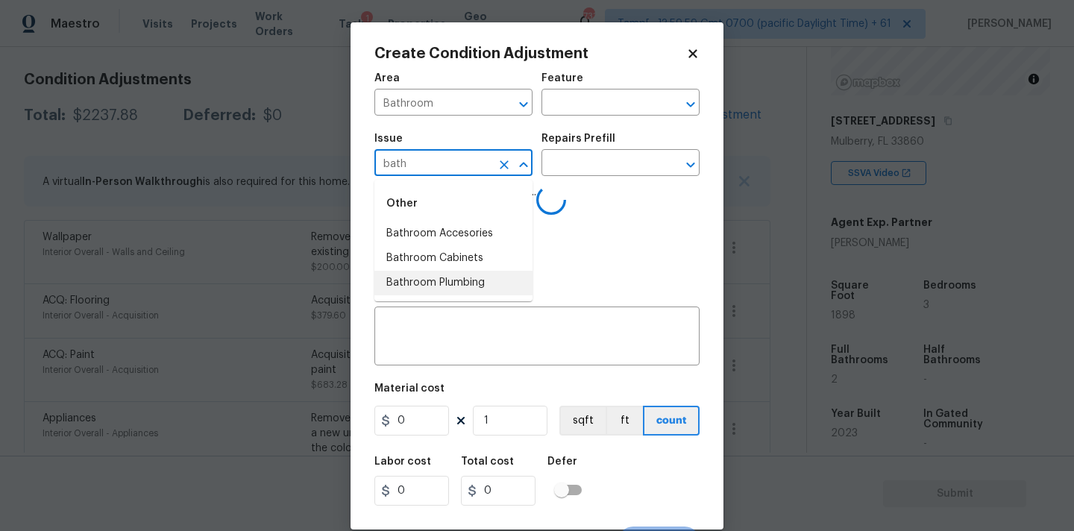
click at [433, 291] on li "Bathroom Plumbing" at bounding box center [453, 283] width 158 height 25
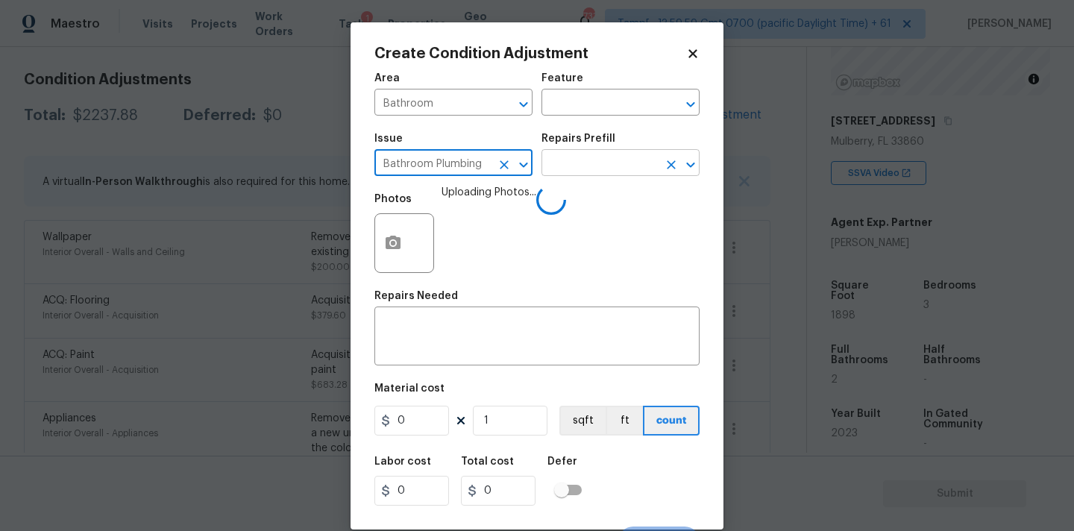
type input "Bathroom Plumbing"
click at [580, 169] on input "text" at bounding box center [599, 164] width 116 height 23
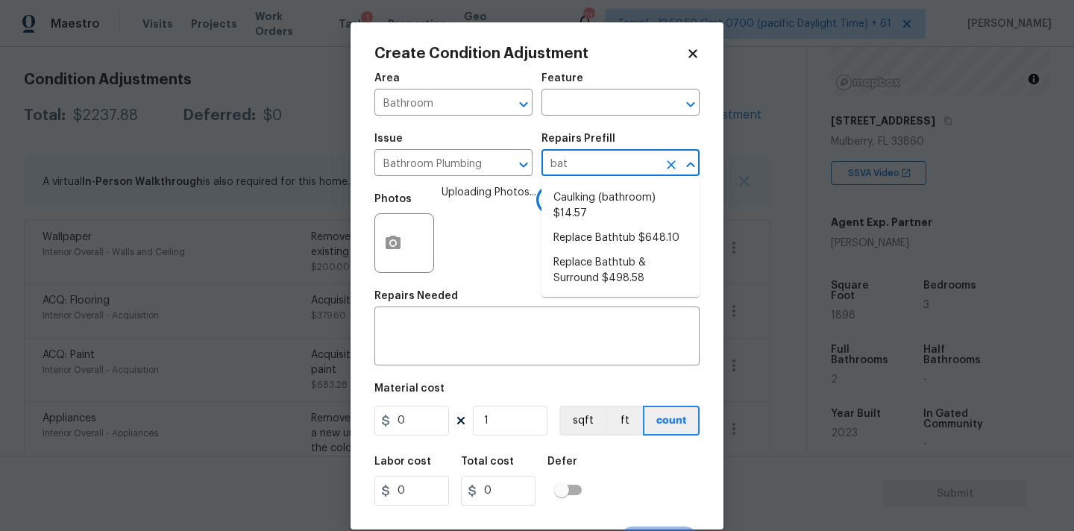
type input "bath"
click at [597, 226] on li "Replace Bathtub $648.10" at bounding box center [620, 238] width 158 height 25
type input "Plumbing"
type textarea "Remove the existing bath tub, confirm that the drain is still usable and instal…"
type input "648.1"
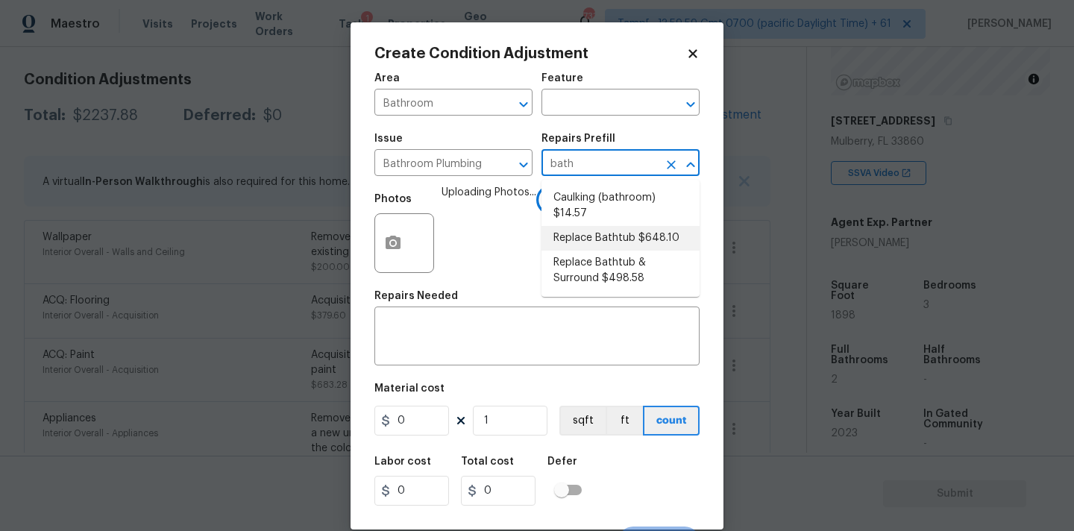
type input "648.1"
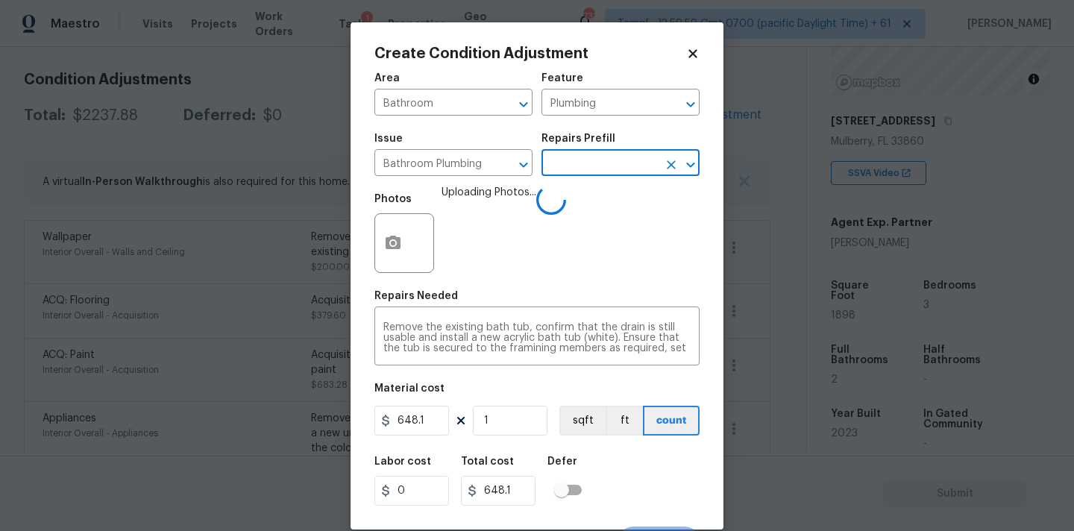
scroll to position [26, 0]
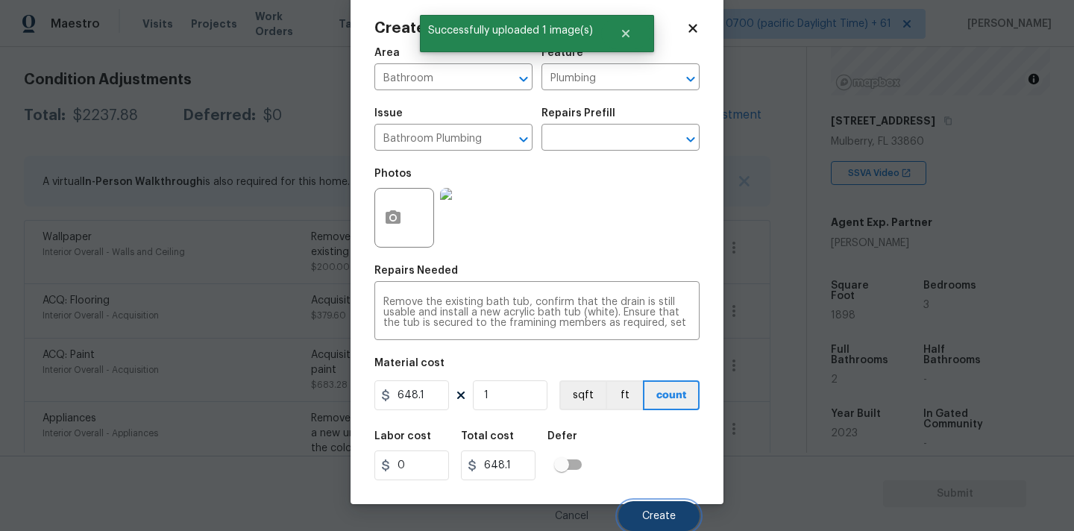
click at [671, 511] on span "Create" at bounding box center [659, 516] width 34 height 11
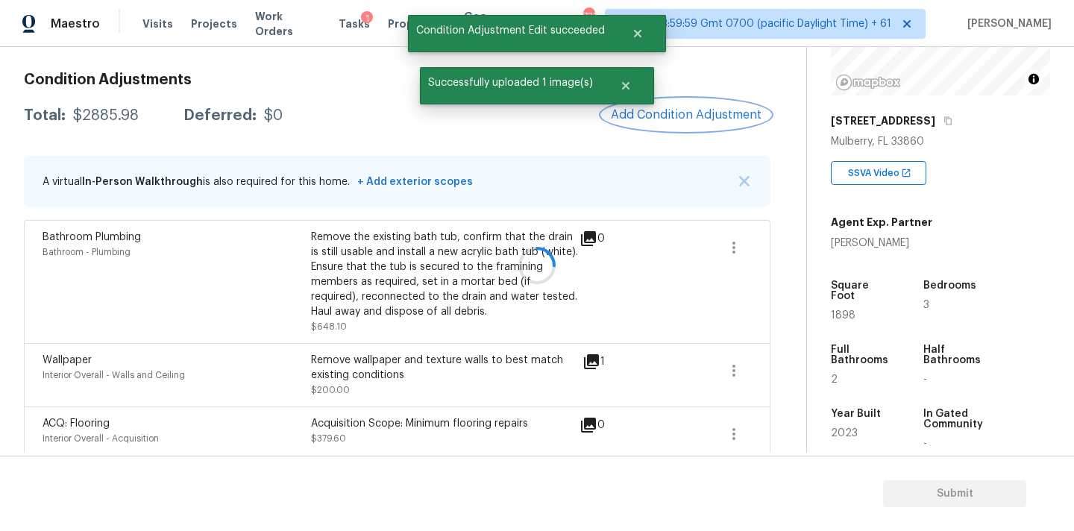
scroll to position [0, 0]
click at [674, 115] on span "Add Condition Adjustment" at bounding box center [686, 114] width 151 height 13
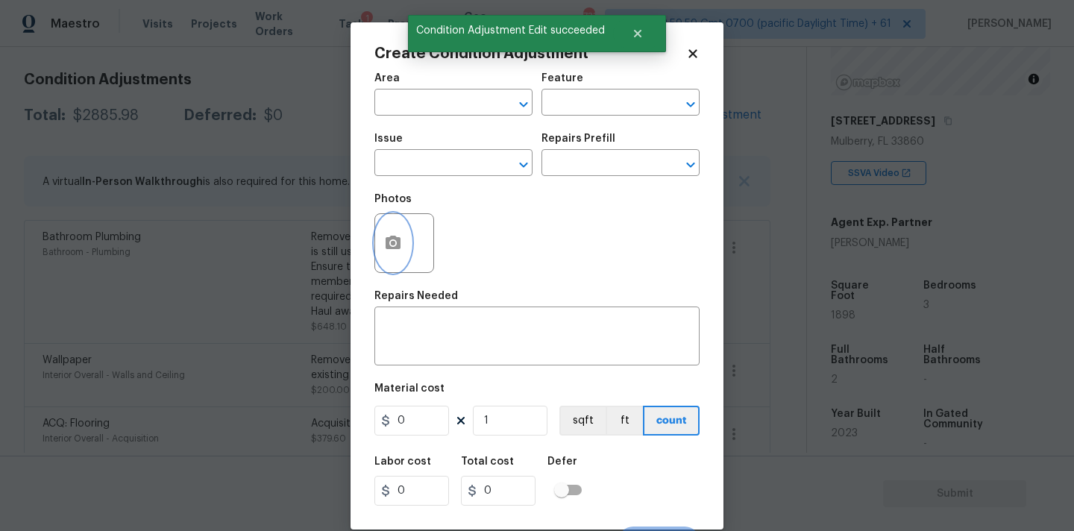
click at [406, 234] on button "button" at bounding box center [393, 243] width 36 height 58
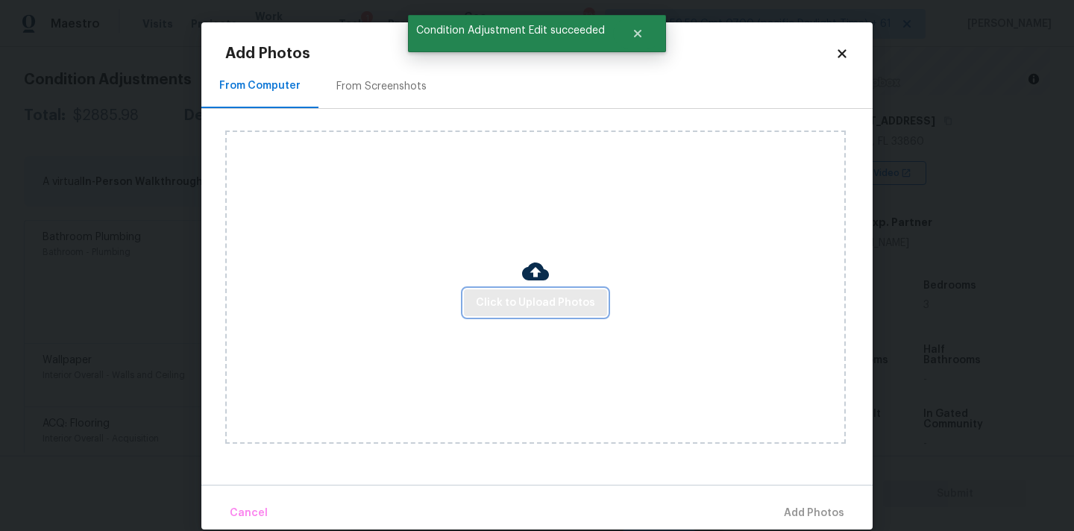
click at [489, 310] on span "Click to Upload Photos" at bounding box center [535, 303] width 119 height 19
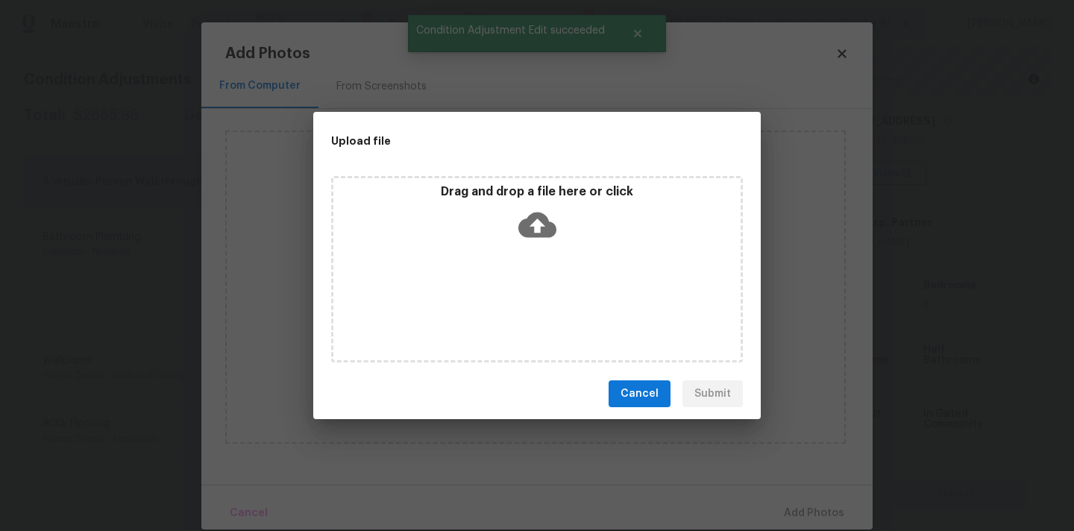
click at [535, 222] on icon at bounding box center [537, 225] width 38 height 38
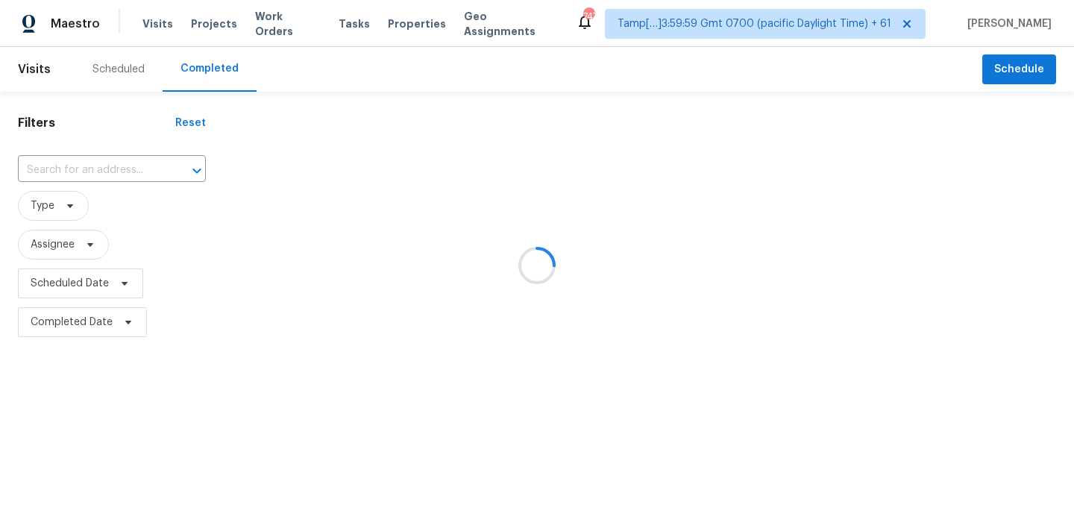
click at [51, 166] on div at bounding box center [537, 265] width 1074 height 531
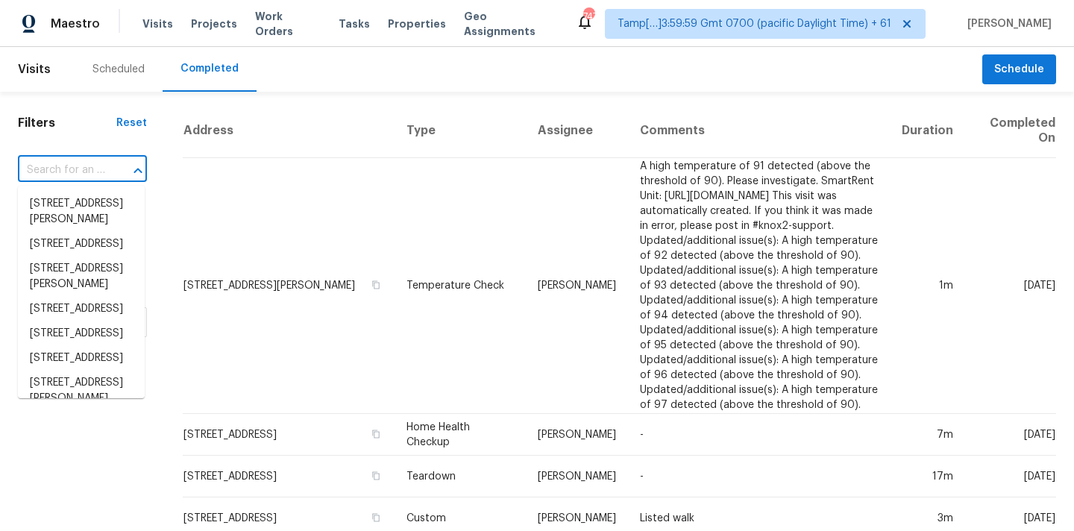
click at [55, 173] on input "text" at bounding box center [61, 170] width 87 height 23
paste input "302 Garden Ct, Round Rock, TX 78664"
type input "302 Garden Ct, Round Rock, TX 78664"
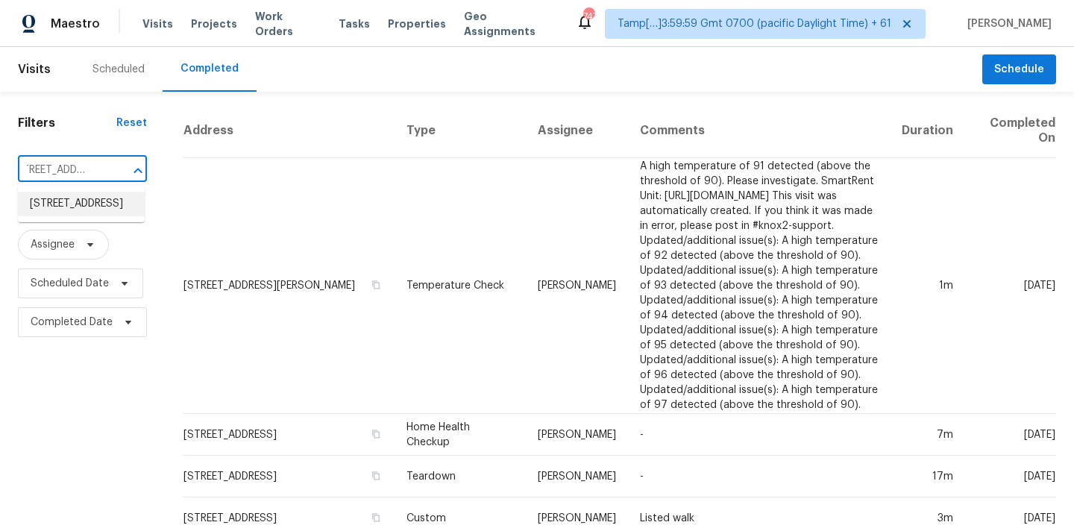
click at [60, 203] on li "302 Garden Ct, Round Rock, TX 78664" at bounding box center [81, 204] width 127 height 25
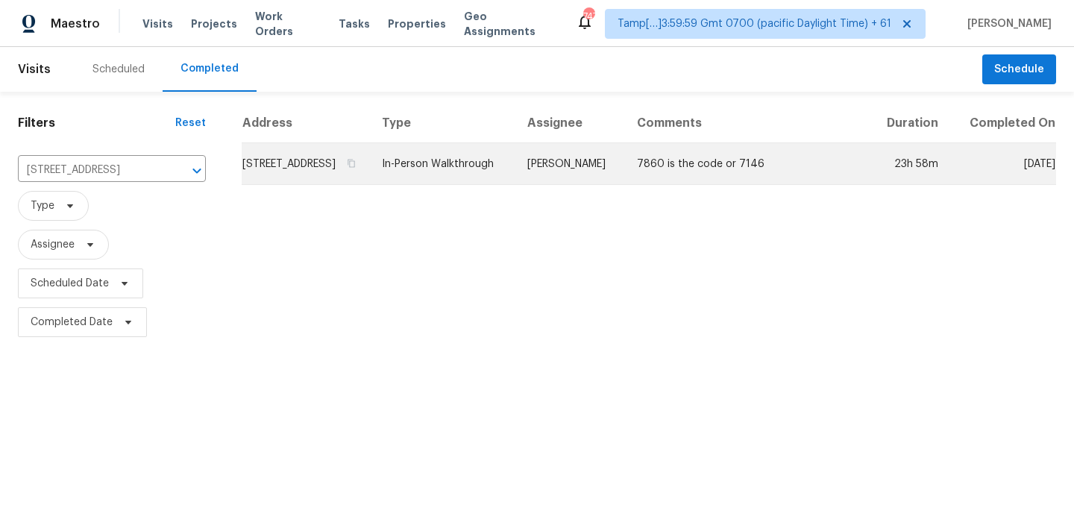
click at [464, 185] on td "In-Person Walkthrough" at bounding box center [442, 164] width 145 height 42
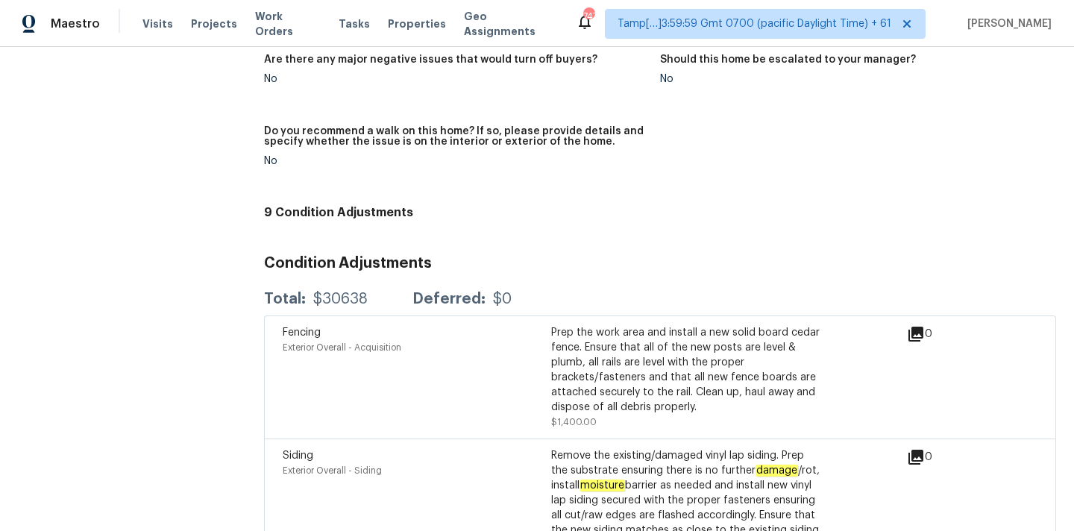
scroll to position [3317, 0]
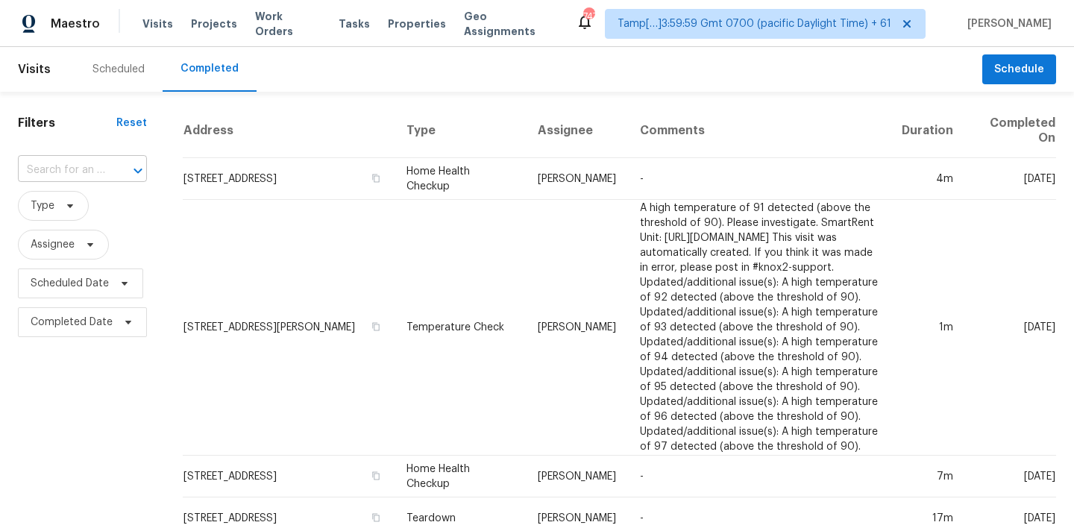
click at [66, 172] on input "text" at bounding box center [61, 170] width 87 height 23
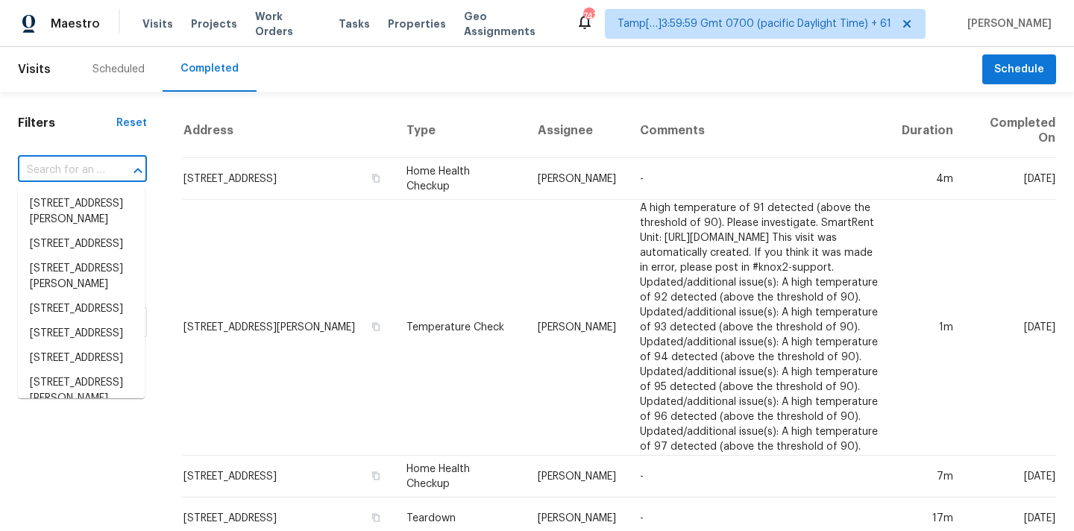
paste input "[STREET_ADDRESS]"
type input "[STREET_ADDRESS]"
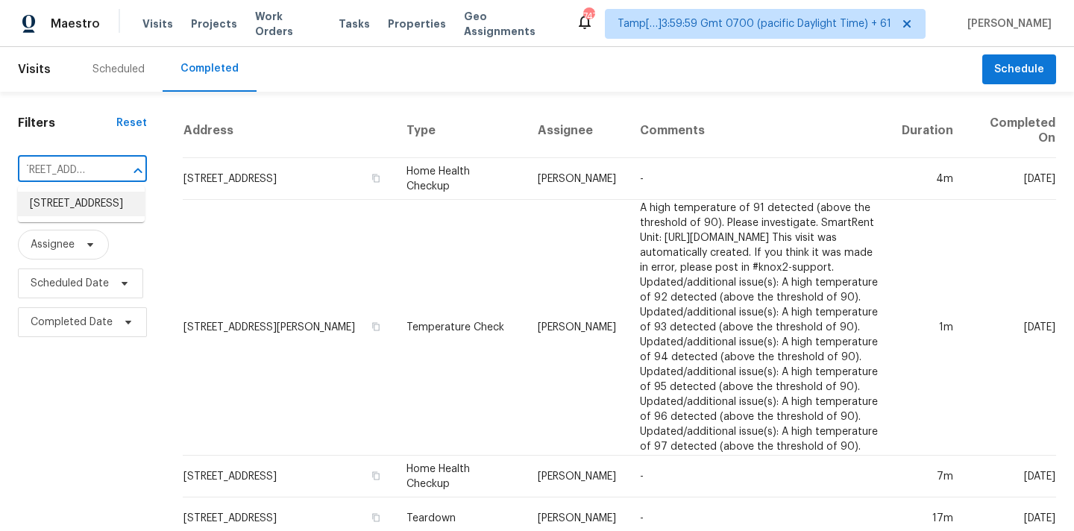
click at [66, 209] on li "[STREET_ADDRESS]" at bounding box center [81, 204] width 127 height 25
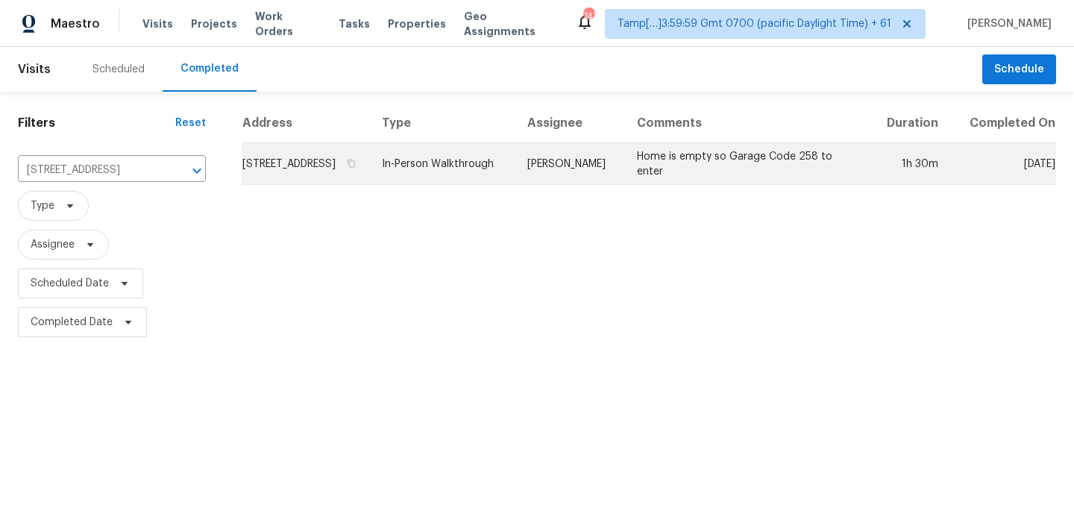
click at [582, 181] on td "[PERSON_NAME]" at bounding box center [570, 164] width 110 height 42
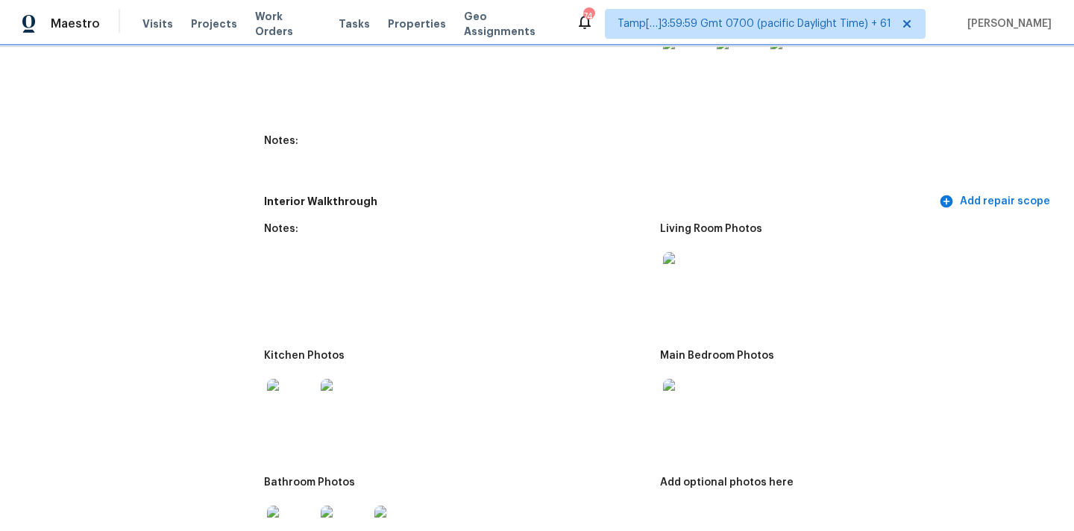
scroll to position [1768, 0]
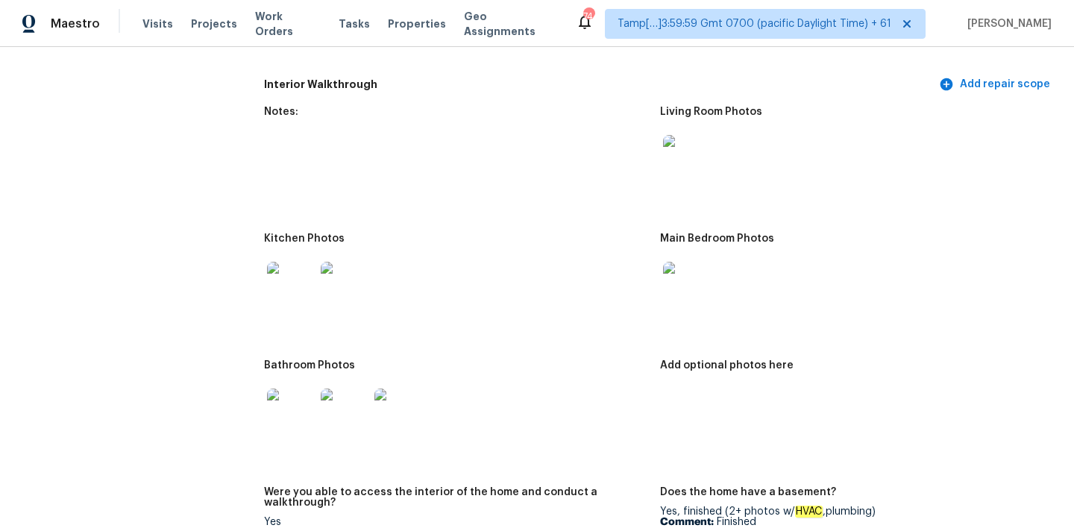
click at [703, 144] on img at bounding box center [687, 159] width 48 height 48
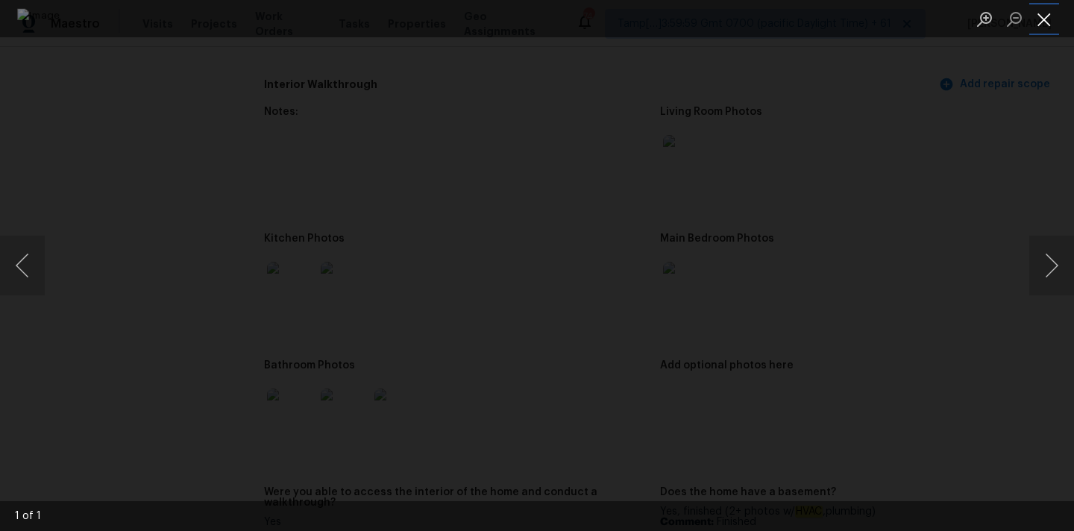
click at [1045, 15] on button "Close lightbox" at bounding box center [1044, 19] width 30 height 26
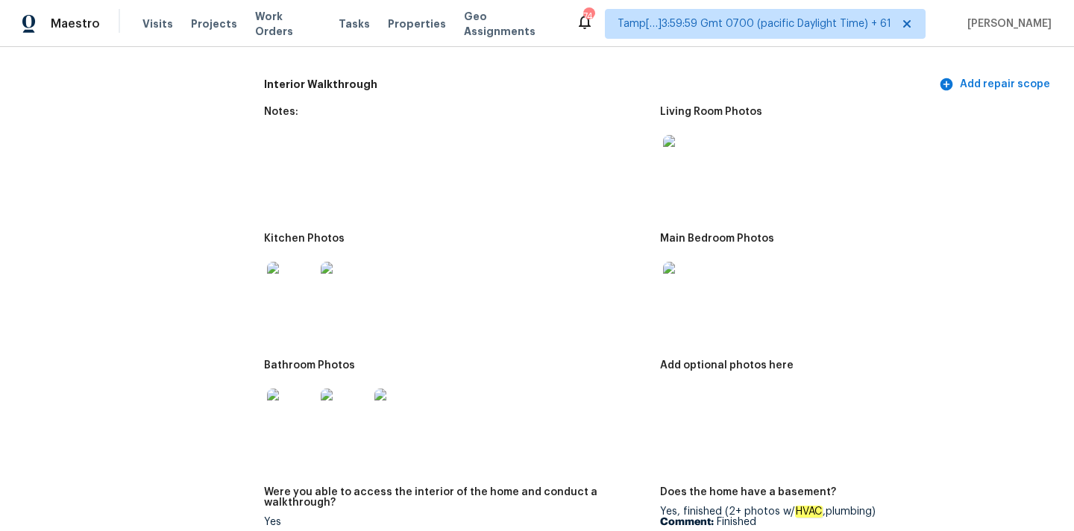
click at [690, 280] on img at bounding box center [687, 286] width 48 height 48
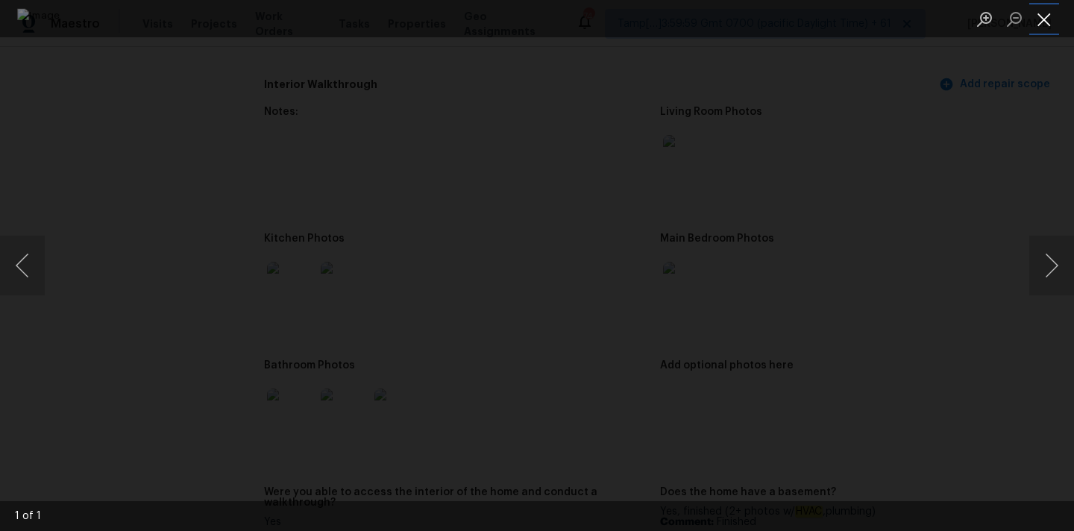
click at [1040, 19] on button "Close lightbox" at bounding box center [1044, 19] width 30 height 26
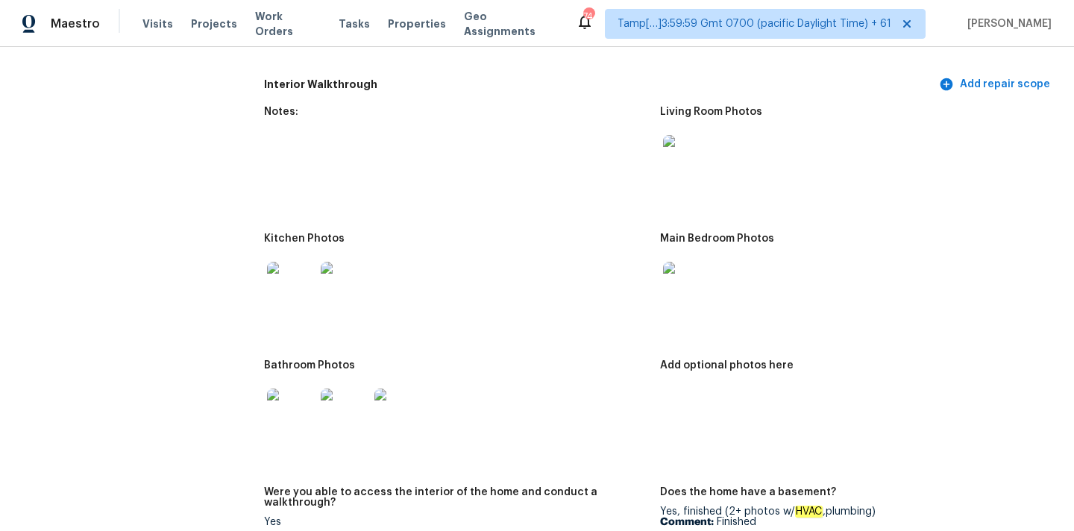
click at [289, 281] on img at bounding box center [291, 286] width 48 height 48
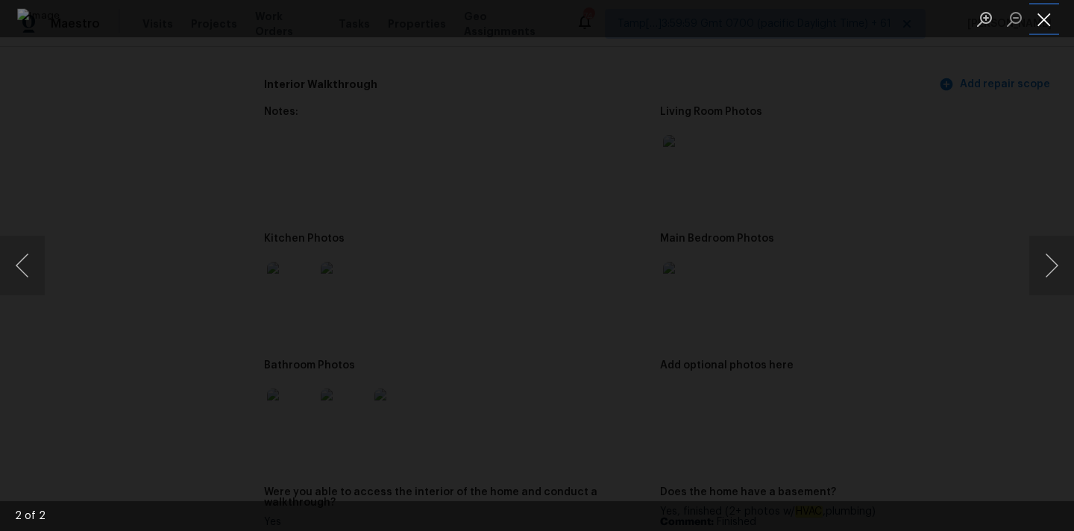
click at [1044, 26] on button "Close lightbox" at bounding box center [1044, 19] width 30 height 26
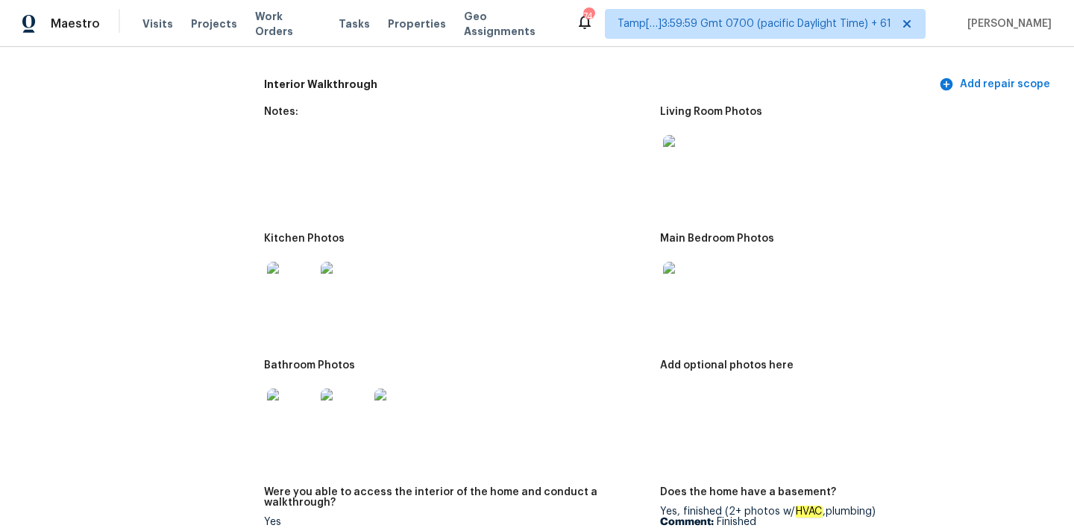
click at [287, 395] on img at bounding box center [291, 413] width 48 height 48
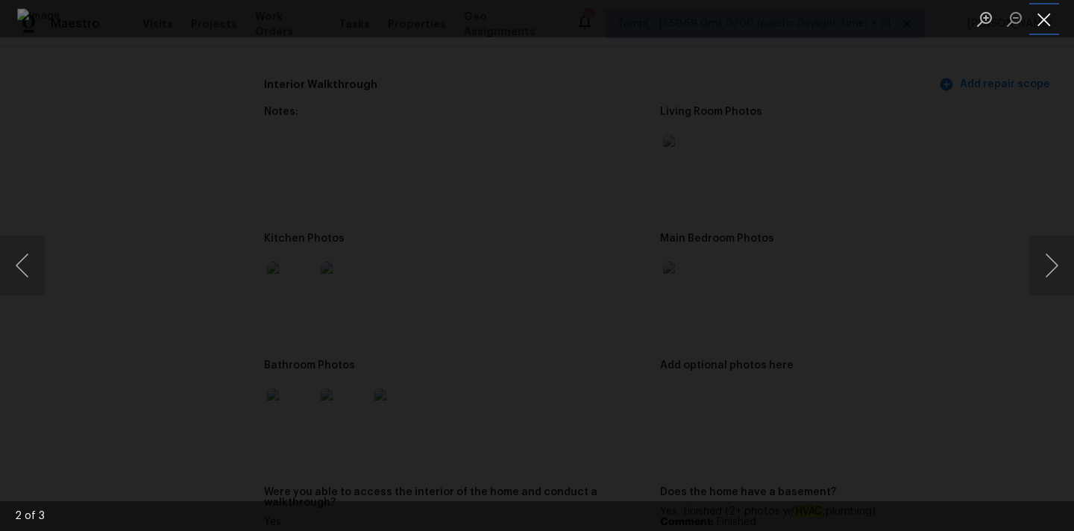
click at [1040, 22] on button "Close lightbox" at bounding box center [1044, 19] width 30 height 26
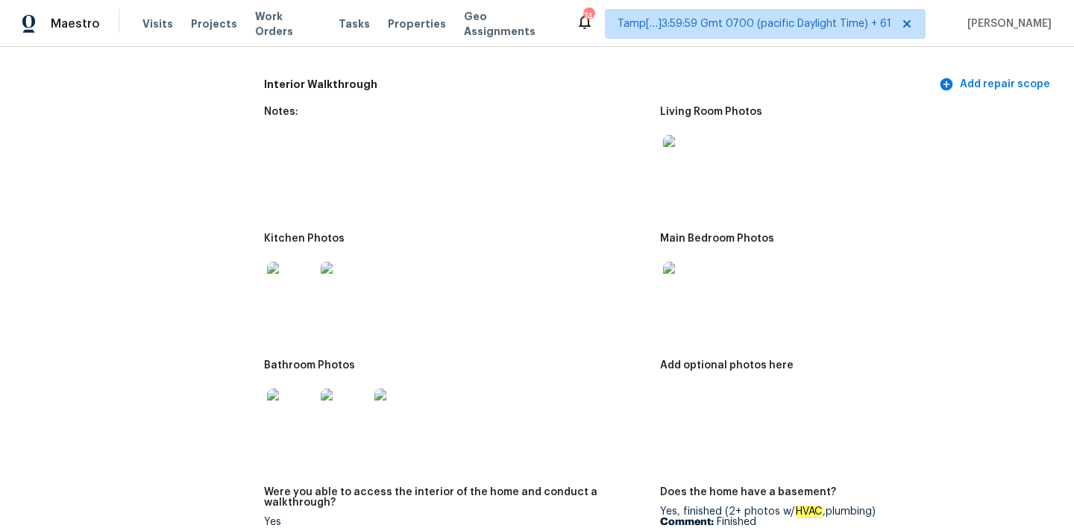
click at [680, 276] on img at bounding box center [687, 286] width 48 height 48
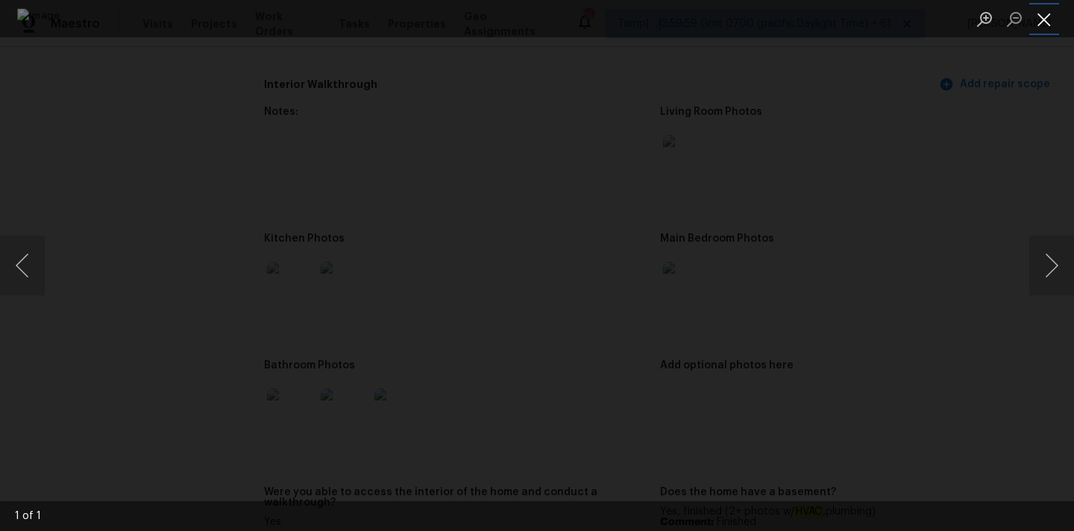
click at [1042, 16] on button "Close lightbox" at bounding box center [1044, 19] width 30 height 26
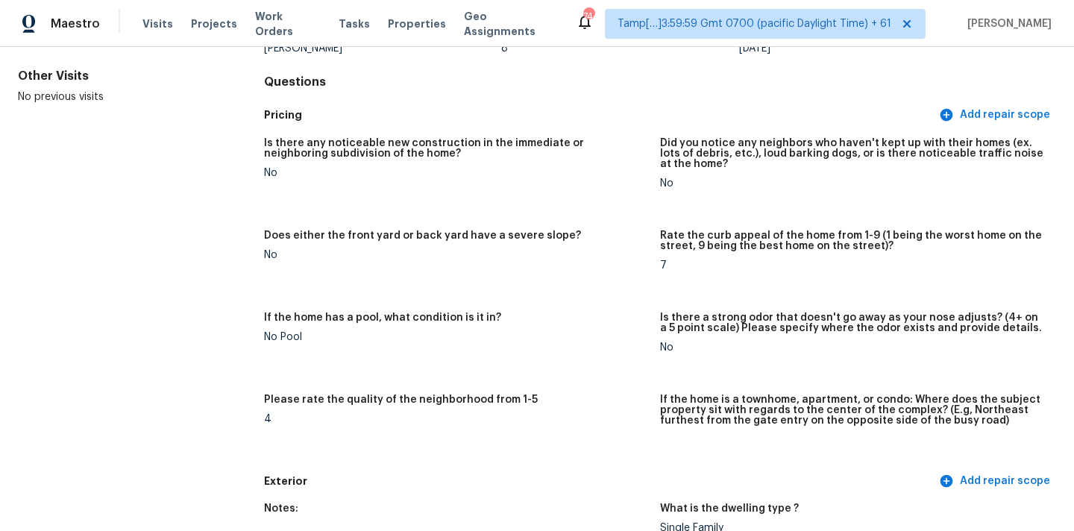
scroll to position [0, 0]
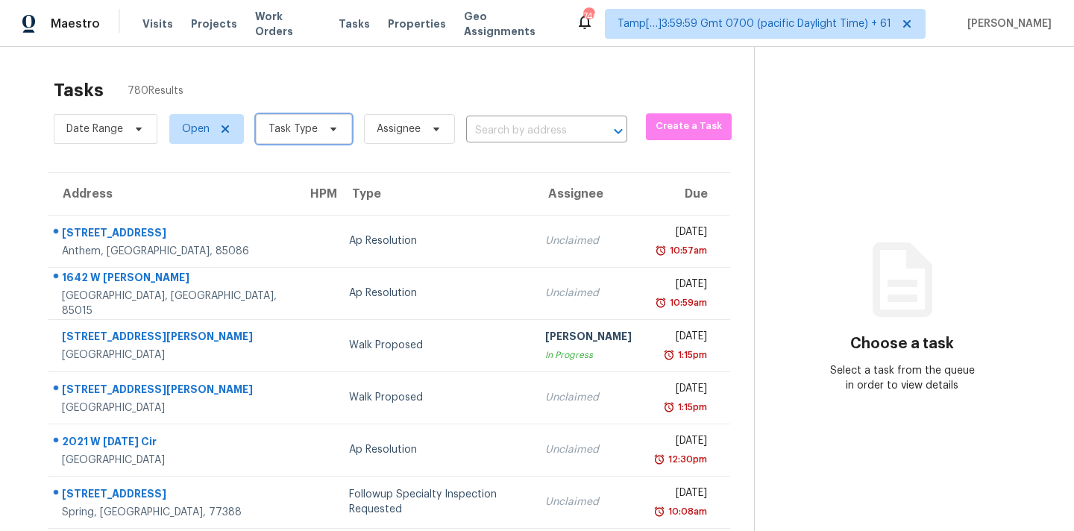
click at [300, 131] on span "Task Type" at bounding box center [292, 129] width 49 height 15
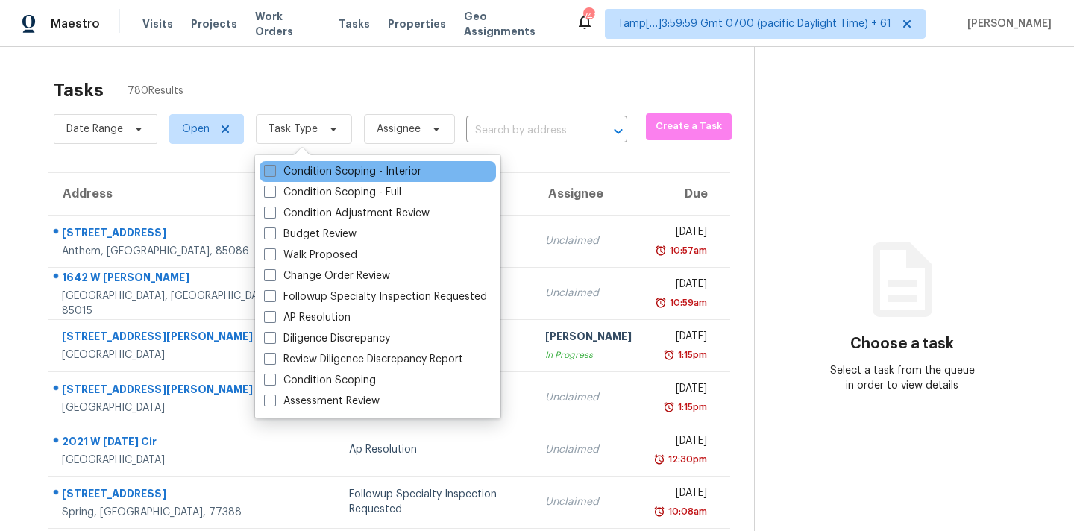
click at [379, 171] on label "Condition Scoping - Interior" at bounding box center [342, 171] width 157 height 15
click at [274, 171] on input "Condition Scoping - Interior" at bounding box center [269, 169] width 10 height 10
checkbox input "true"
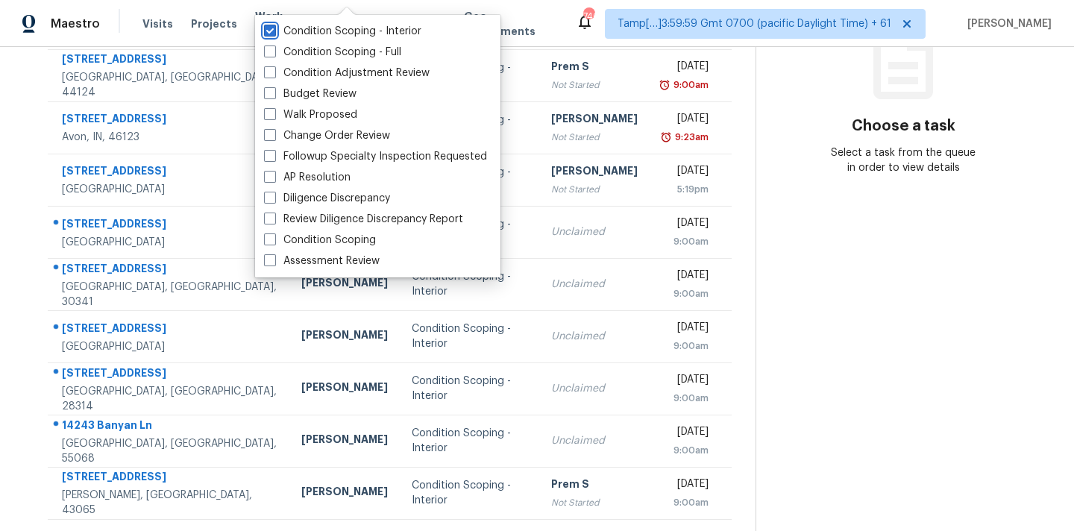
scroll to position [245, 0]
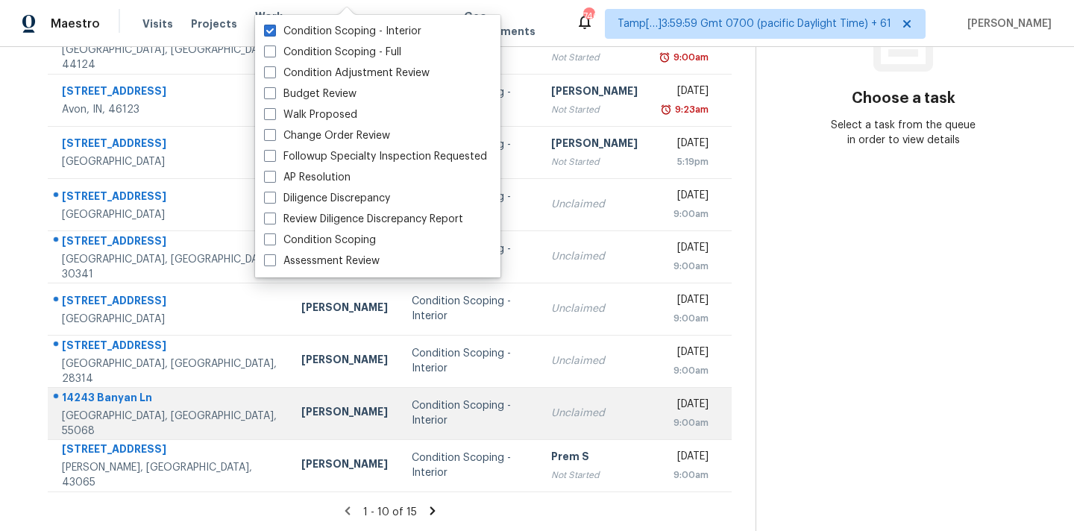
click at [539, 420] on td "Unclaimed" at bounding box center [594, 413] width 110 height 52
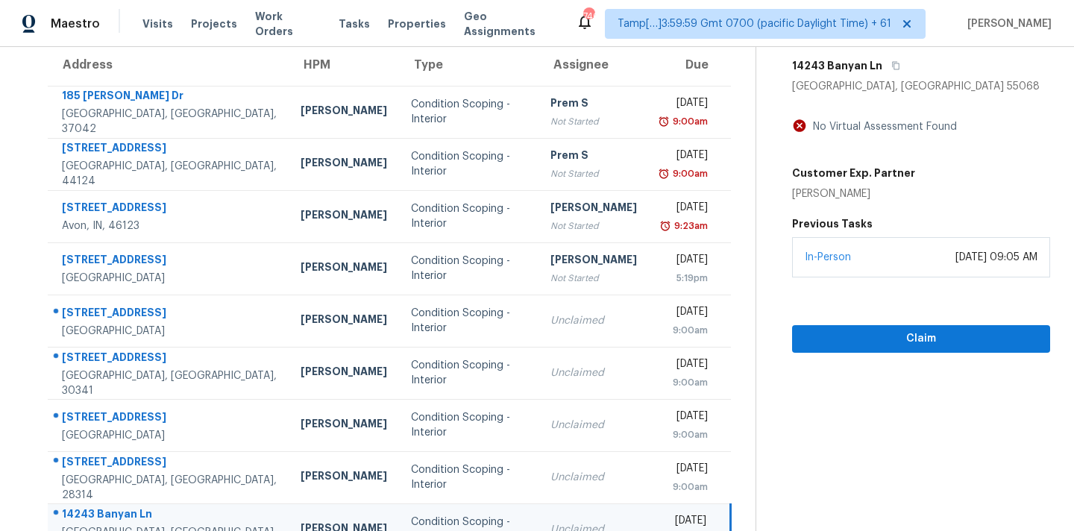
scroll to position [128, 0]
click at [891, 65] on icon "button" at bounding box center [895, 66] width 9 height 9
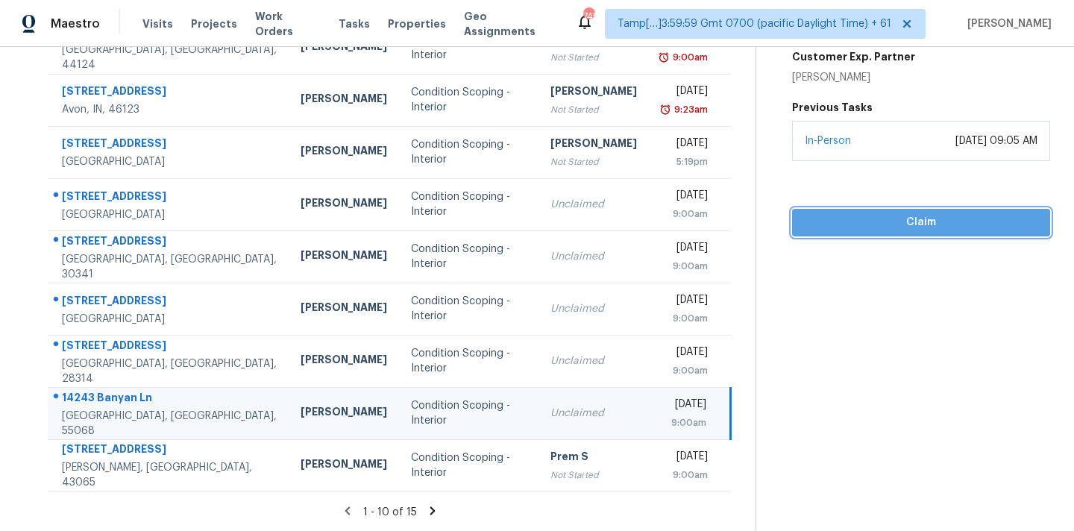
click at [865, 222] on span "Claim" at bounding box center [921, 222] width 234 height 19
click at [865, 222] on span "Start Assessment" at bounding box center [921, 222] width 234 height 19
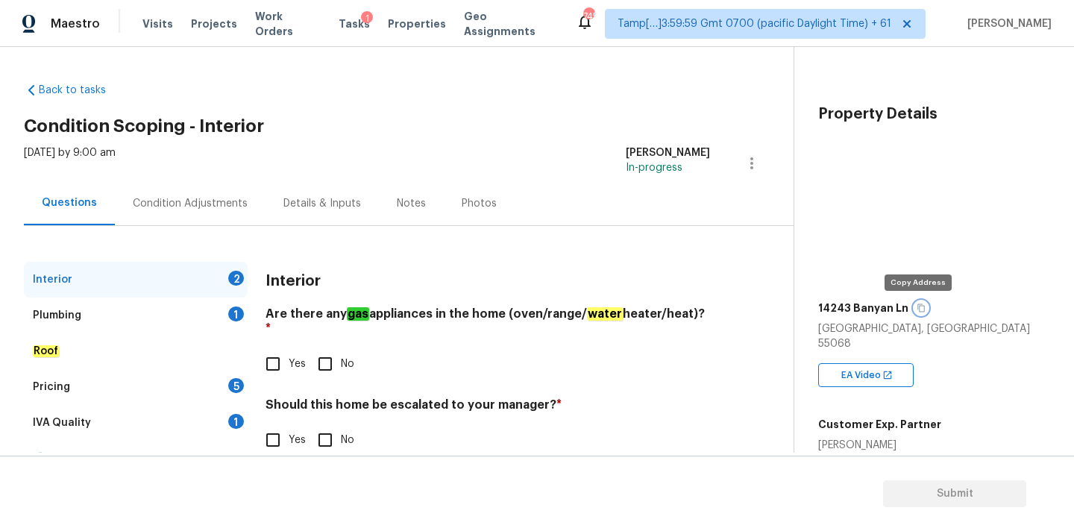
click at [919, 310] on icon "button" at bounding box center [921, 308] width 9 height 9
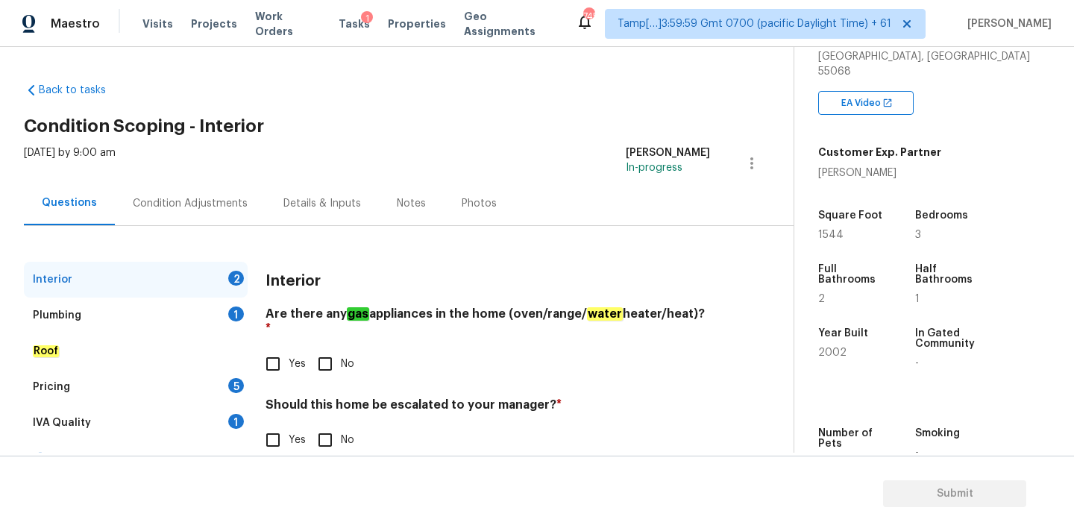
scroll to position [367, 0]
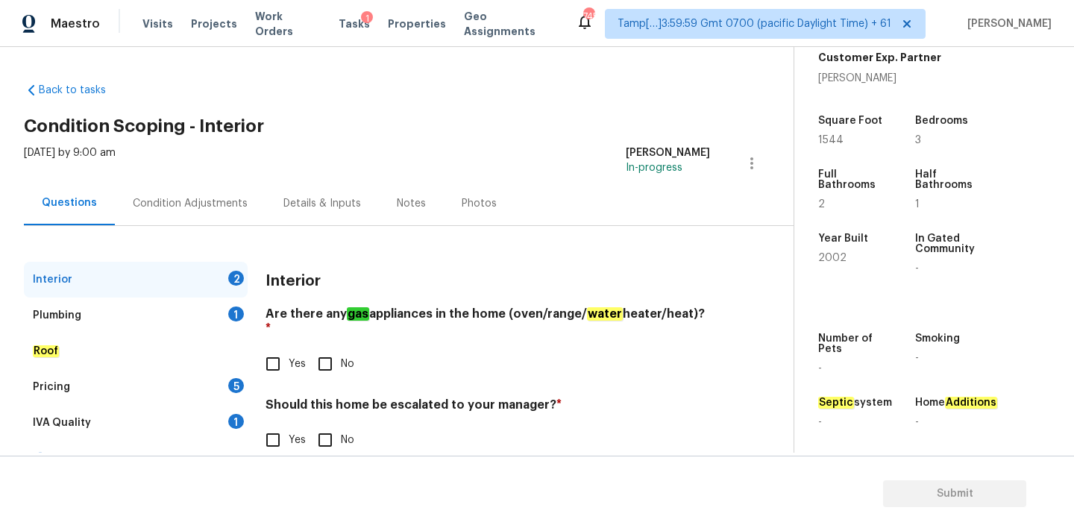
click at [266, 354] on input "Yes" at bounding box center [272, 363] width 31 height 31
checkbox input "true"
click at [335, 426] on input "No" at bounding box center [325, 441] width 31 height 31
checkbox input "true"
click at [203, 312] on div "Plumbing 1" at bounding box center [136, 316] width 224 height 36
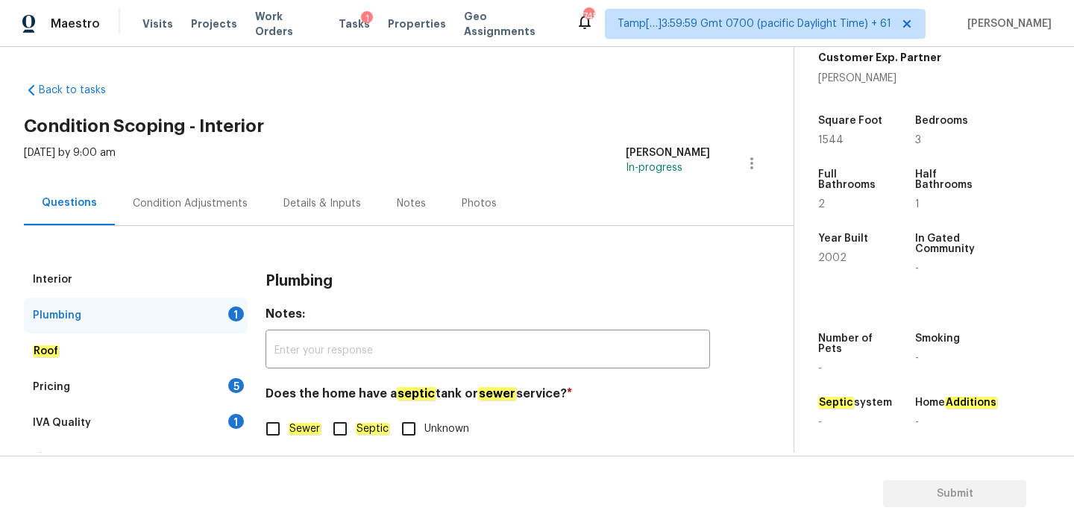
click at [298, 421] on span "Sewer" at bounding box center [305, 429] width 32 height 16
click at [289, 421] on input "Sewer" at bounding box center [272, 428] width 31 height 31
checkbox input "true"
click at [224, 419] on div "IVA Quality 1" at bounding box center [136, 423] width 224 height 36
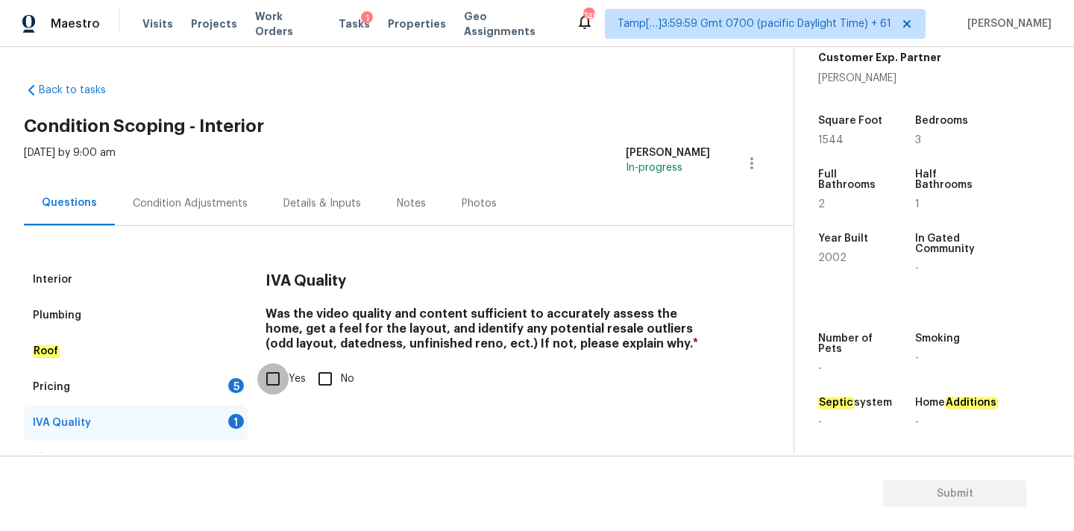
click at [280, 392] on input "Yes" at bounding box center [272, 378] width 31 height 31
checkbox input "true"
click at [219, 386] on div "Pricing 5" at bounding box center [136, 387] width 224 height 36
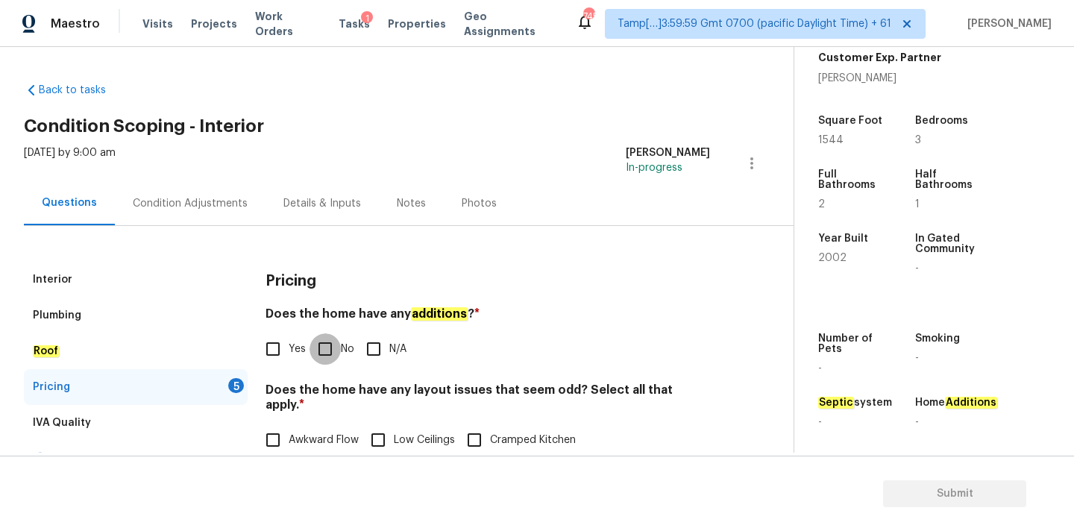
click at [328, 337] on input "No" at bounding box center [325, 348] width 31 height 31
checkbox input "true"
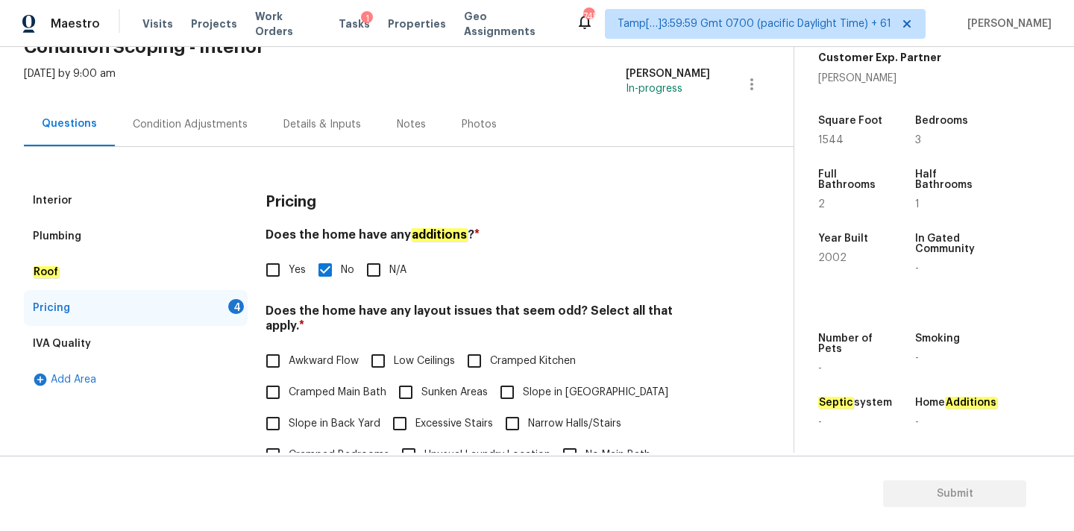
scroll to position [364, 0]
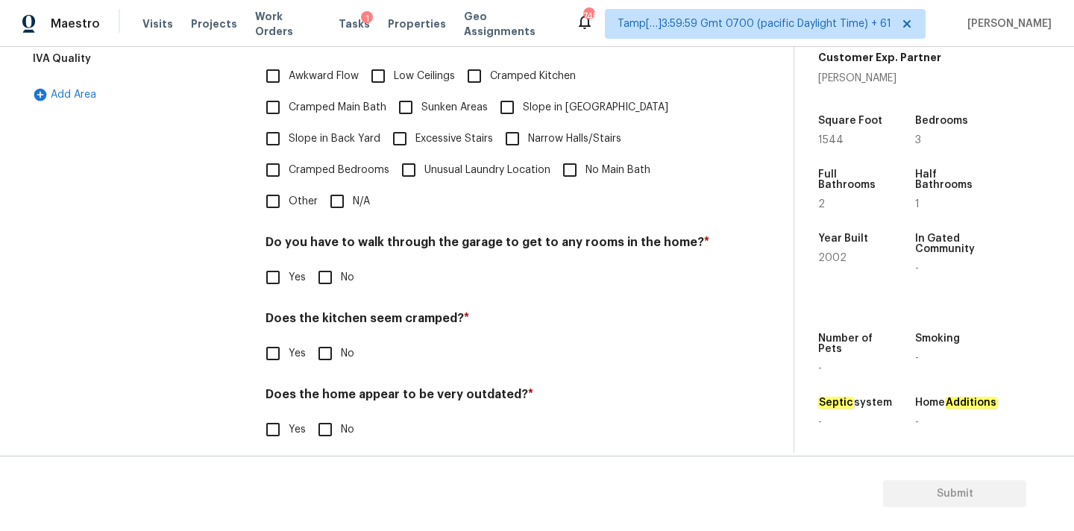
click at [344, 186] on input "N/A" at bounding box center [336, 201] width 31 height 31
checkbox input "true"
click at [329, 268] on input "No" at bounding box center [325, 278] width 31 height 31
checkbox input "true"
click at [327, 339] on input "No" at bounding box center [325, 353] width 31 height 31
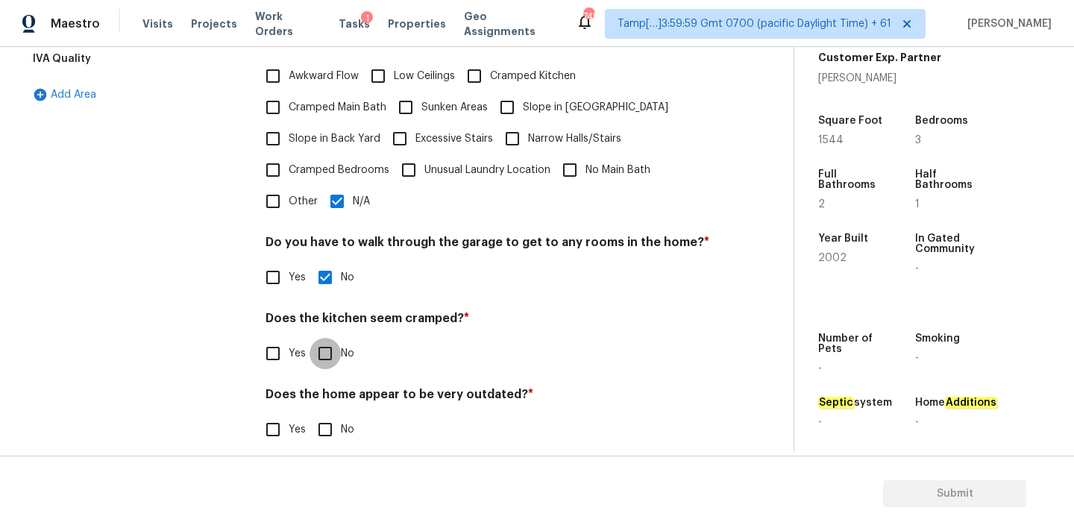
checkbox input "true"
click at [327, 397] on div "Does the home appear to be very outdated? * Yes No" at bounding box center [488, 418] width 445 height 58
click at [328, 414] on input "No" at bounding box center [325, 429] width 31 height 31
checkbox input "true"
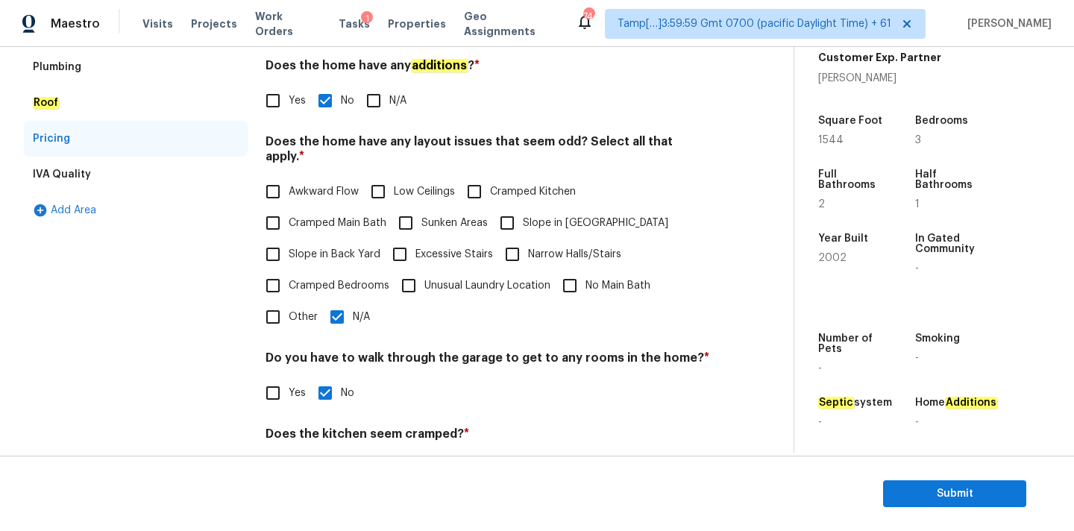
scroll to position [0, 0]
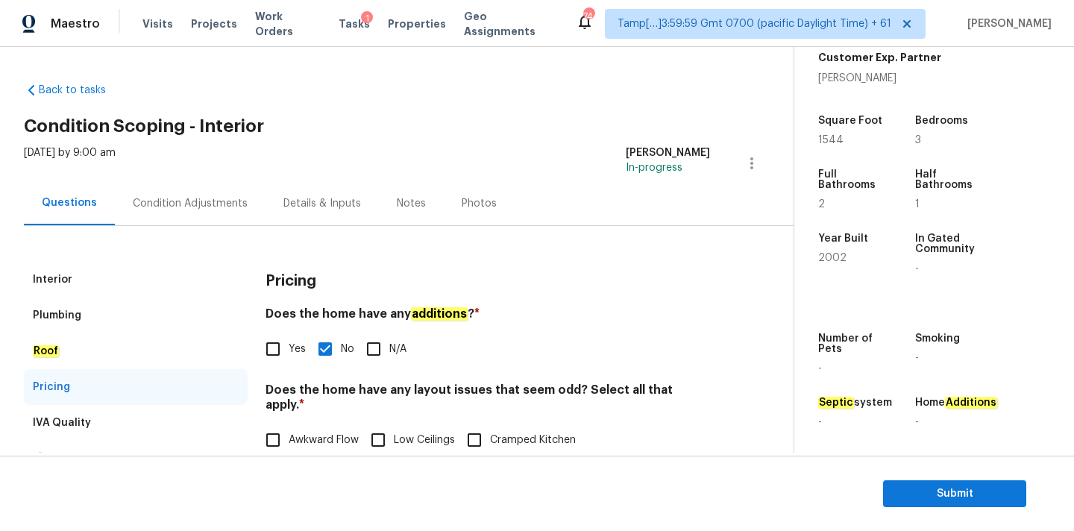
click at [215, 202] on div "Condition Adjustments" at bounding box center [190, 203] width 115 height 15
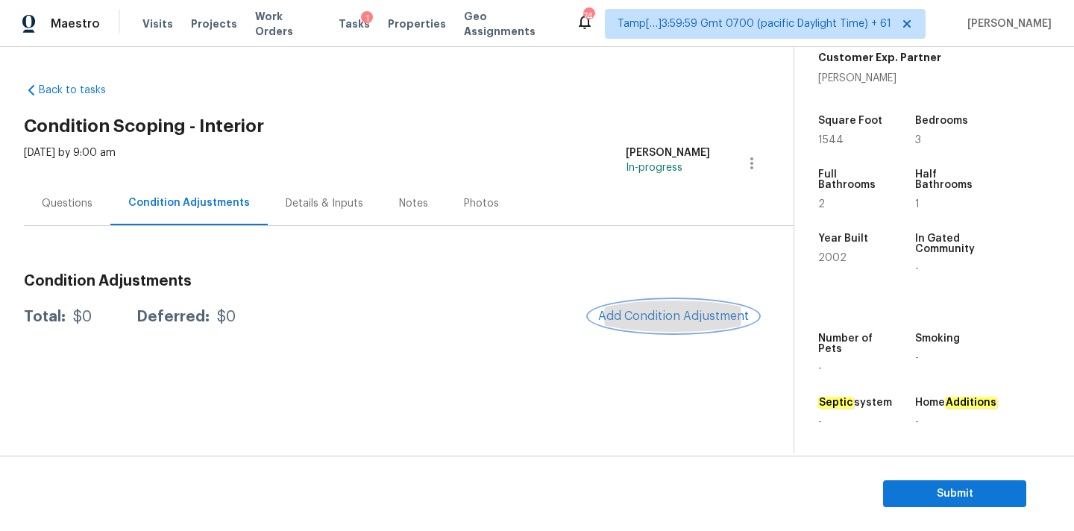
click at [682, 312] on span "Add Condition Adjustment" at bounding box center [673, 316] width 151 height 13
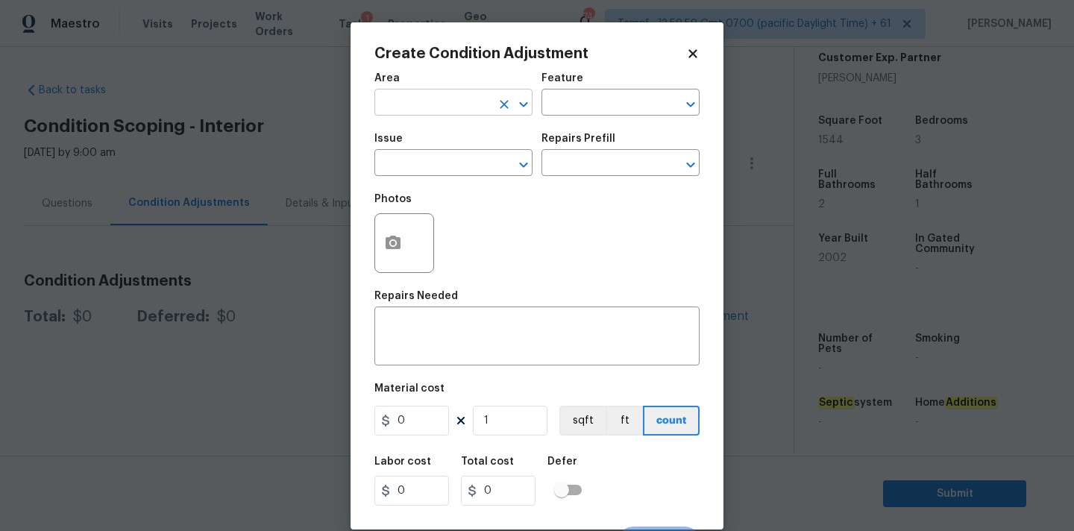
click at [426, 104] on input "text" at bounding box center [432, 103] width 116 height 23
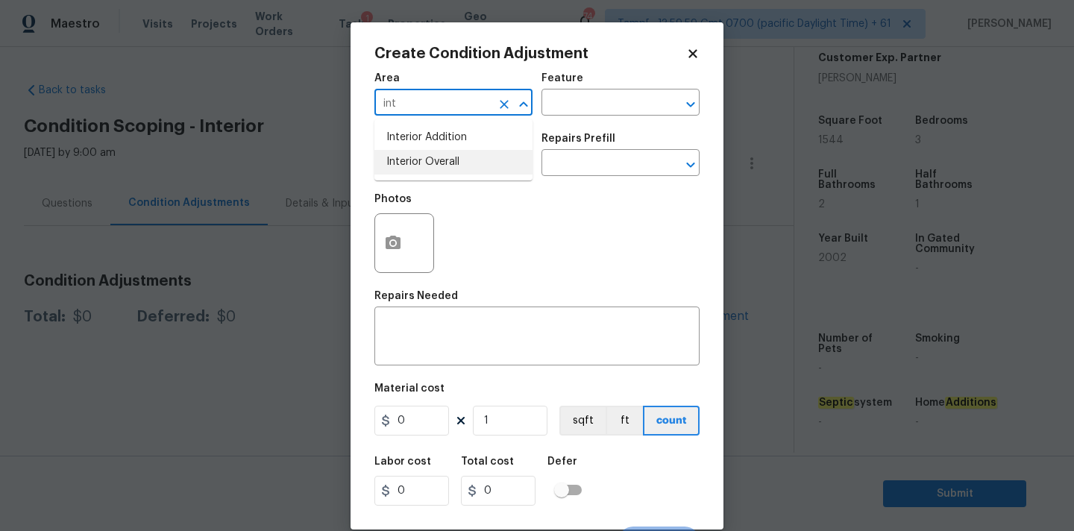
click at [431, 161] on li "Interior Overall" at bounding box center [453, 162] width 158 height 25
type input "Interior Overall"
click at [431, 168] on input "text" at bounding box center [432, 164] width 116 height 23
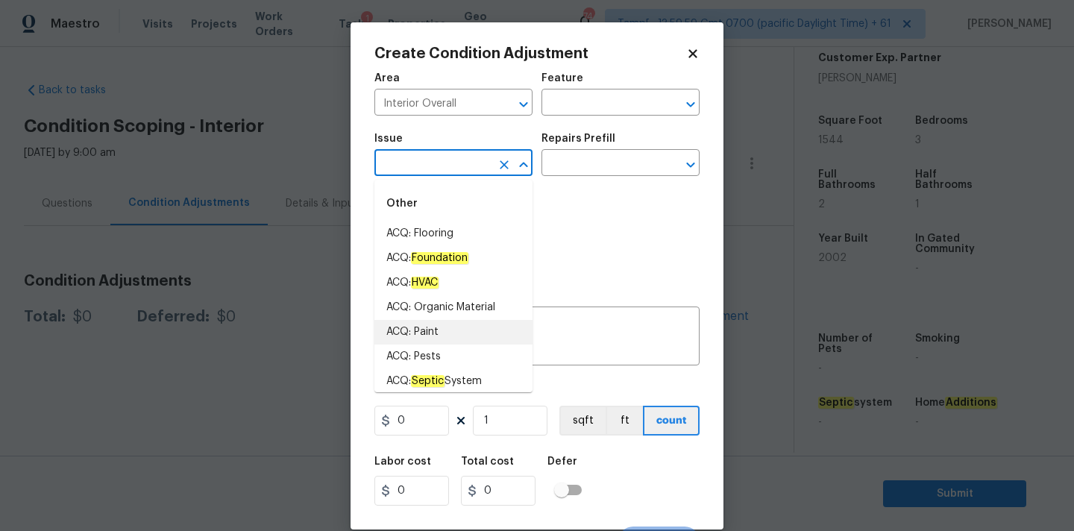
click at [427, 325] on li "ACQ: Paint" at bounding box center [453, 332] width 158 height 25
type input "ACQ: Paint"
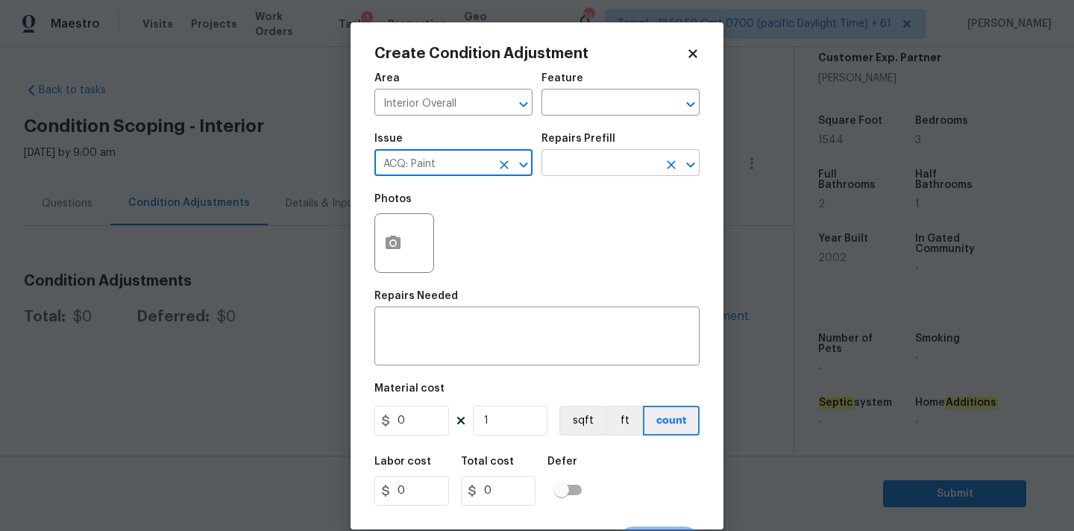
click at [600, 163] on input "text" at bounding box center [599, 164] width 116 height 23
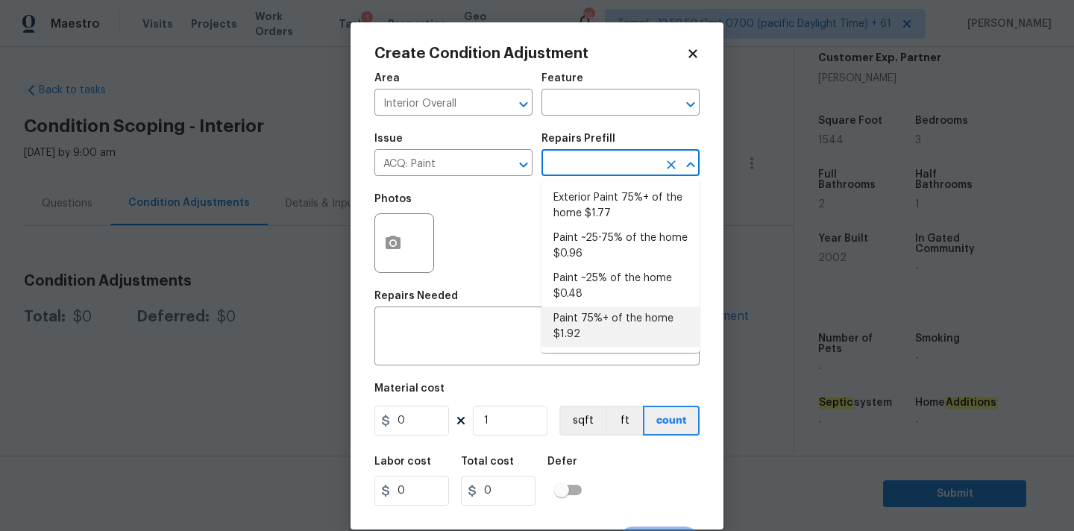
click at [590, 313] on li "Paint 75%+ of the home $1.92" at bounding box center [620, 327] width 158 height 40
type input "Acquisition"
type textarea "Acquisition Scope: 75%+ of the home will likely require interior paint"
type input "1.92"
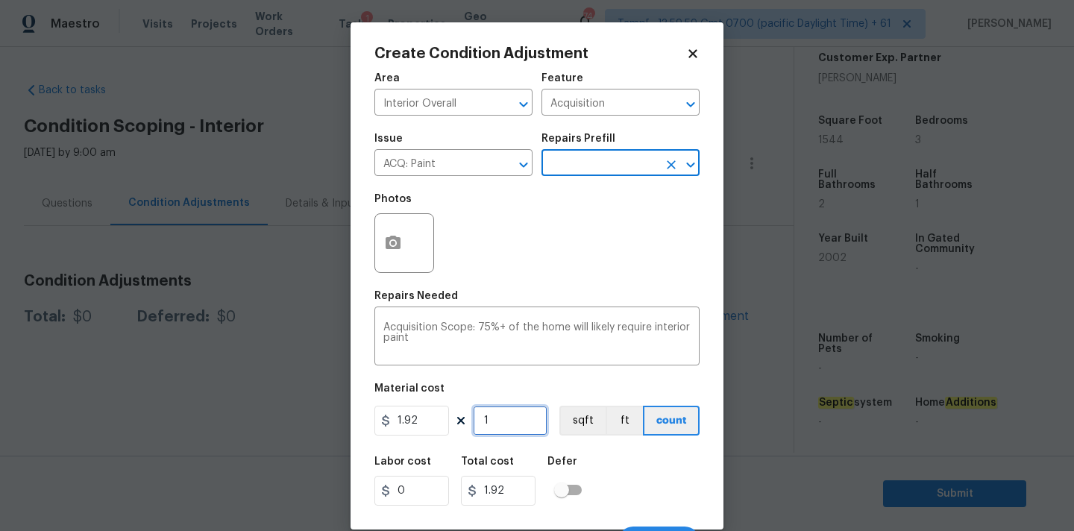
click at [509, 423] on input "1" at bounding box center [510, 421] width 75 height 30
type input "15"
type input "28.8"
type input "154"
type input "295.68"
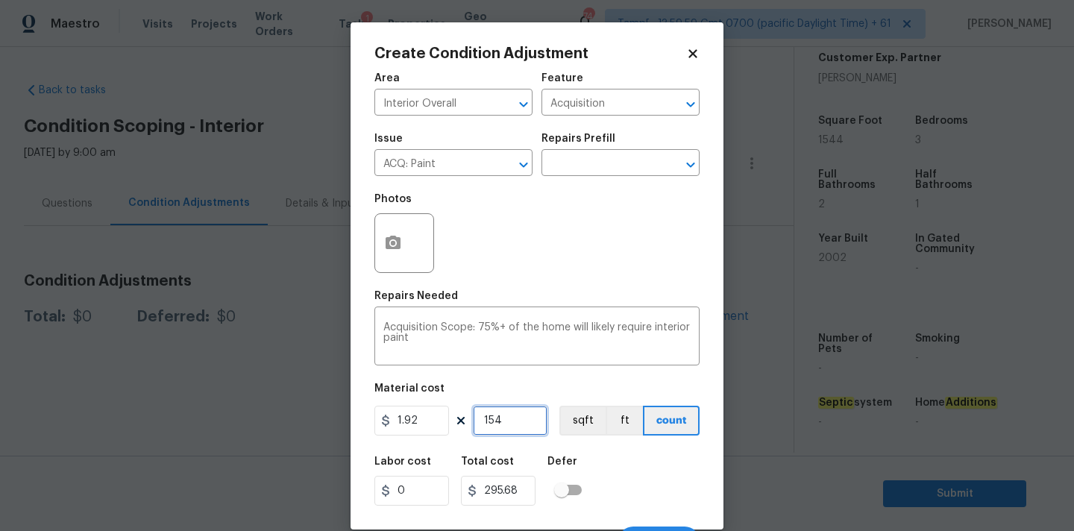
type input "1544"
type input "2964.48"
type input "1544"
click at [403, 241] on button "button" at bounding box center [393, 243] width 36 height 58
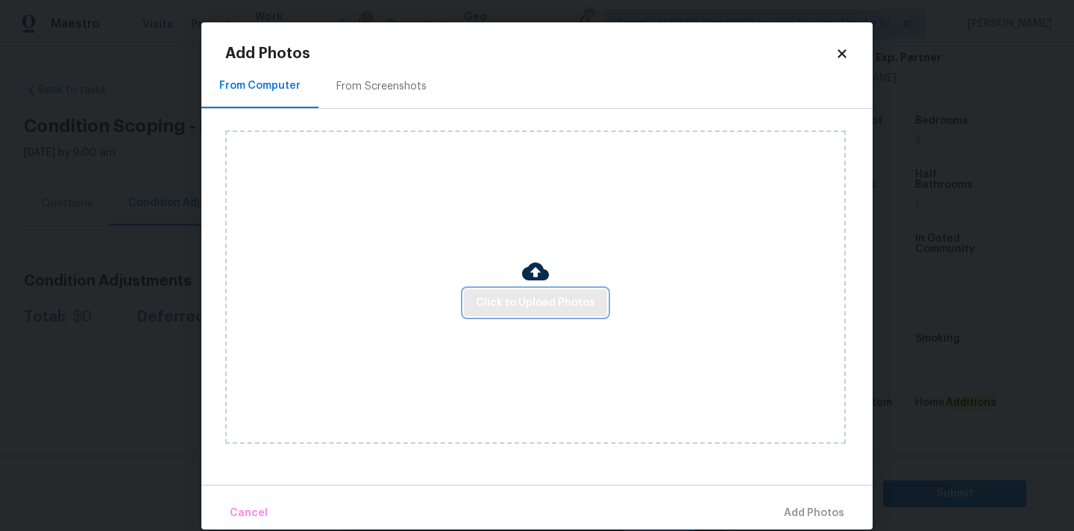
click at [504, 299] on span "Click to Upload Photos" at bounding box center [535, 303] width 119 height 19
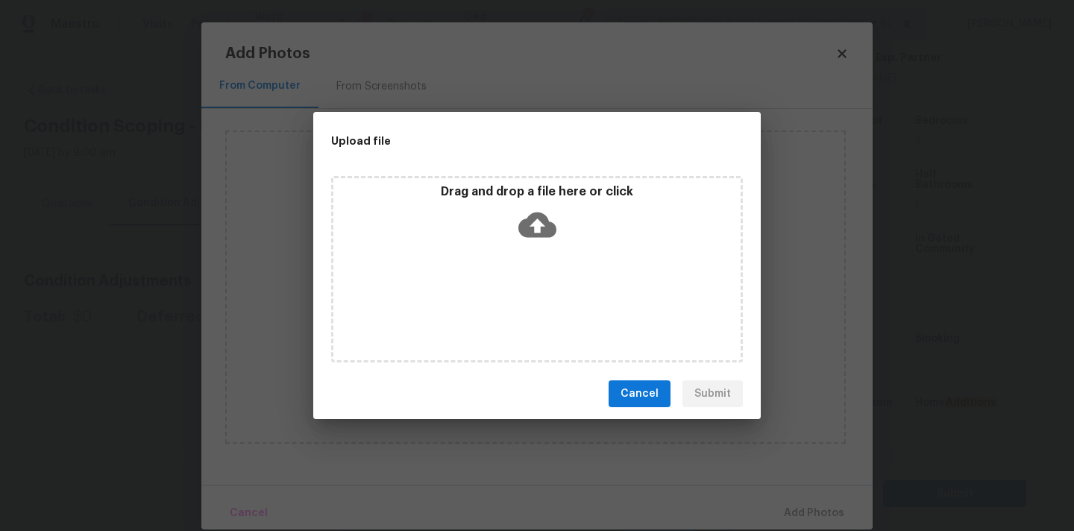
click at [541, 223] on icon at bounding box center [537, 225] width 38 height 38
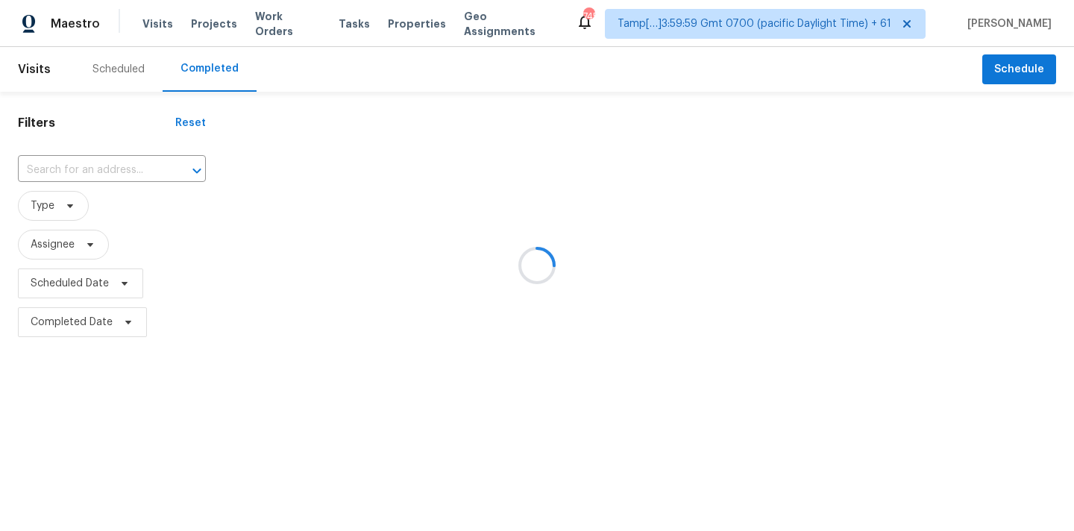
click at [30, 175] on div at bounding box center [537, 265] width 1074 height 531
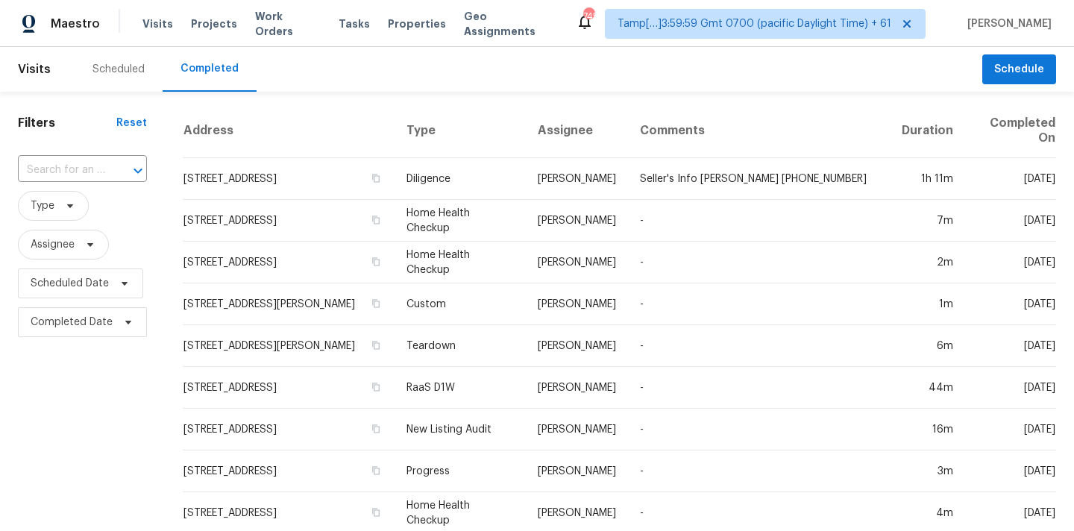
click at [40, 171] on input "text" at bounding box center [61, 170] width 87 height 23
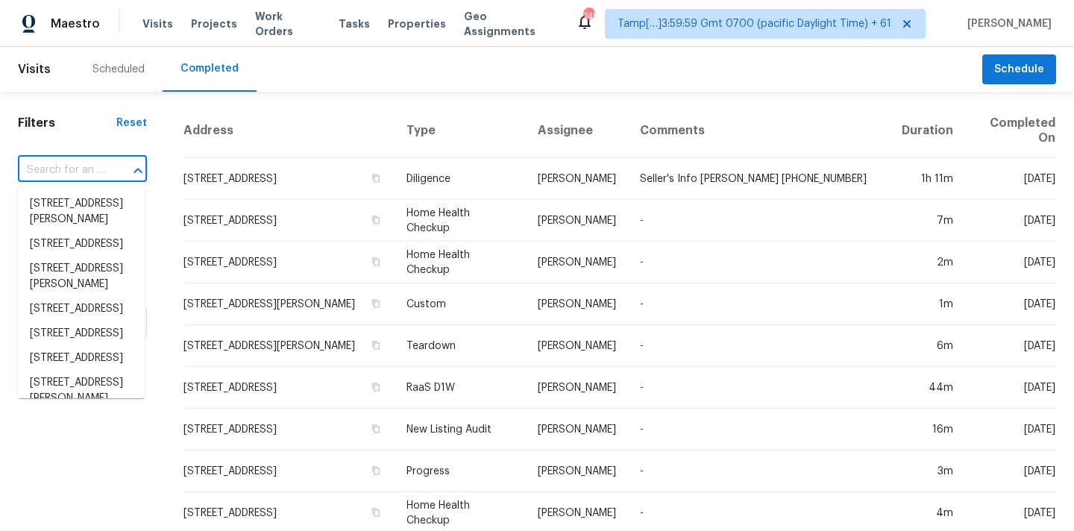
paste input "[STREET_ADDRESS]"
type input "[STREET_ADDRESS]"
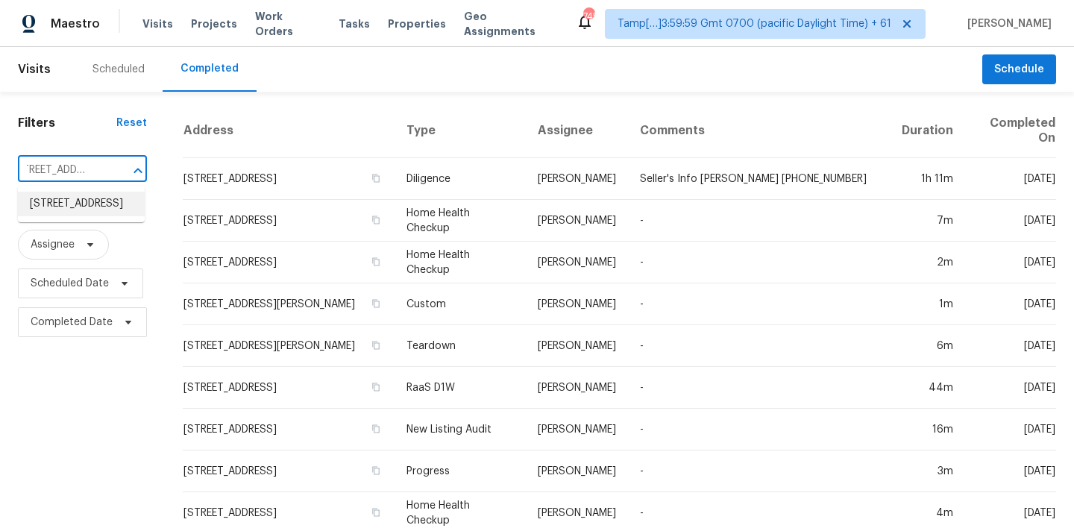
click at [69, 209] on li "[STREET_ADDRESS]" at bounding box center [81, 204] width 127 height 25
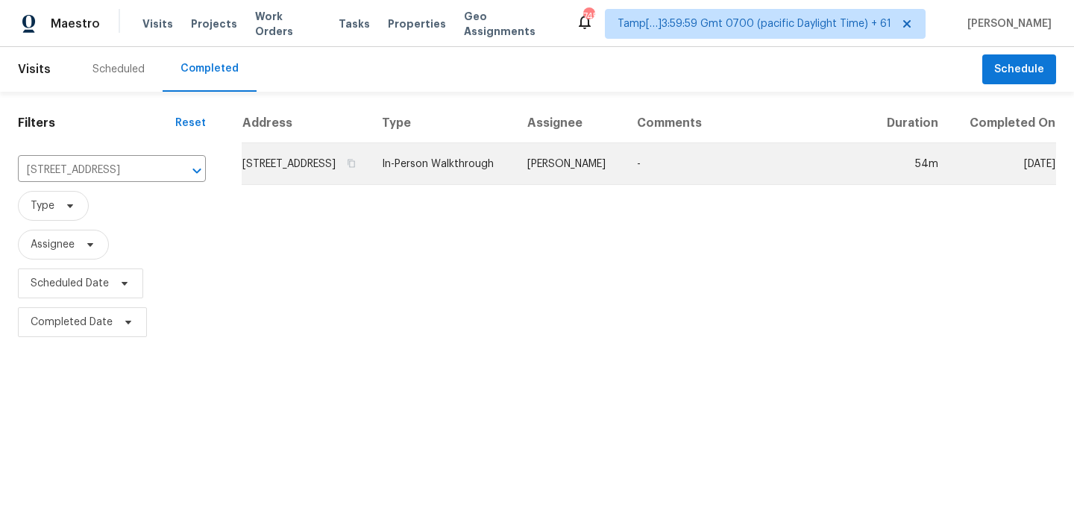
click at [588, 185] on td "[PERSON_NAME]" at bounding box center [570, 164] width 110 height 42
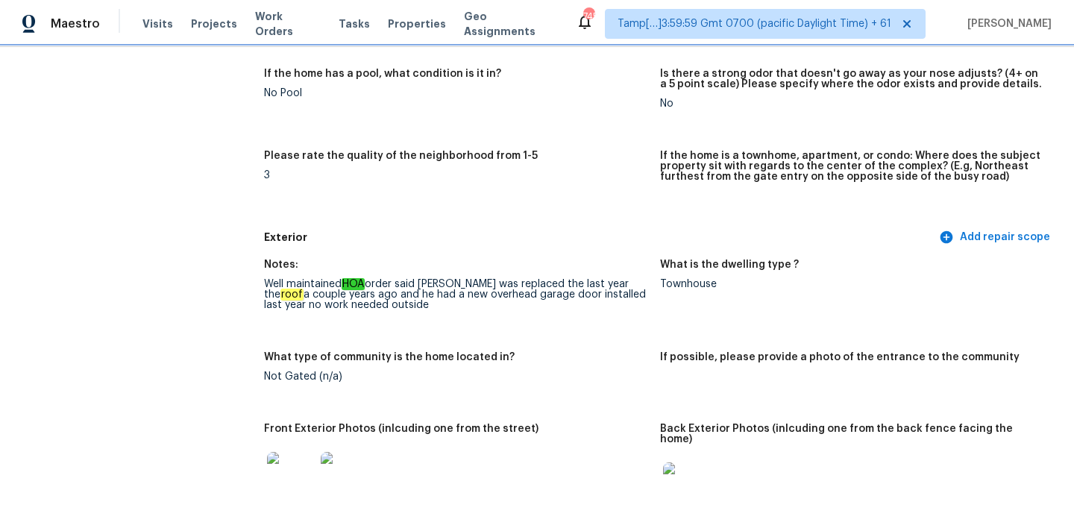
scroll to position [425, 0]
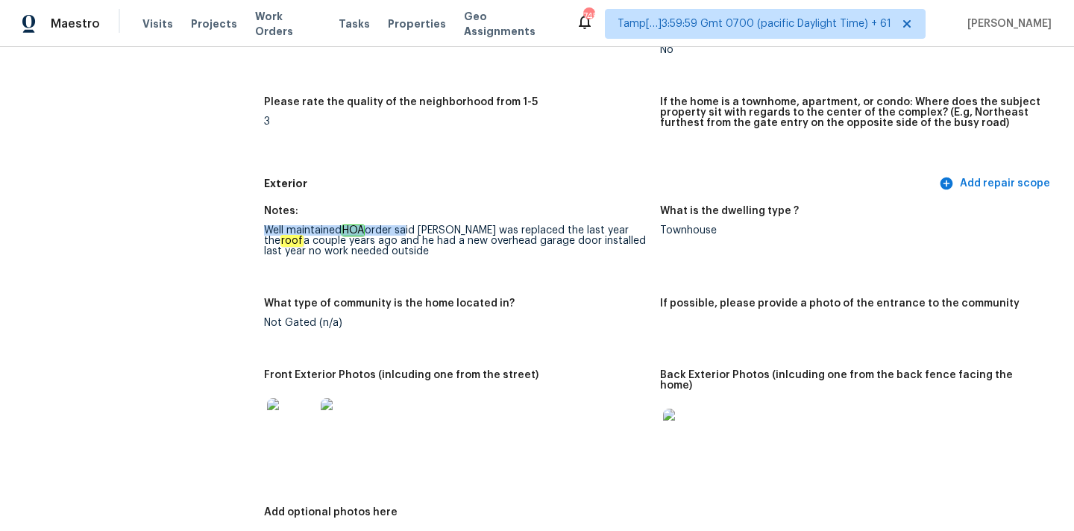
drag, startPoint x: 266, startPoint y: 226, endPoint x: 406, endPoint y: 233, distance: 140.4
click at [406, 233] on div "Well maintained HOA order said siding was replaced the last year the roof a cou…" at bounding box center [456, 240] width 384 height 31
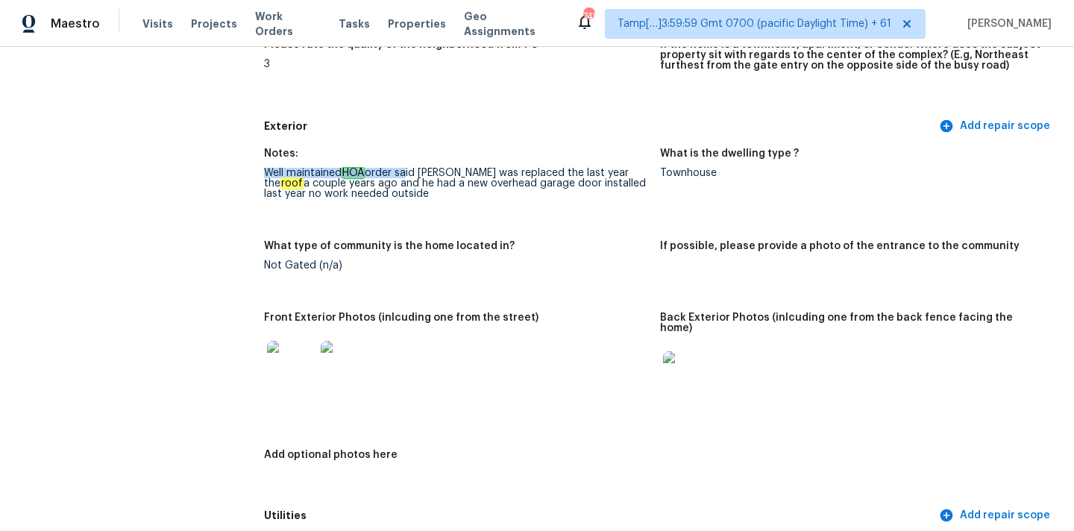
scroll to position [561, 0]
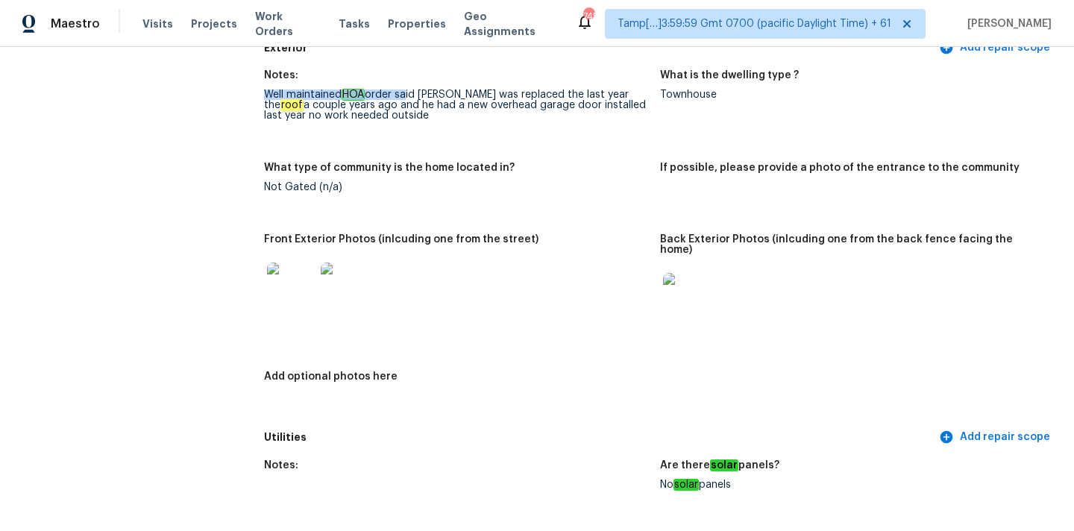
click at [268, 293] on img at bounding box center [291, 287] width 48 height 48
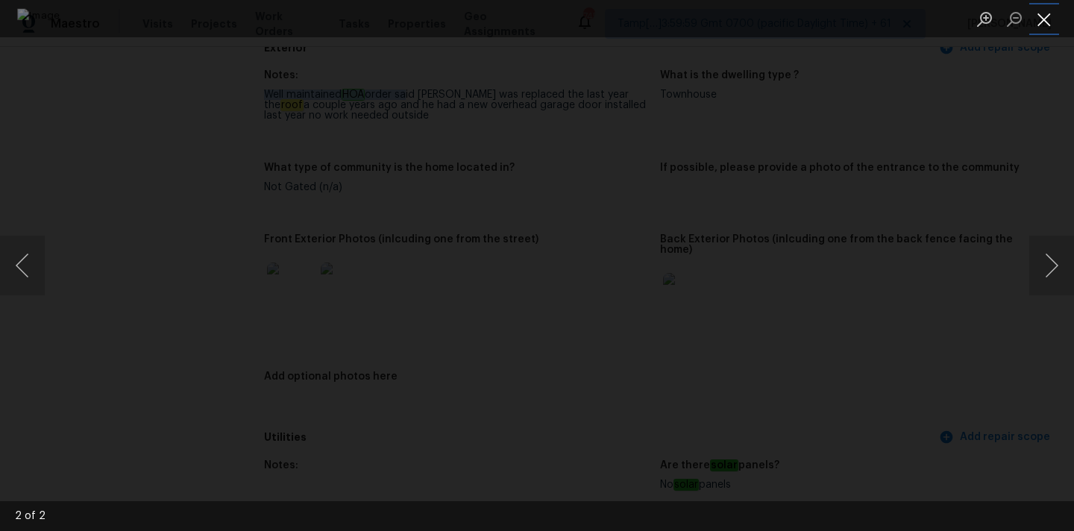
click at [1040, 16] on button "Close lightbox" at bounding box center [1044, 19] width 30 height 26
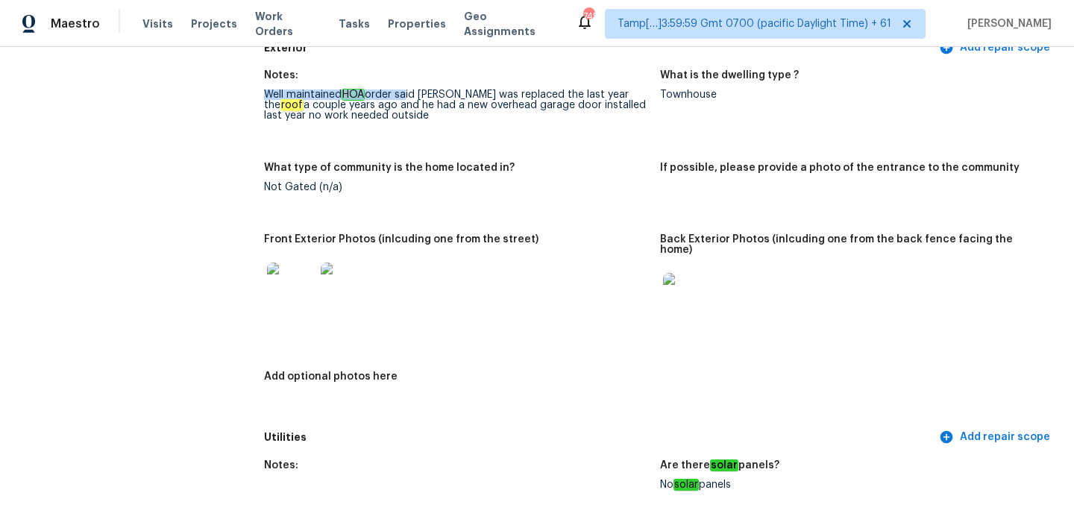
click at [669, 292] on img at bounding box center [687, 297] width 48 height 48
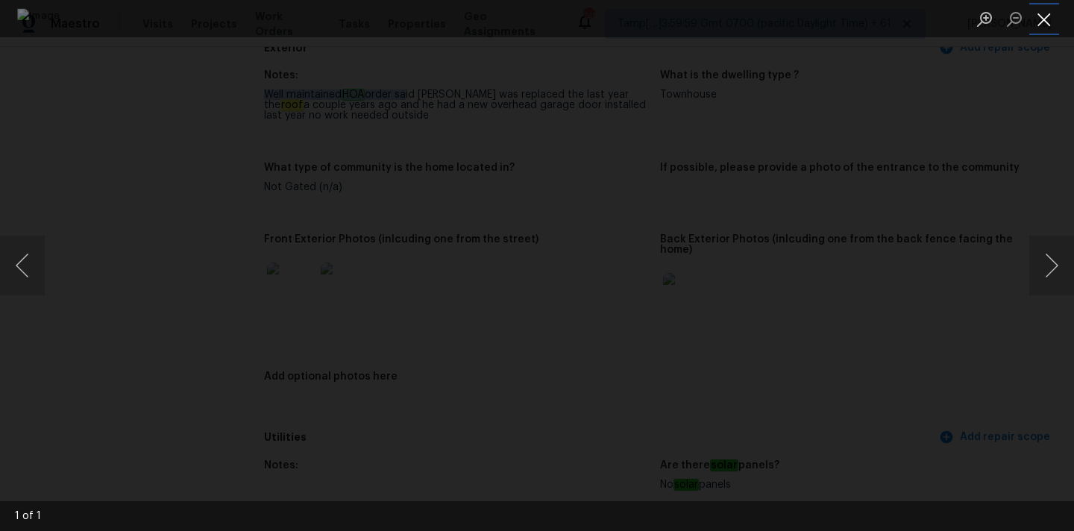
click at [1049, 21] on button "Close lightbox" at bounding box center [1044, 19] width 30 height 26
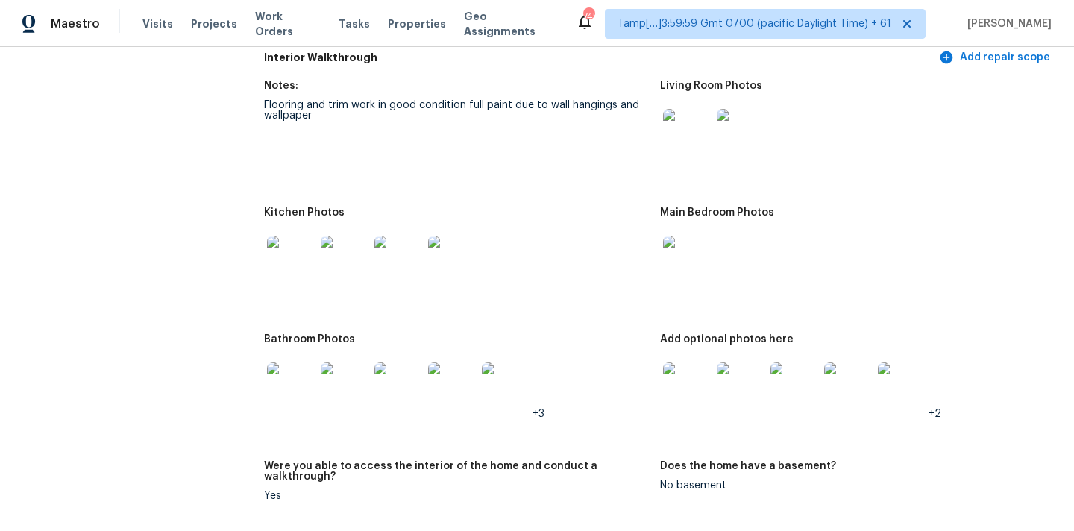
scroll to position [2023, 0]
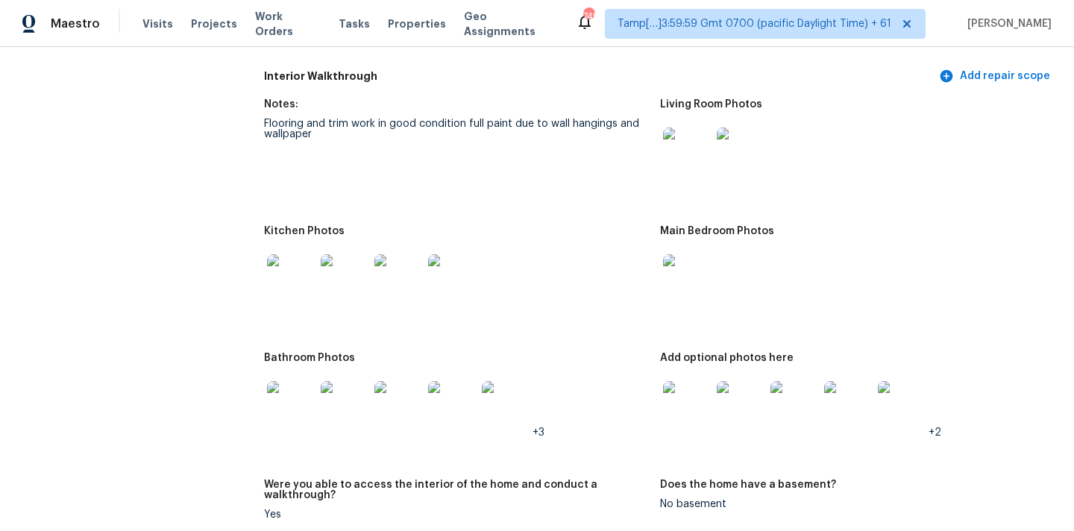
click at [677, 137] on img at bounding box center [687, 152] width 48 height 48
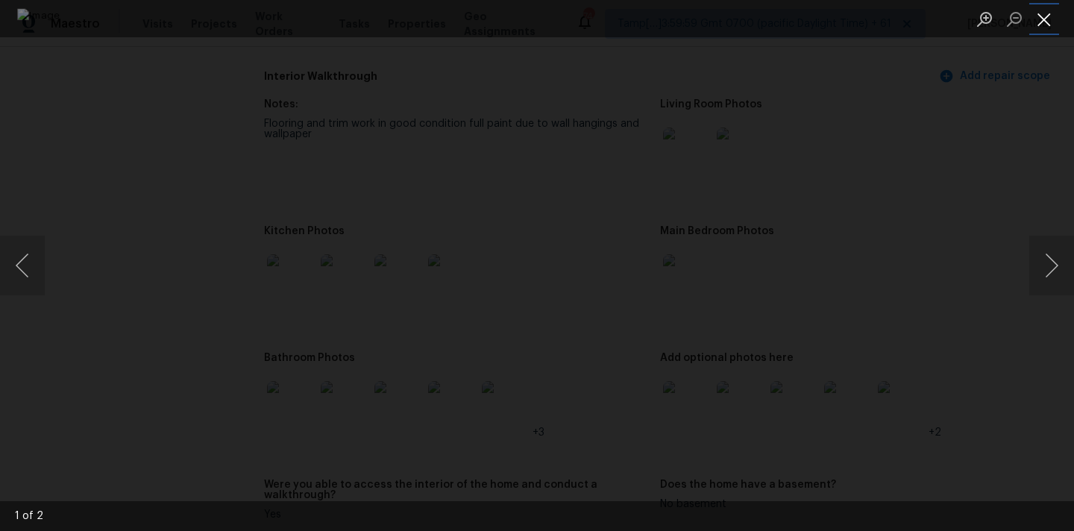
click at [1041, 19] on button "Close lightbox" at bounding box center [1044, 19] width 30 height 26
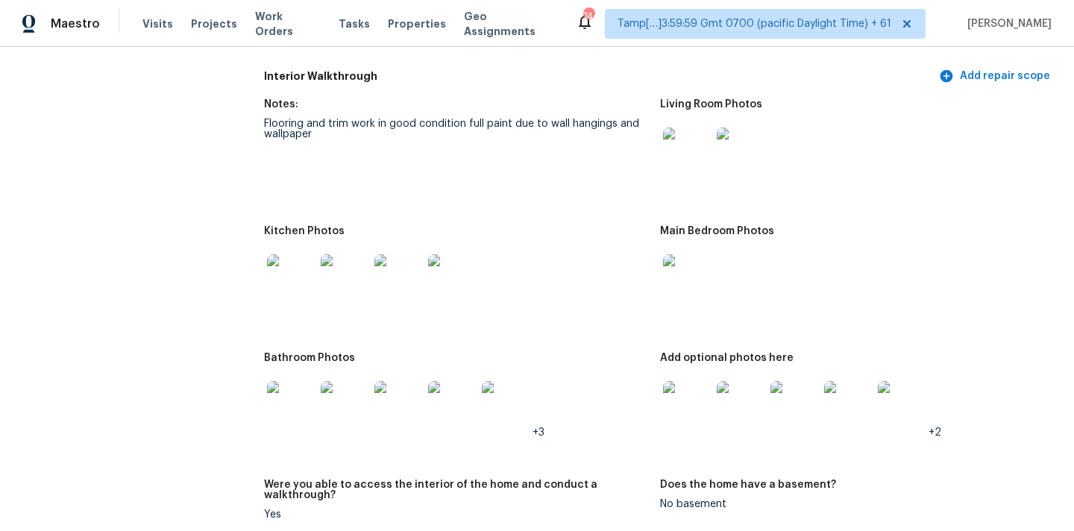
click at [696, 264] on img at bounding box center [687, 278] width 48 height 48
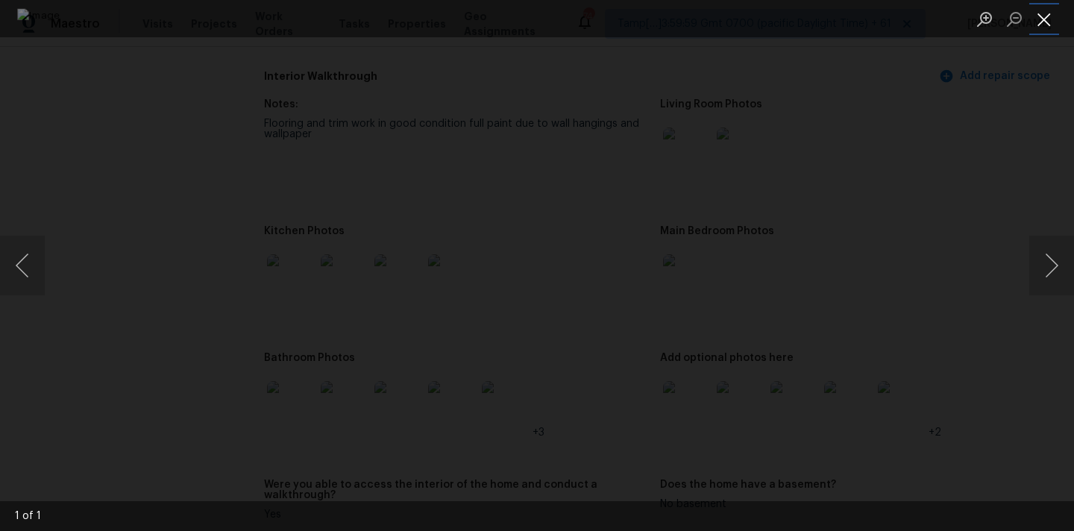
click at [1041, 13] on button "Close lightbox" at bounding box center [1044, 19] width 30 height 26
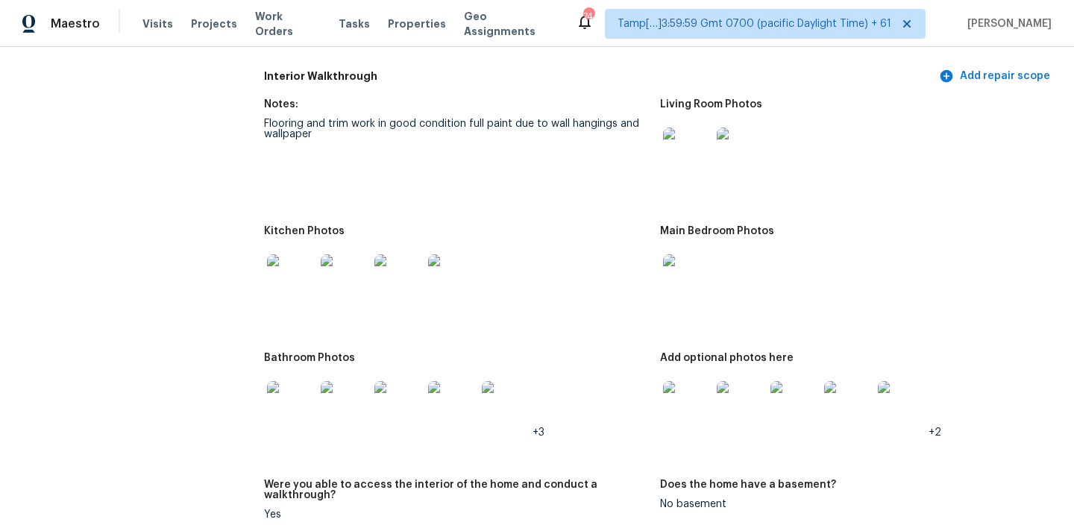
click at [298, 274] on img at bounding box center [291, 278] width 48 height 48
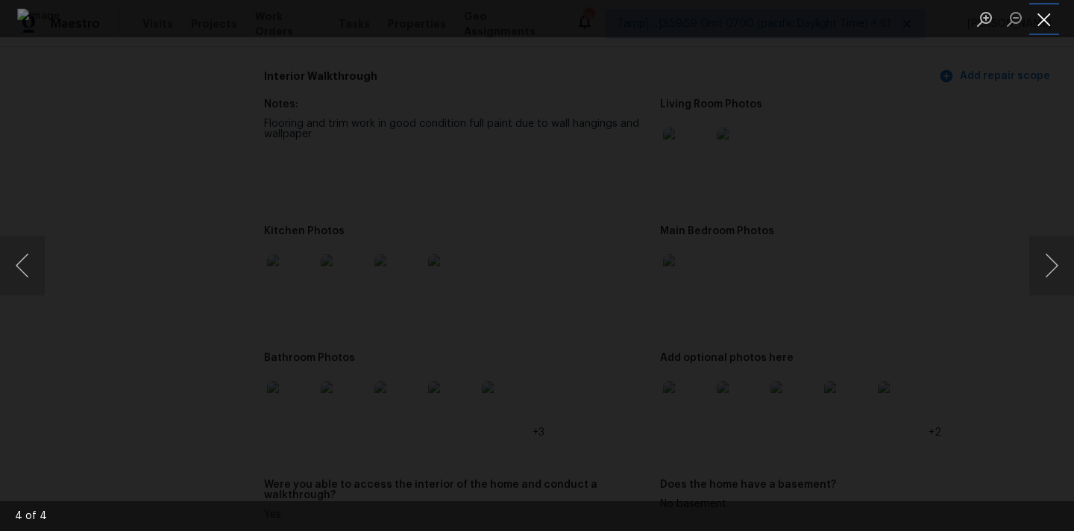
click at [1041, 22] on button "Close lightbox" at bounding box center [1044, 19] width 30 height 26
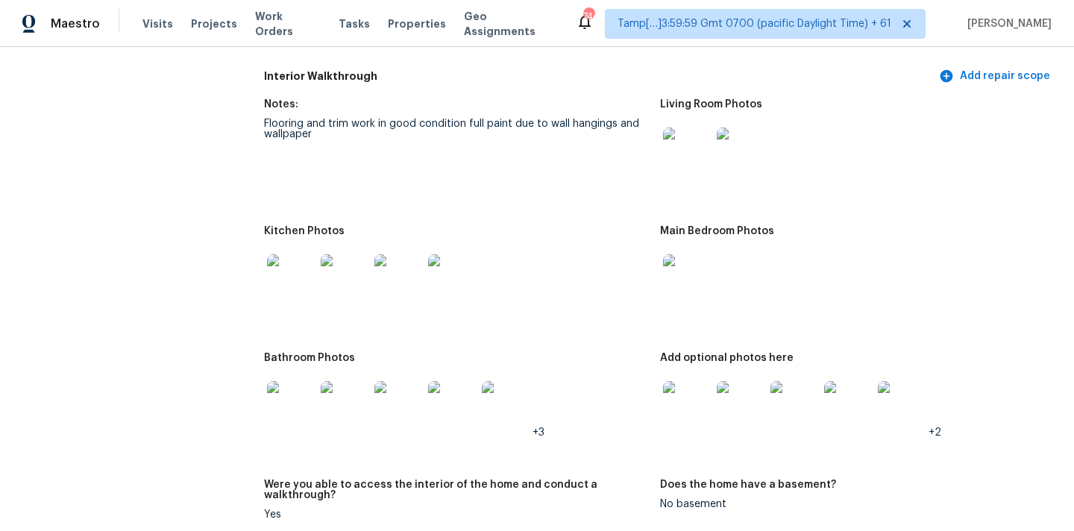
click at [289, 389] on img at bounding box center [291, 405] width 48 height 48
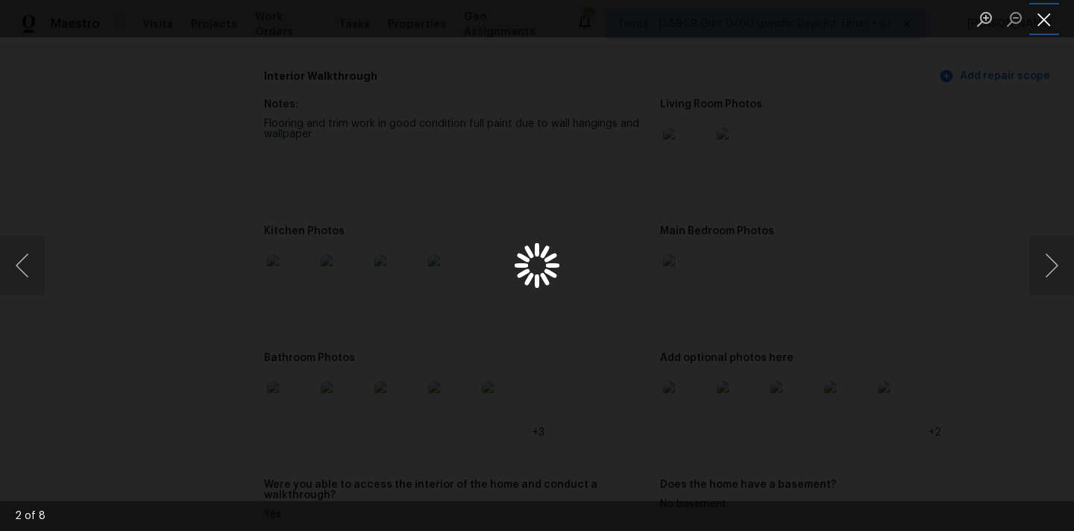
click at [1046, 15] on button "Close lightbox" at bounding box center [1044, 19] width 30 height 26
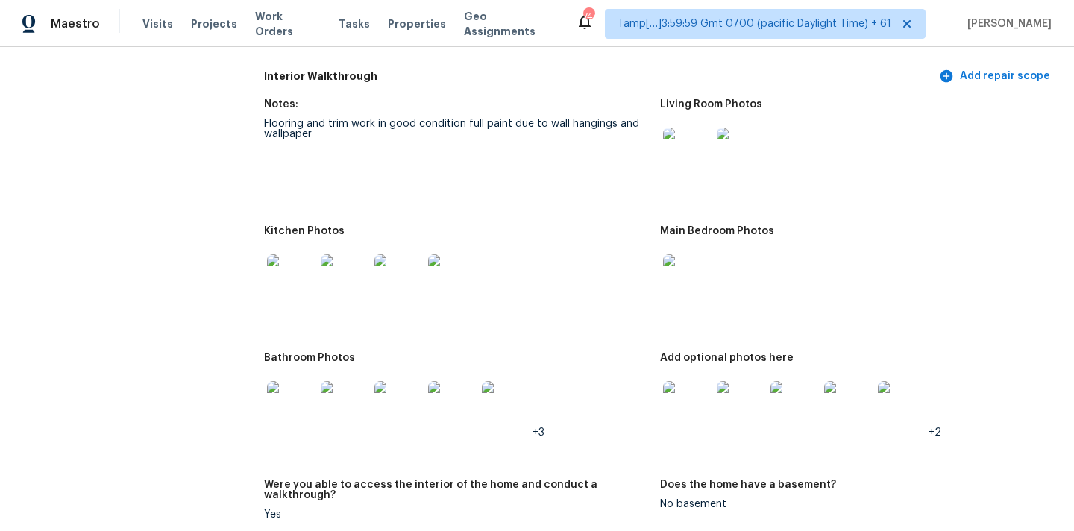
click at [294, 395] on img at bounding box center [291, 405] width 48 height 48
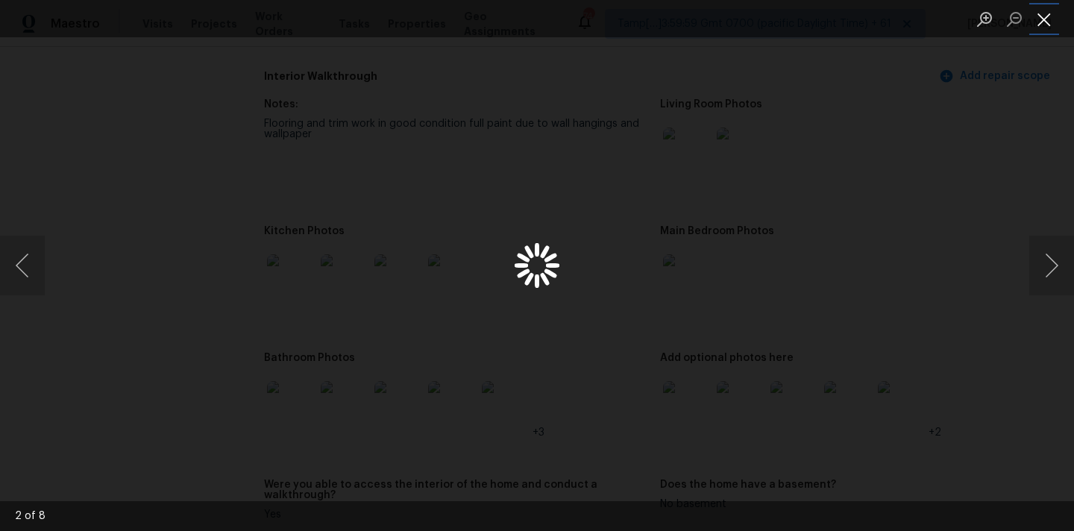
click at [1039, 19] on button "Close lightbox" at bounding box center [1044, 19] width 30 height 26
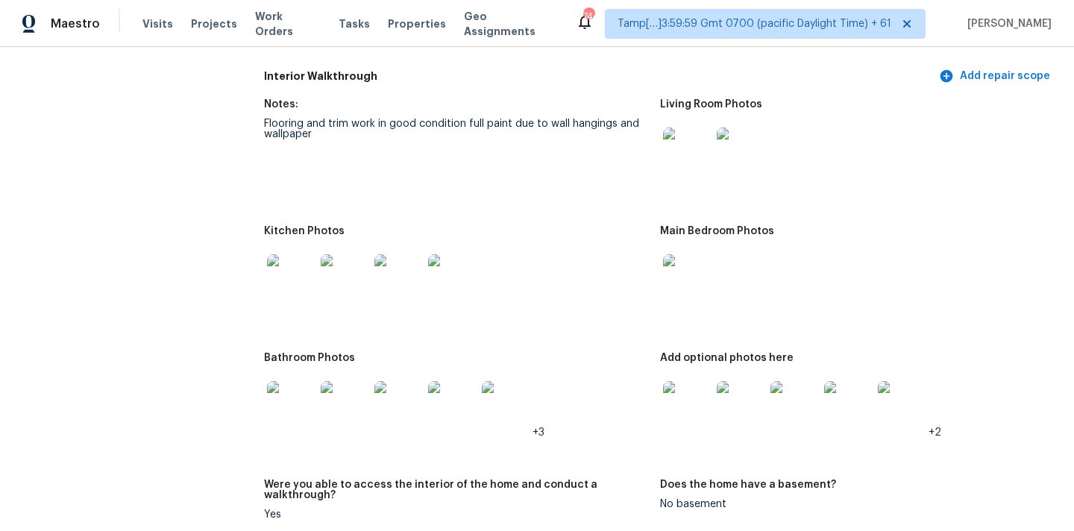
click at [687, 381] on img at bounding box center [687, 405] width 48 height 48
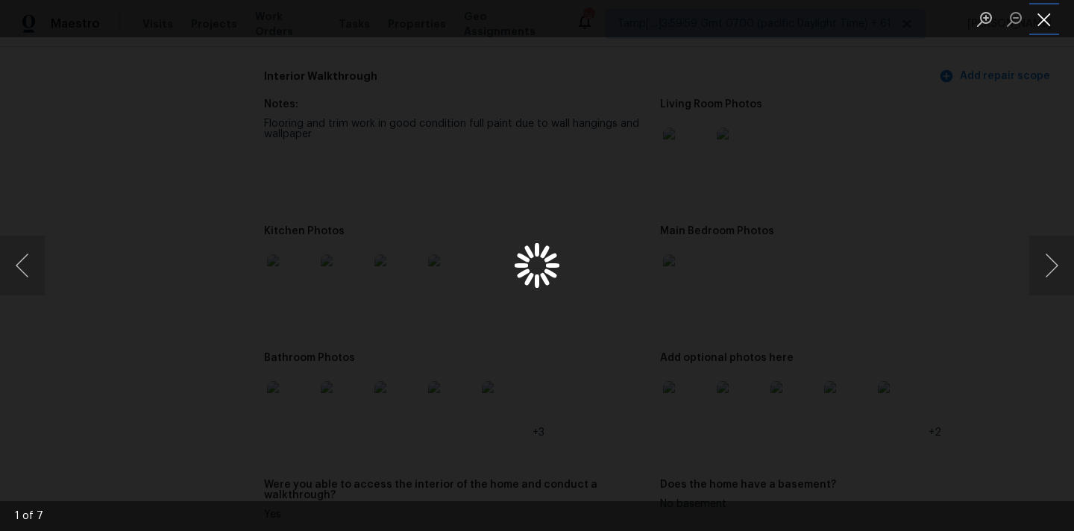
click at [1042, 18] on button "Close lightbox" at bounding box center [1044, 19] width 30 height 26
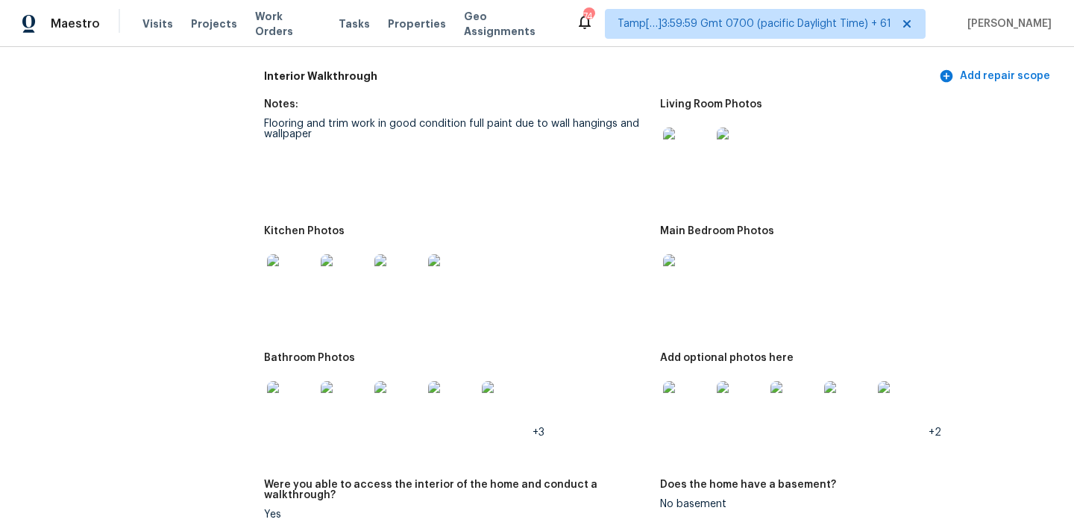
click at [747, 394] on img at bounding box center [741, 405] width 48 height 48
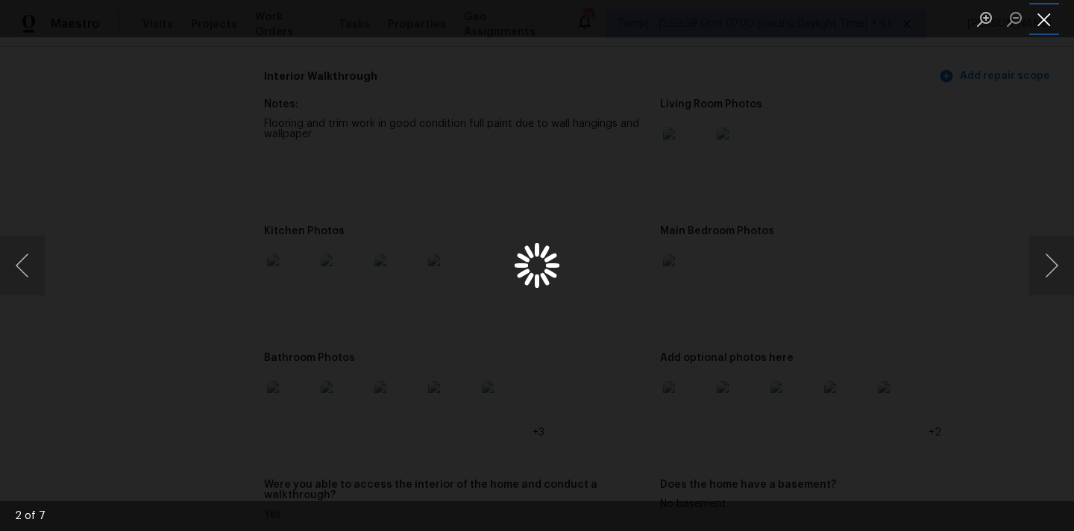
click at [1043, 22] on button "Close lightbox" at bounding box center [1044, 19] width 30 height 26
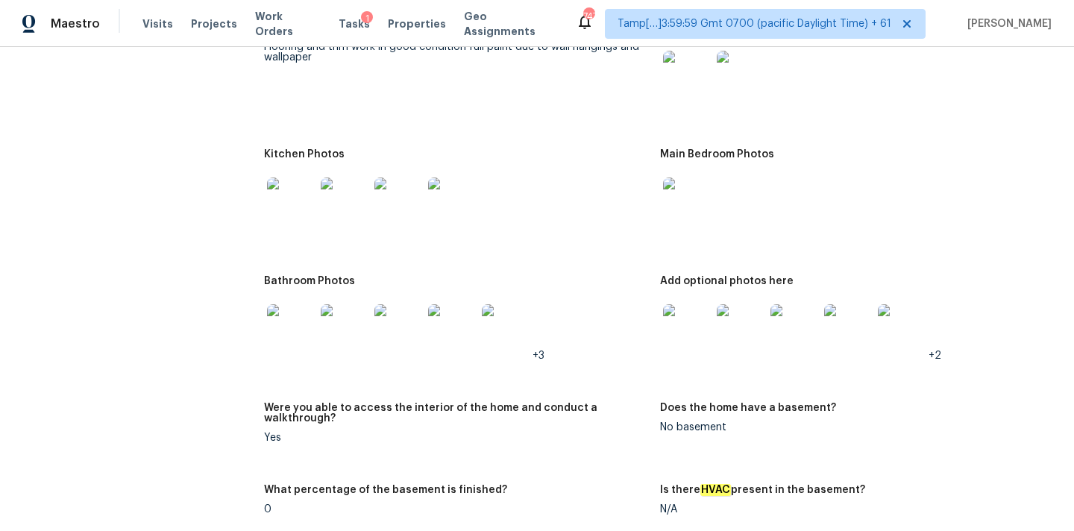
scroll to position [2120, 0]
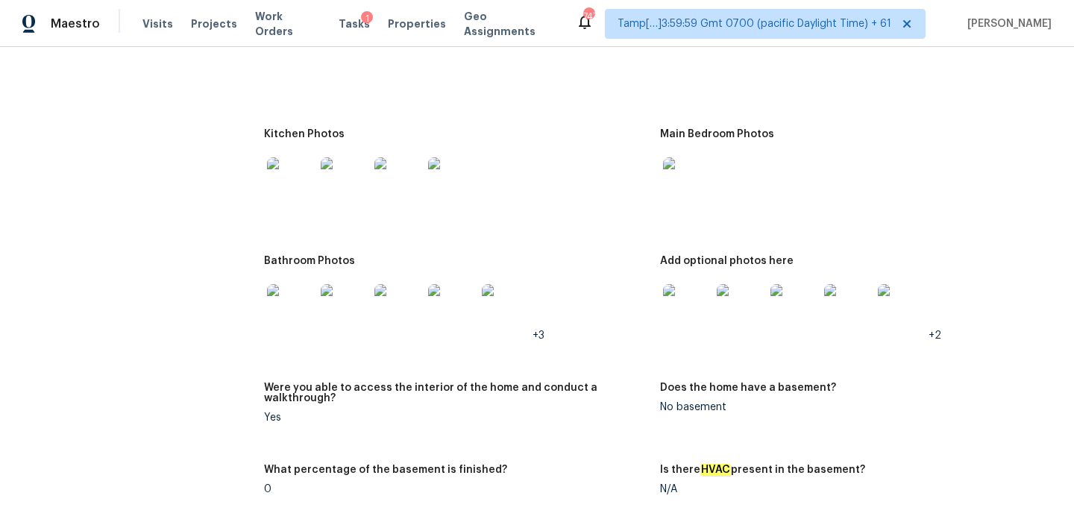
click at [687, 293] on img at bounding box center [687, 308] width 48 height 48
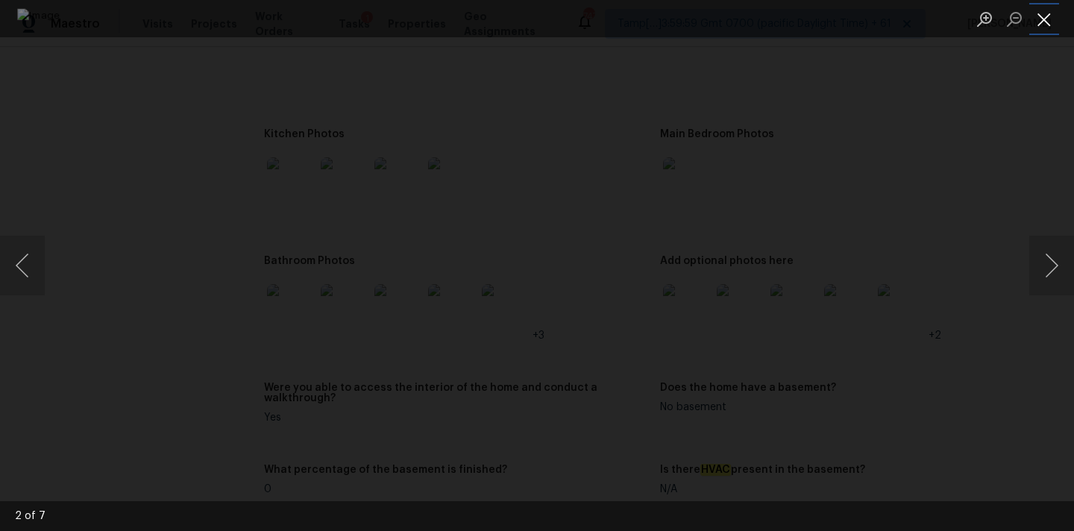
click at [1042, 9] on button "Close lightbox" at bounding box center [1044, 19] width 30 height 26
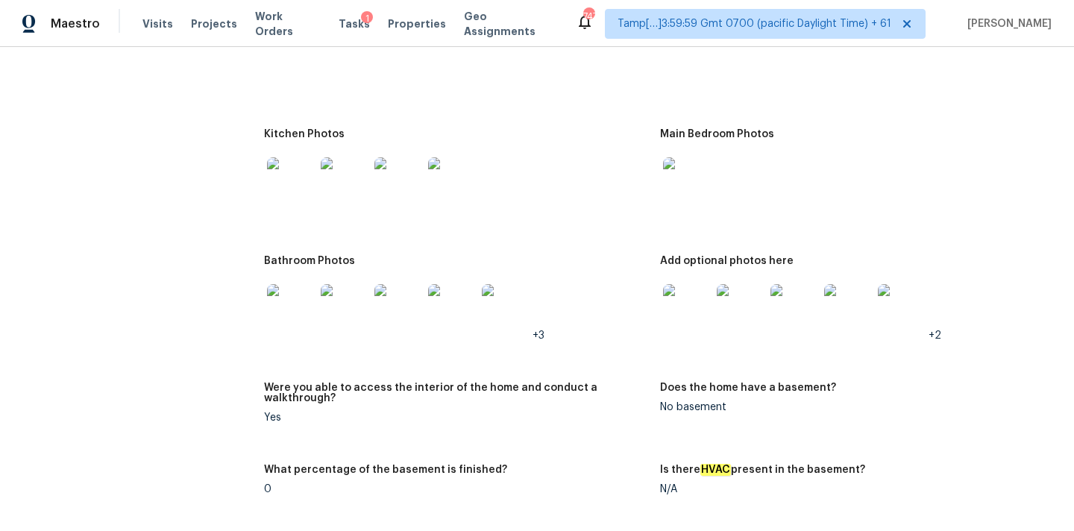
click at [292, 298] on img at bounding box center [291, 308] width 48 height 48
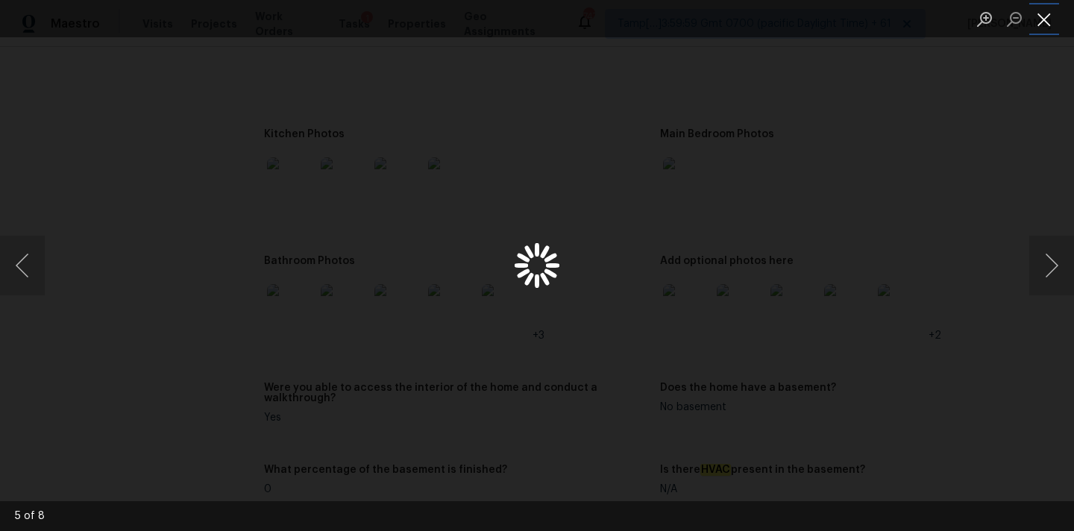
click at [1047, 25] on button "Close lightbox" at bounding box center [1044, 19] width 30 height 26
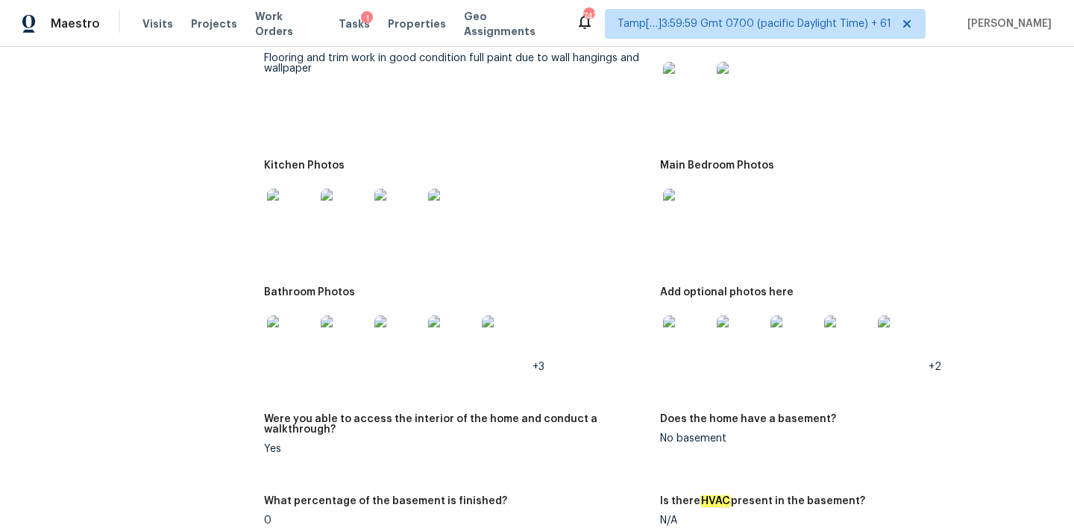
scroll to position [2131, 0]
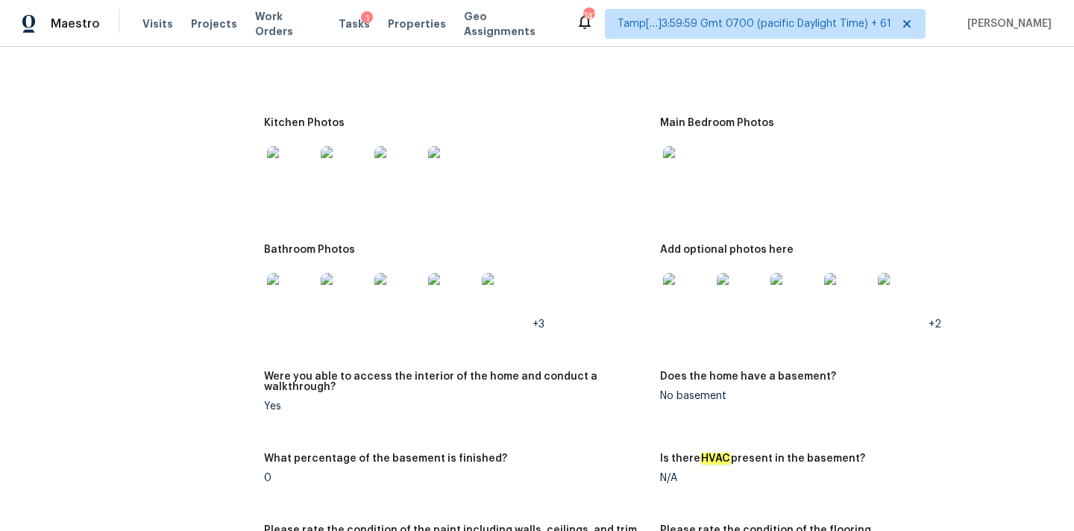
click at [395, 284] on img at bounding box center [398, 297] width 48 height 48
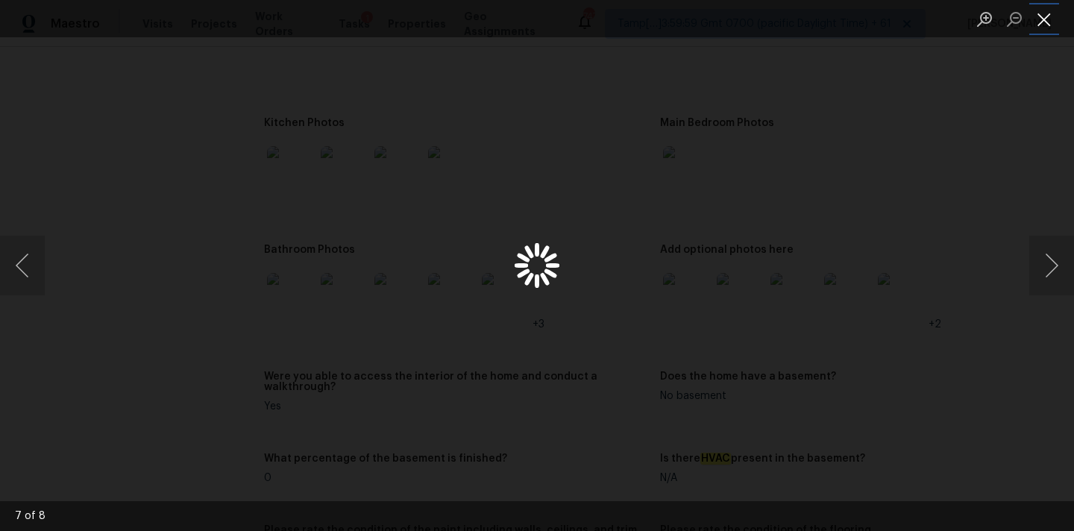
click at [1041, 19] on button "Close lightbox" at bounding box center [1044, 19] width 30 height 26
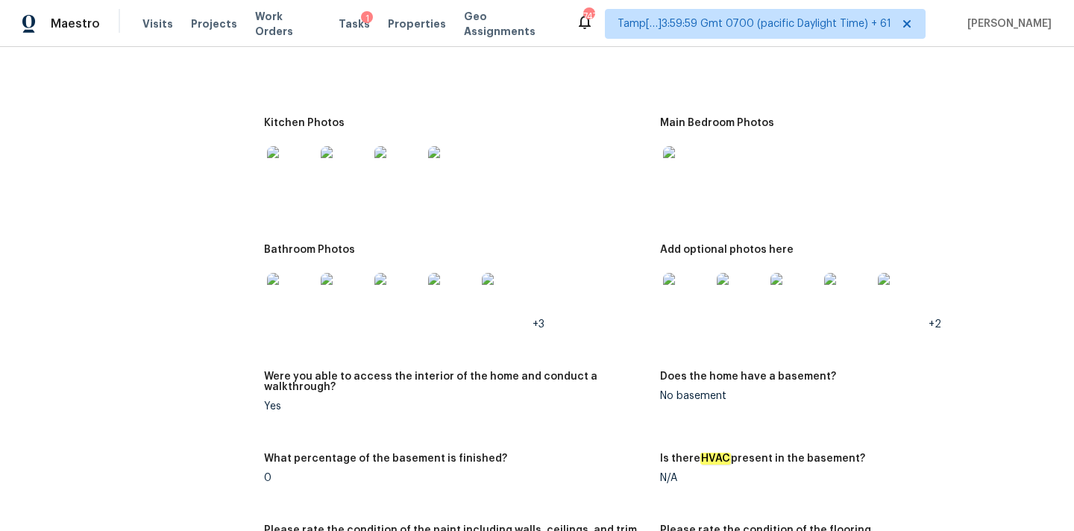
click at [501, 292] on img at bounding box center [506, 297] width 48 height 48
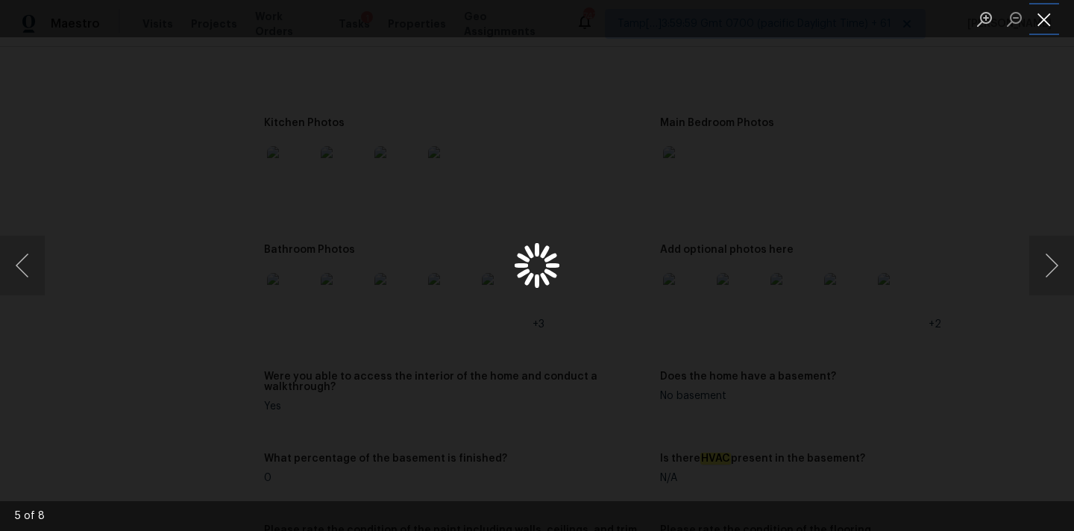
click at [1039, 30] on button "Close lightbox" at bounding box center [1044, 19] width 30 height 26
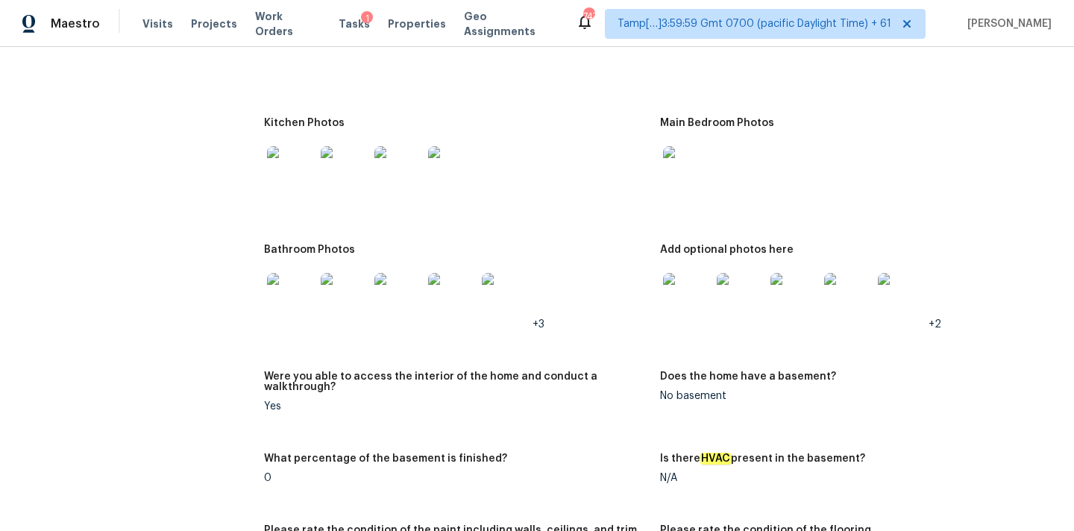
click at [684, 296] on img at bounding box center [687, 297] width 48 height 48
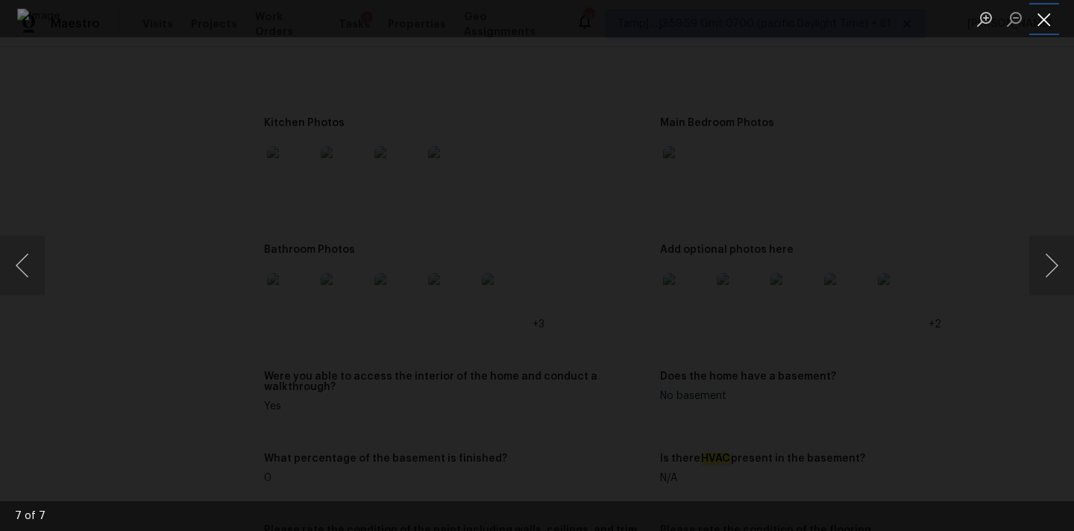
click at [1045, 13] on button "Close lightbox" at bounding box center [1044, 19] width 30 height 26
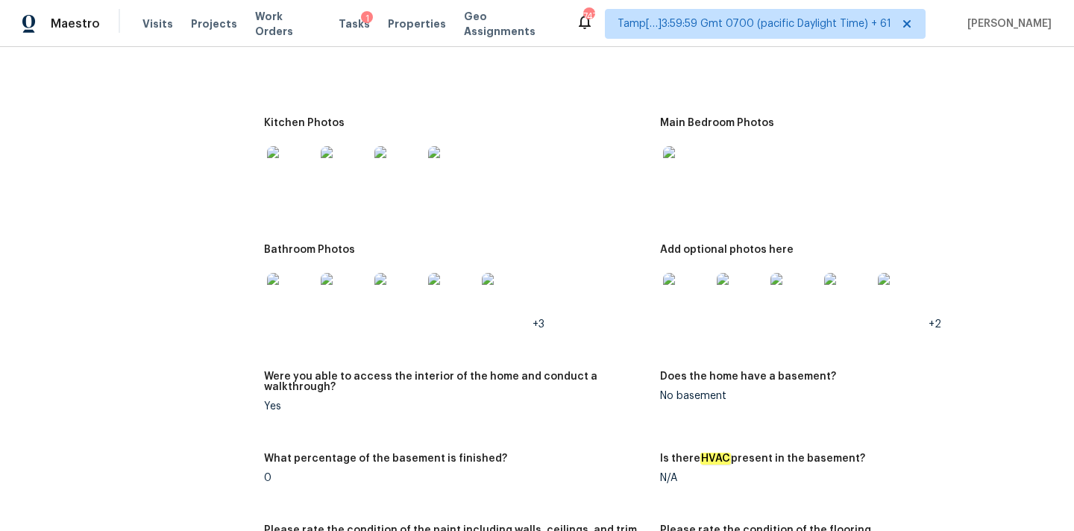
click at [708, 154] on img at bounding box center [687, 170] width 48 height 48
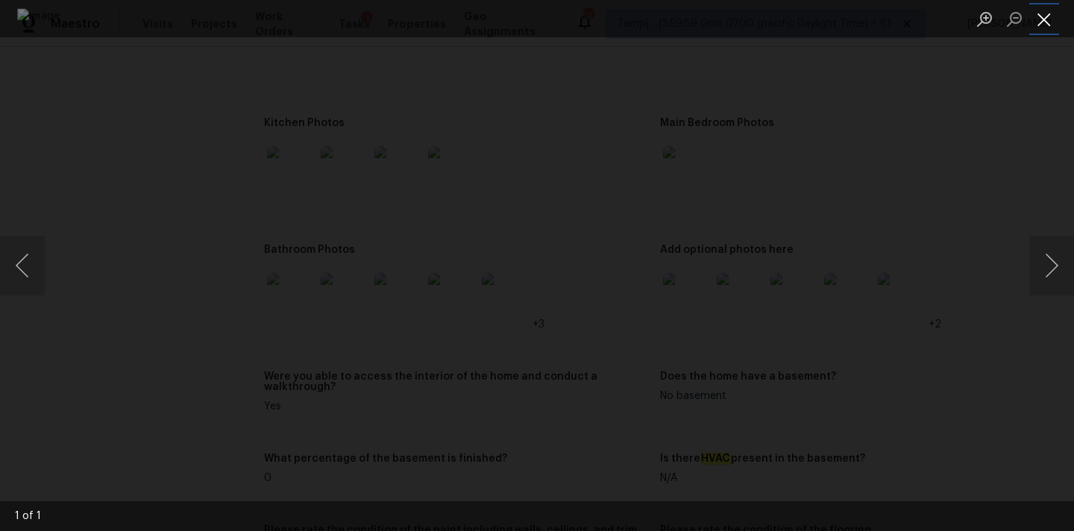
click at [1048, 18] on button "Close lightbox" at bounding box center [1044, 19] width 30 height 26
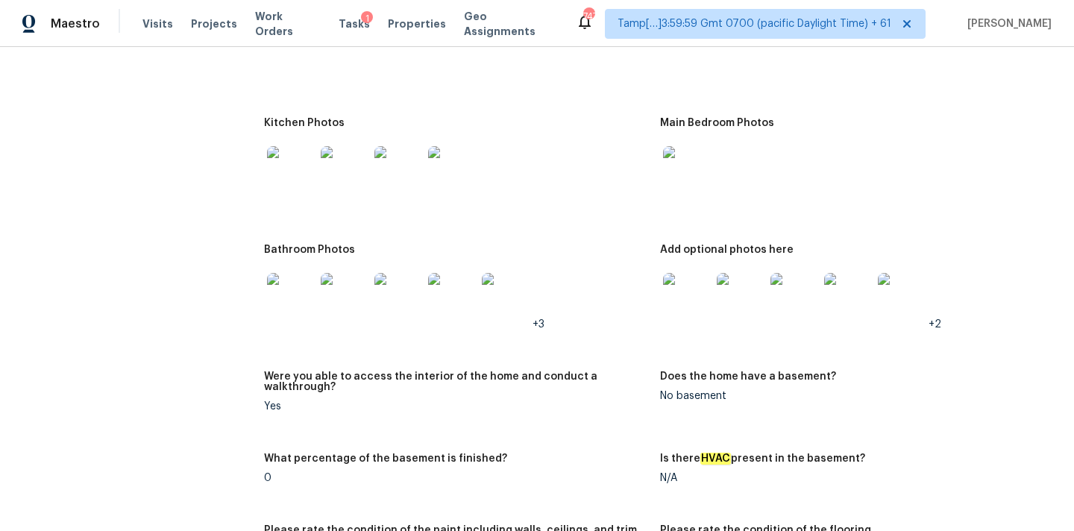
scroll to position [2107, 0]
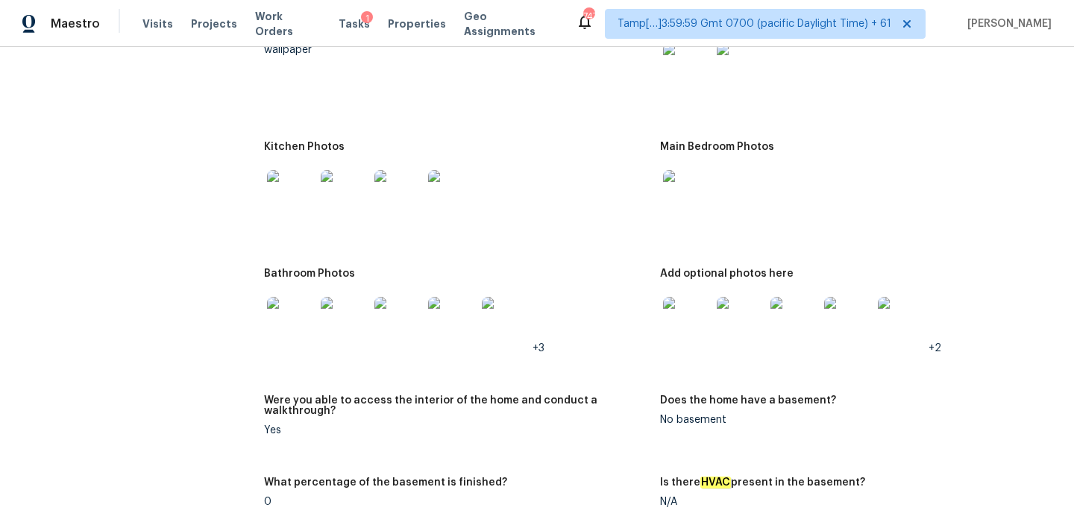
click at [500, 312] on img at bounding box center [506, 321] width 48 height 48
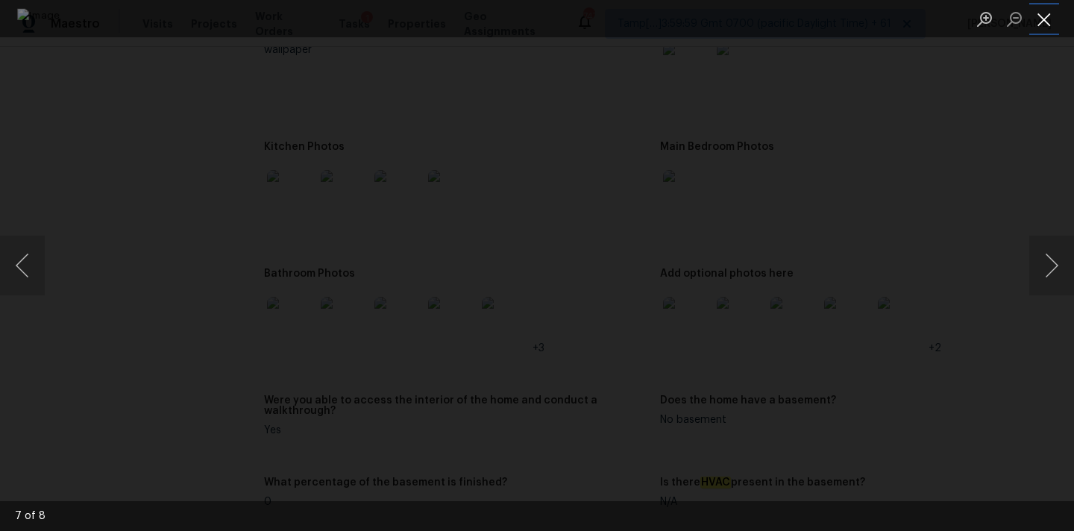
click at [1046, 13] on button "Close lightbox" at bounding box center [1044, 19] width 30 height 26
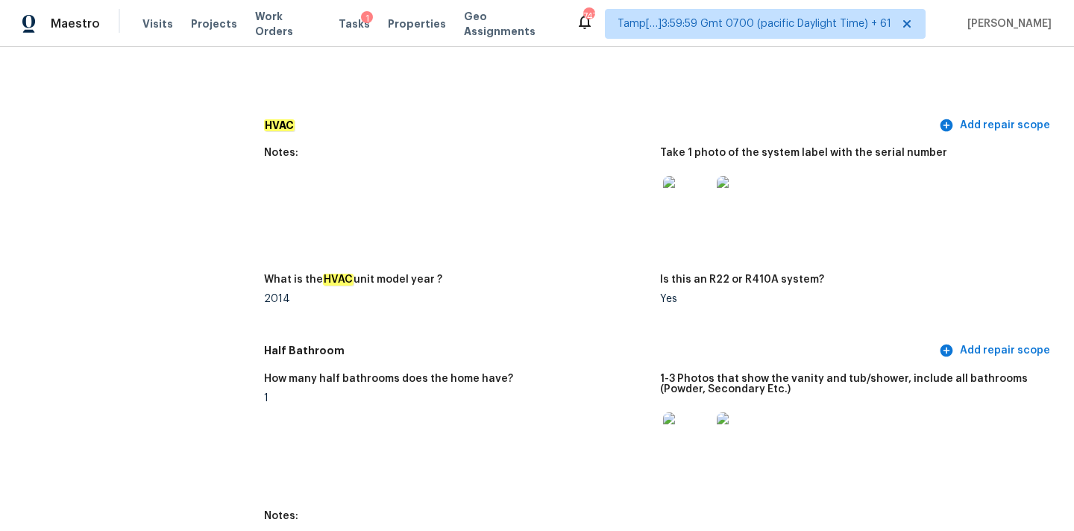
scroll to position [1369, 0]
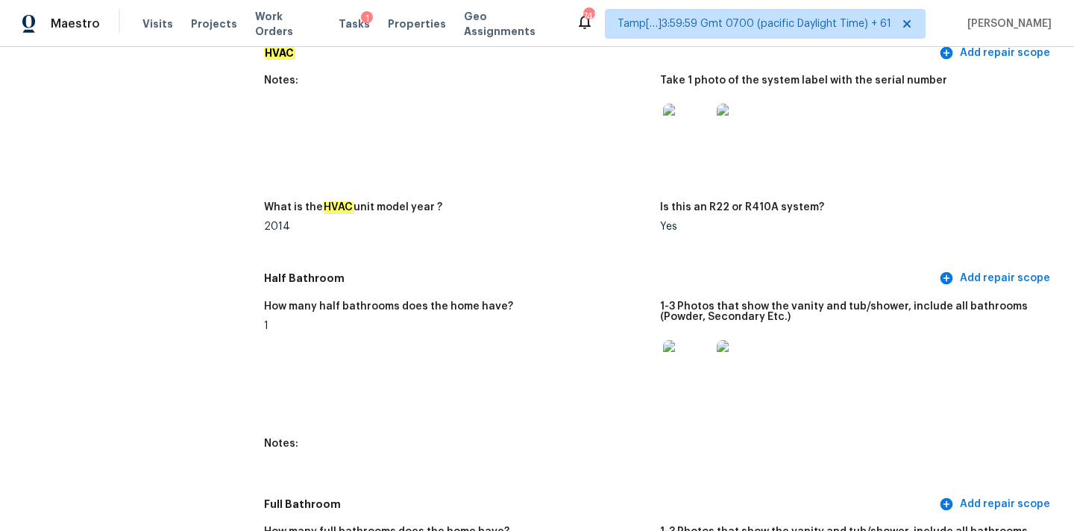
click at [684, 351] on img at bounding box center [687, 364] width 48 height 48
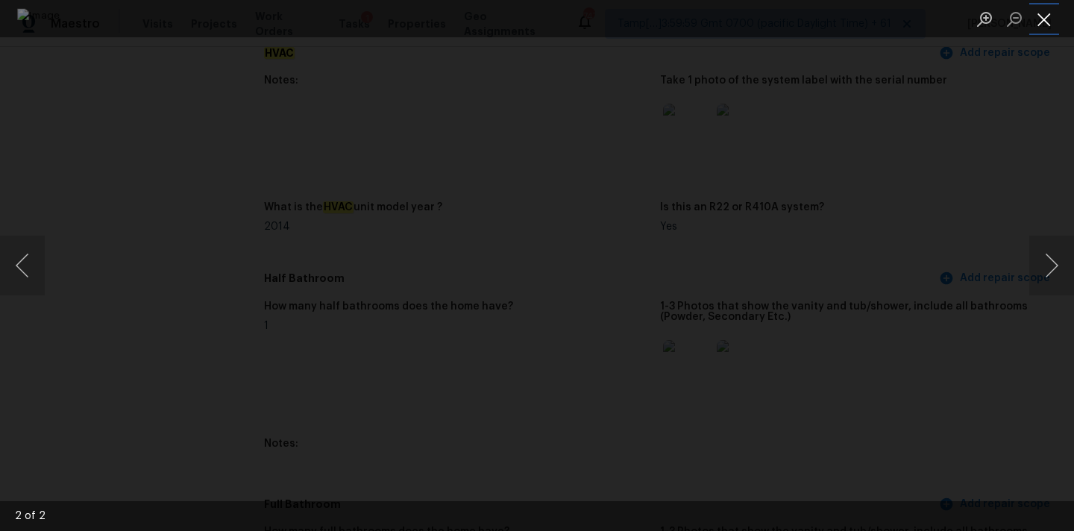
click at [1045, 24] on button "Close lightbox" at bounding box center [1044, 19] width 30 height 26
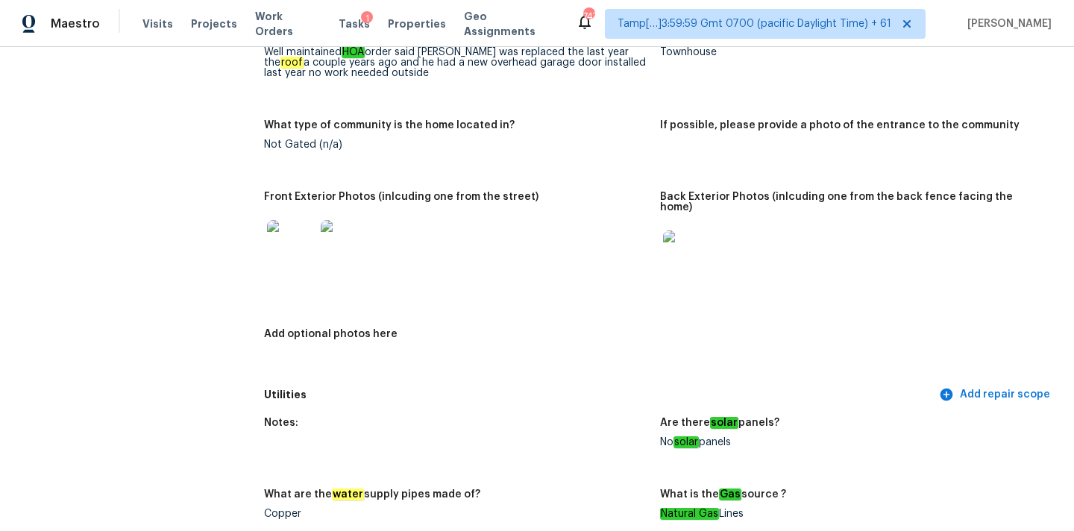
scroll to position [590, 0]
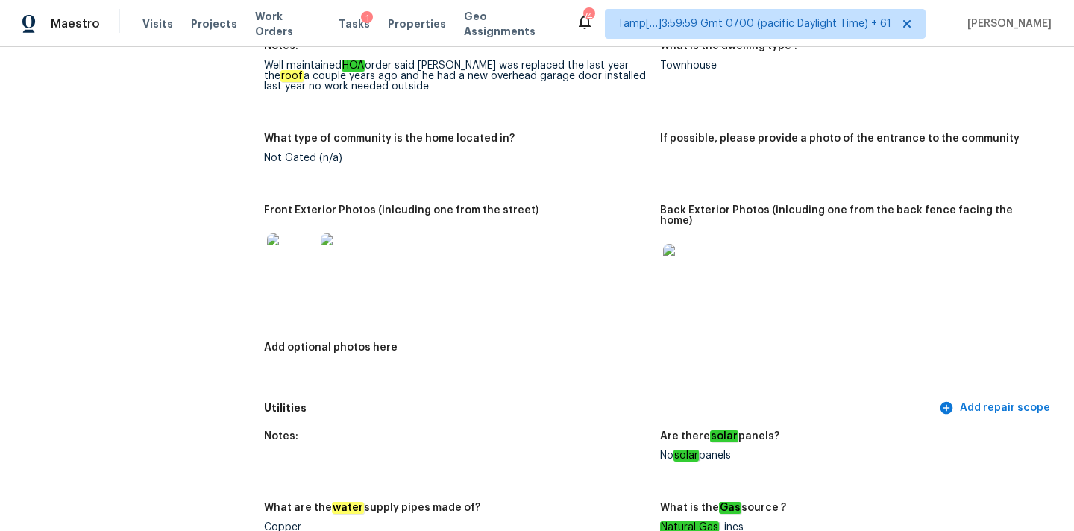
click at [286, 251] on img at bounding box center [291, 257] width 48 height 48
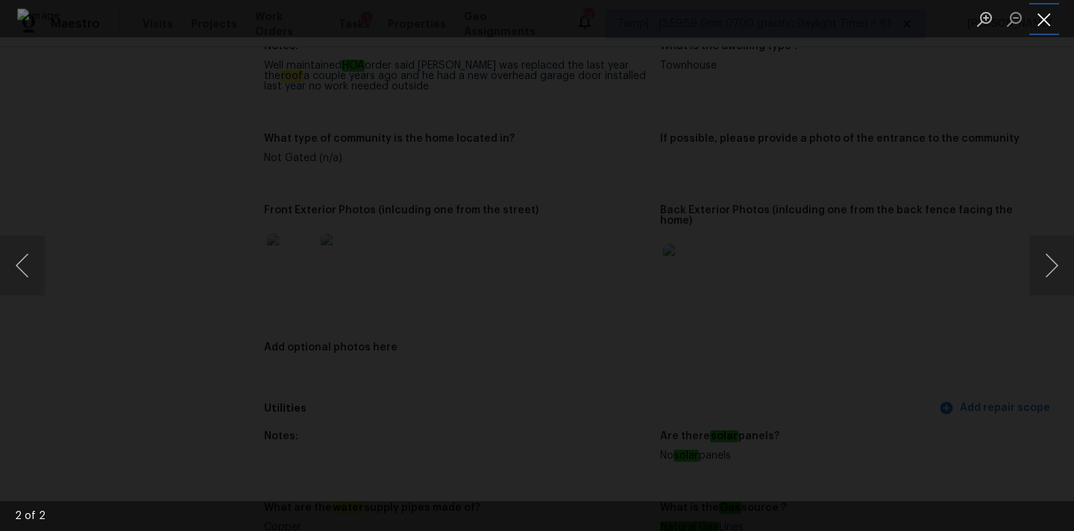
click at [1036, 12] on button "Close lightbox" at bounding box center [1044, 19] width 30 height 26
